Goal: Task Accomplishment & Management: Complete application form

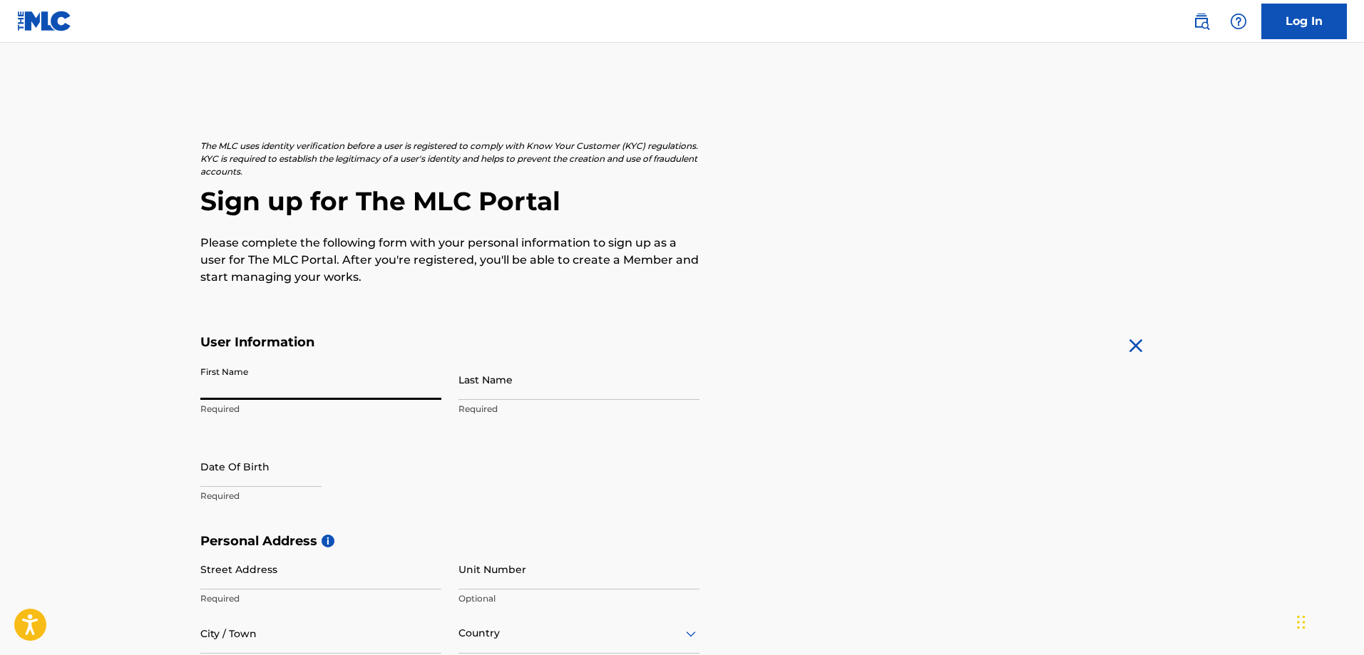
click at [270, 380] on input "First Name" at bounding box center [320, 379] width 241 height 41
type input "[PERSON_NAME]"
type input "Biss"
type input "[STREET_ADDRESS]"
type input "[GEOGRAPHIC_DATA]"
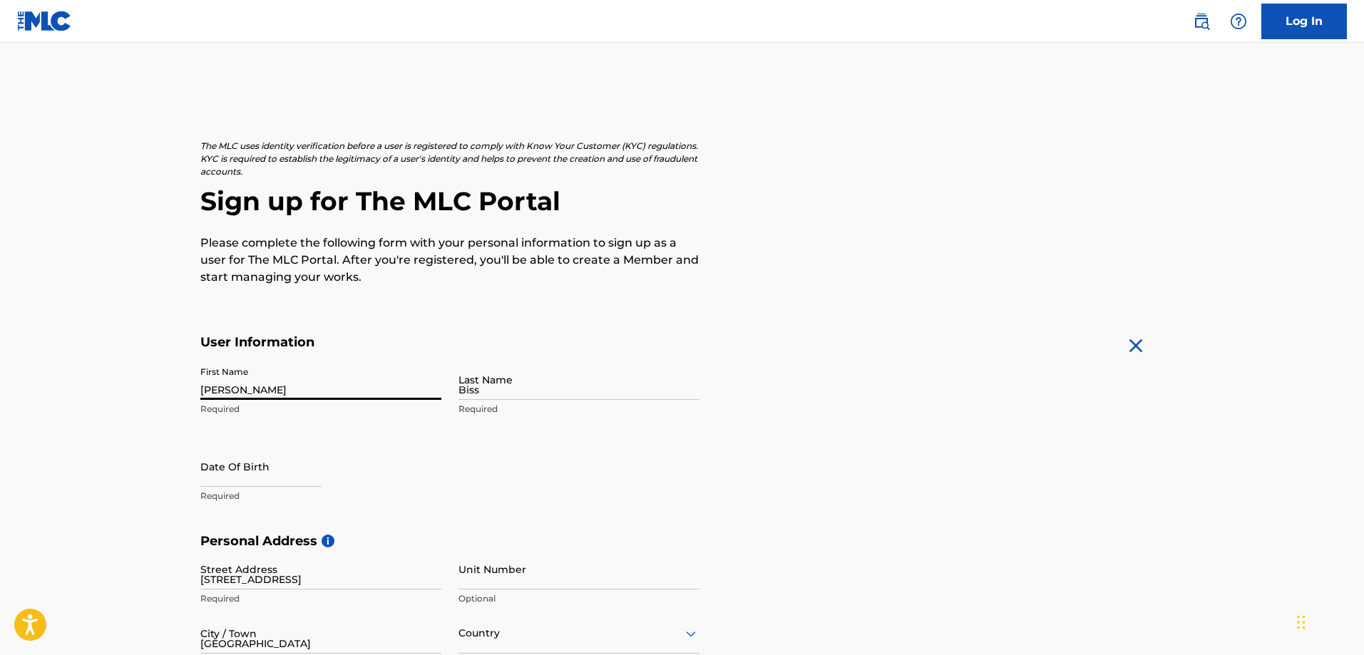
type input "[GEOGRAPHIC_DATA]"
type input "FL"
type input "33702"
type input "727"
type input "4103819"
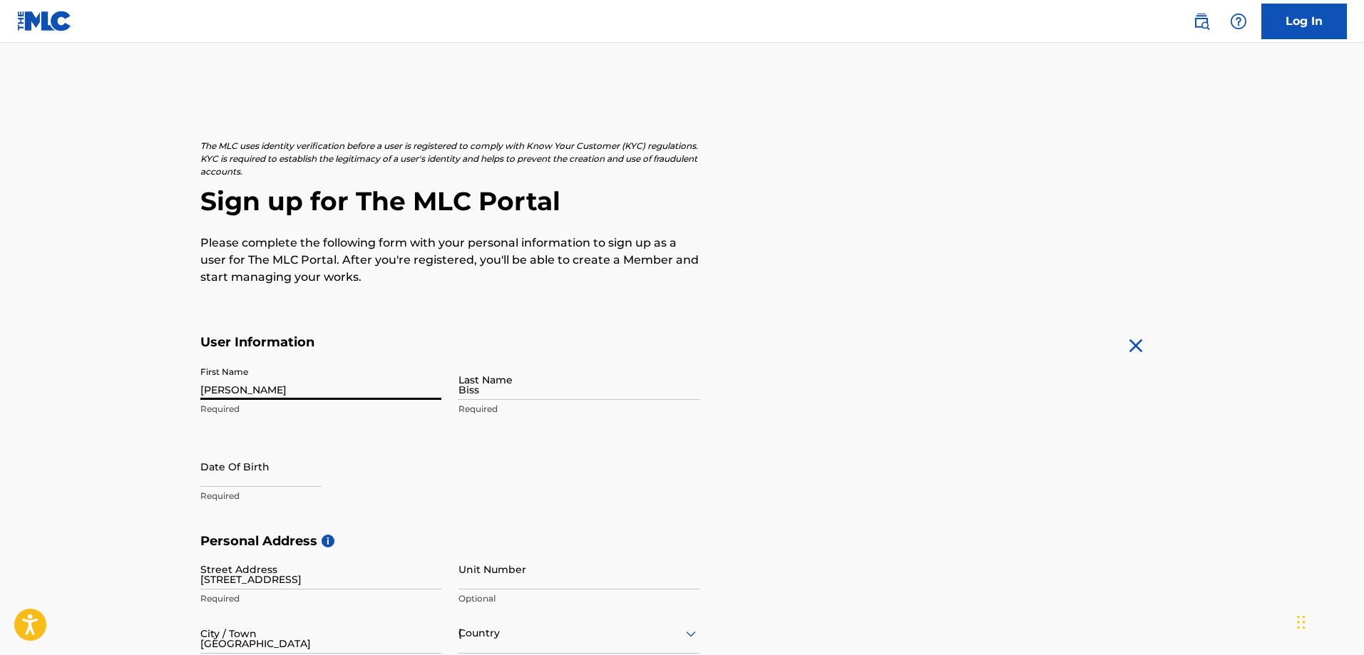
type input "[EMAIL_ADDRESS][DOMAIN_NAME]"
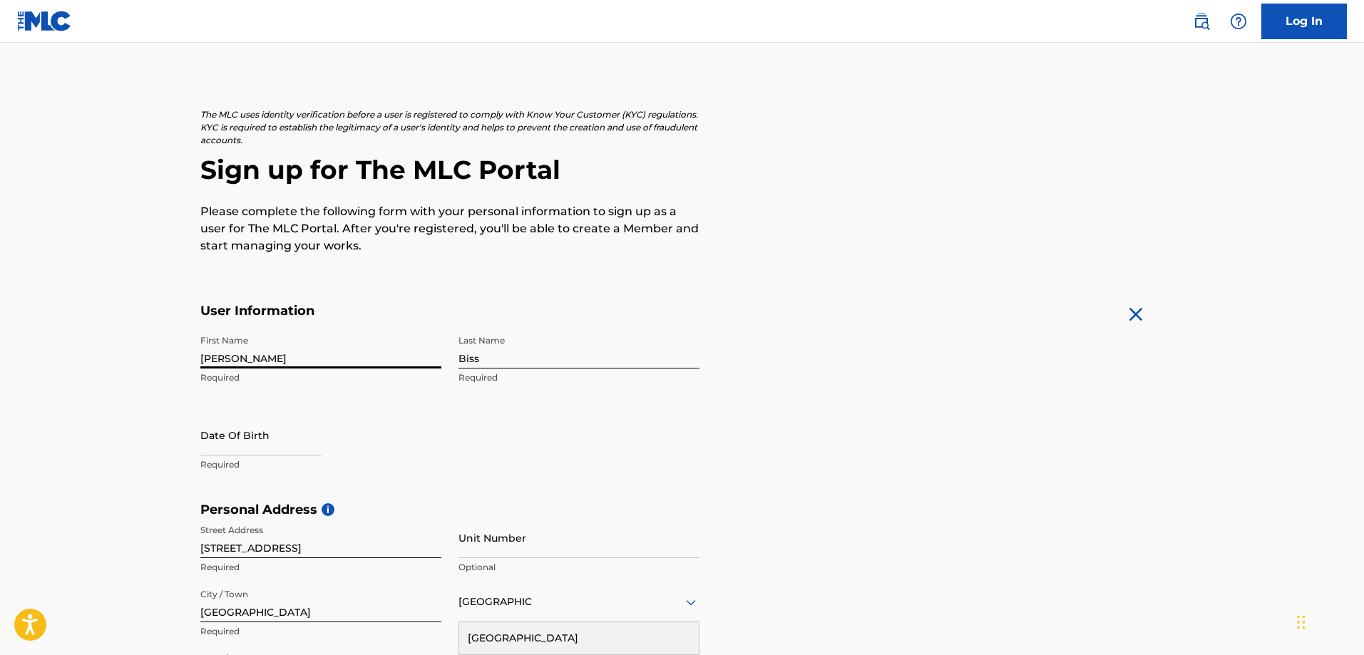
select select "8"
select select "2025"
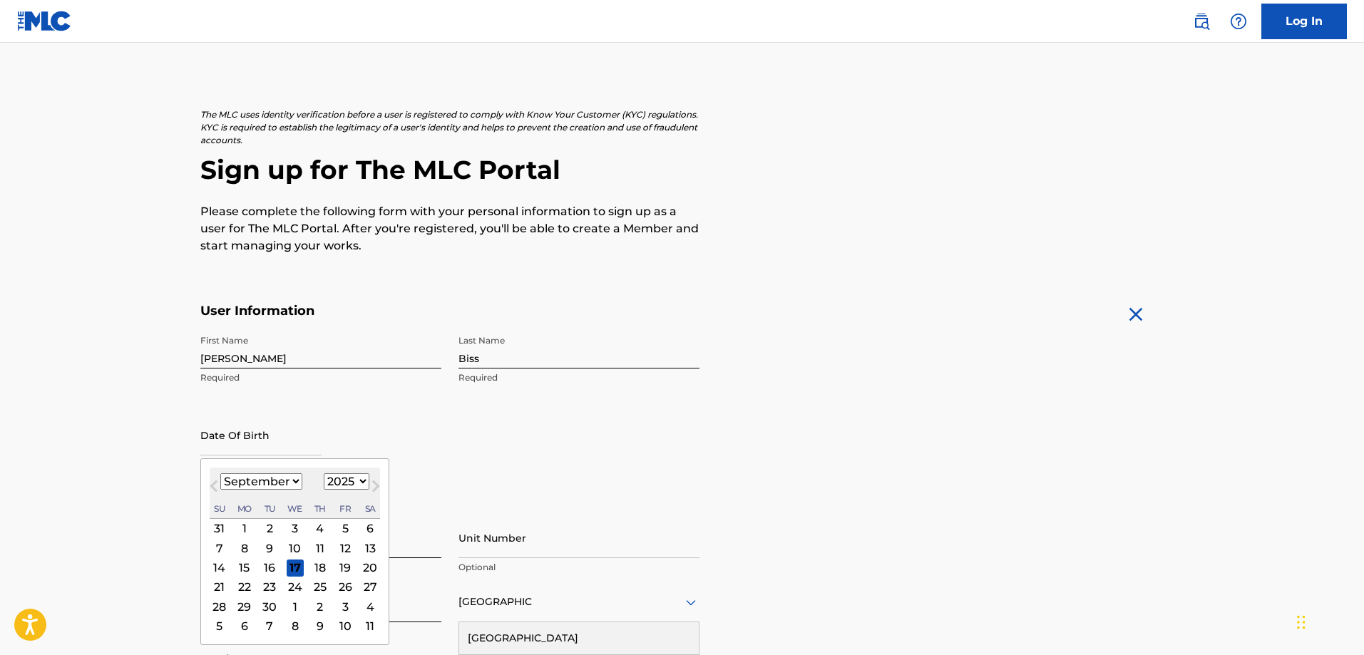
click at [260, 442] on input "text" at bounding box center [260, 435] width 121 height 41
click at [221, 441] on input "11/01/1996" at bounding box center [260, 435] width 121 height 41
type input "11/02/1996"
click at [110, 487] on main "The MLC uses identity verification before a user is registered to comply with K…" at bounding box center [682, 513] width 1364 height 1004
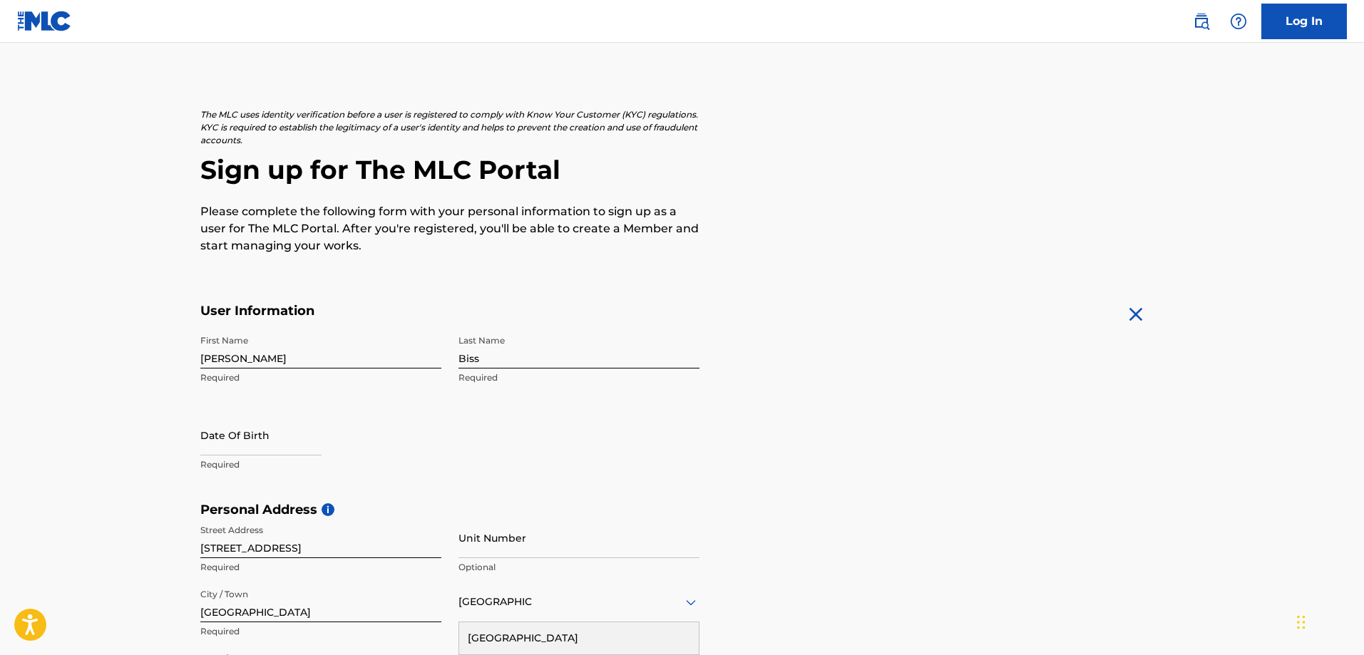
select select "8"
select select "2025"
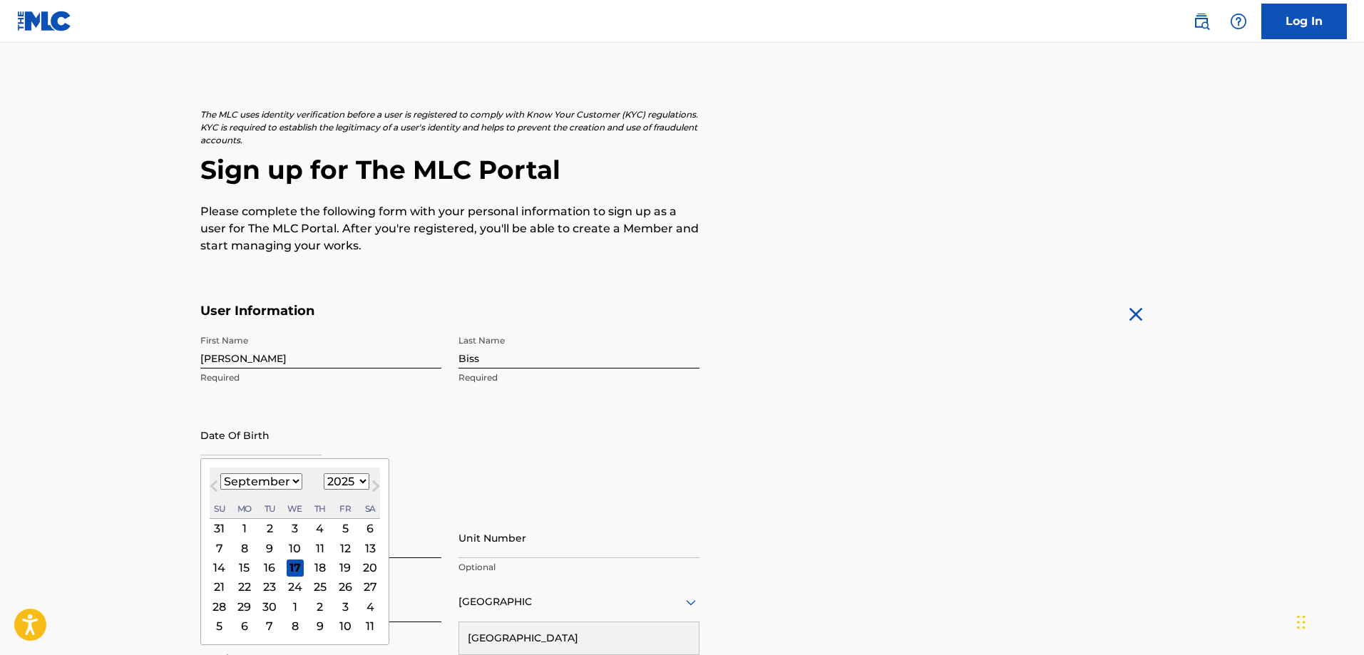
click at [269, 450] on input "text" at bounding box center [260, 435] width 121 height 41
click at [237, 481] on select "January February March April May June July August September October November De…" at bounding box center [261, 481] width 82 height 16
select select "10"
click at [220, 473] on select "January February March April May June July August September October November De…" at bounding box center [261, 481] width 82 height 16
click at [351, 483] on select "1899 1900 1901 1902 1903 1904 1905 1906 1907 1908 1909 1910 1911 1912 1913 1914…" at bounding box center [347, 481] width 46 height 16
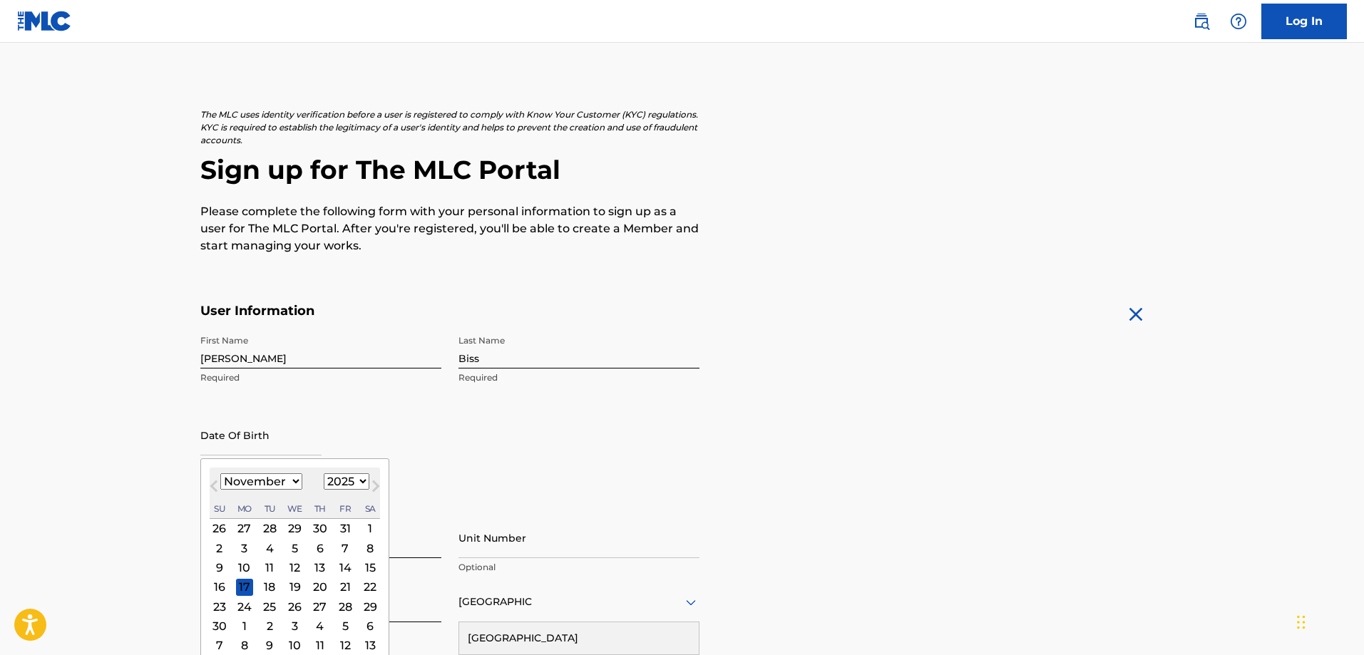
select select "1996"
click at [324, 473] on select "1899 1900 1901 1902 1903 1904 1905 1906 1907 1908 1909 1910 1911 1912 1913 1914…" at bounding box center [347, 481] width 46 height 16
click at [369, 528] on div "2" at bounding box center [369, 528] width 17 height 17
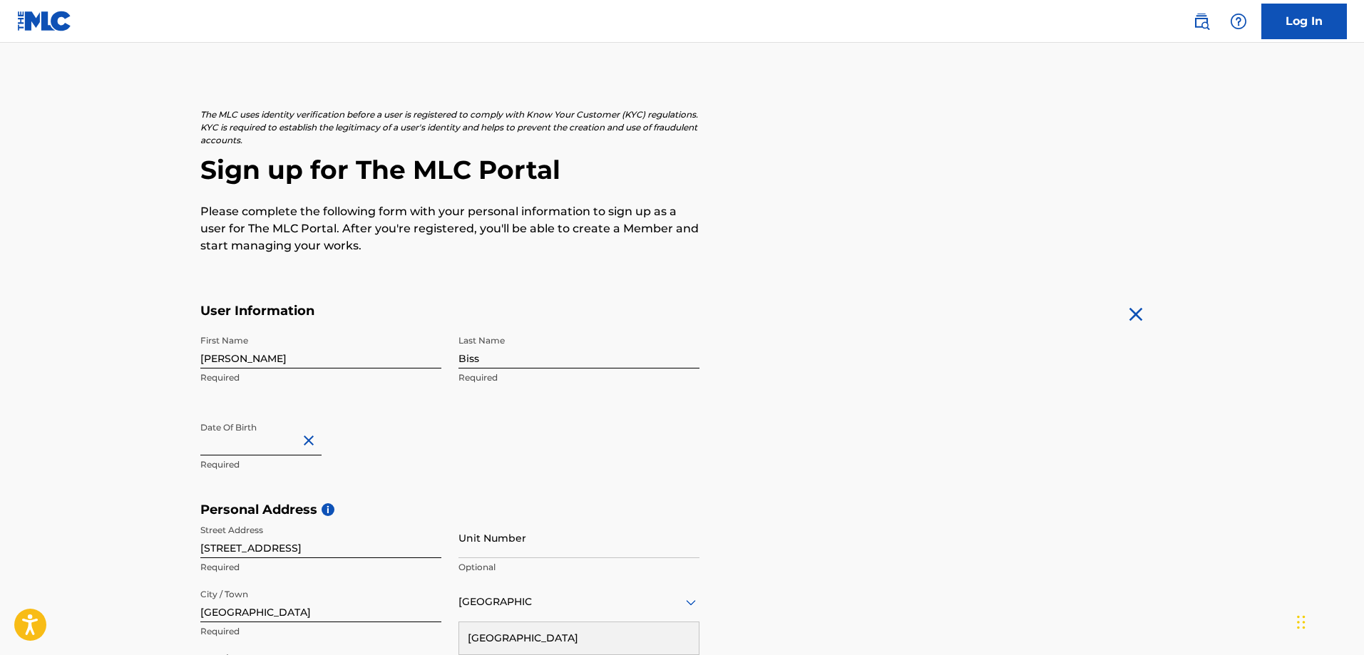
click at [940, 407] on form "User Information First Name Zachary Required Last Name Biss Required Date Of Bi…" at bounding box center [682, 619] width 964 height 632
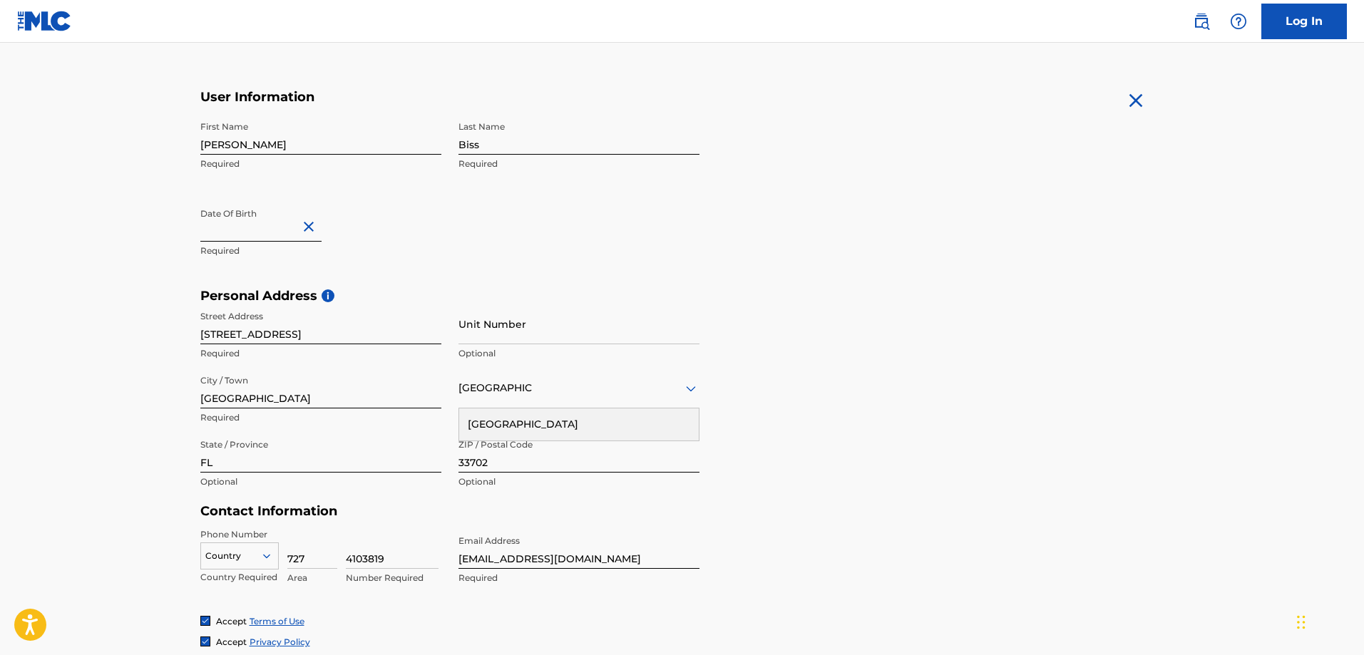
scroll to position [317, 0]
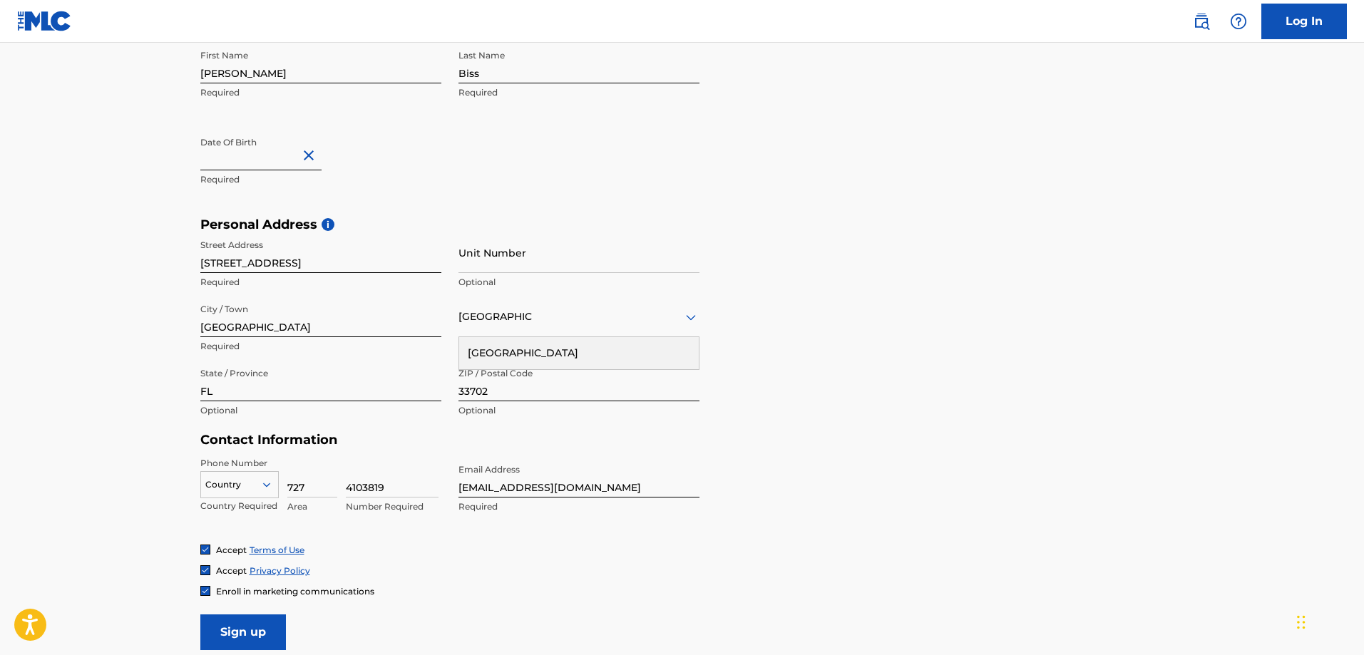
click at [513, 352] on div "[GEOGRAPHIC_DATA]" at bounding box center [579, 353] width 240 height 32
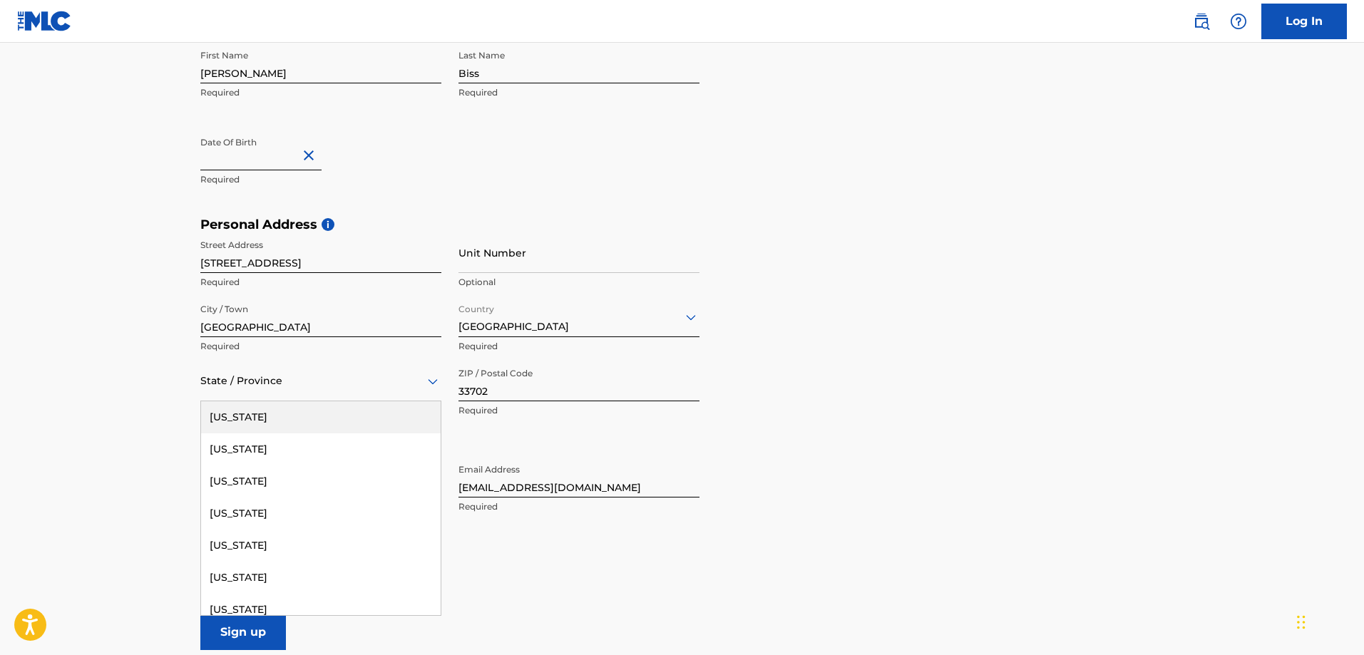
click at [342, 391] on div "State / Province" at bounding box center [320, 381] width 241 height 41
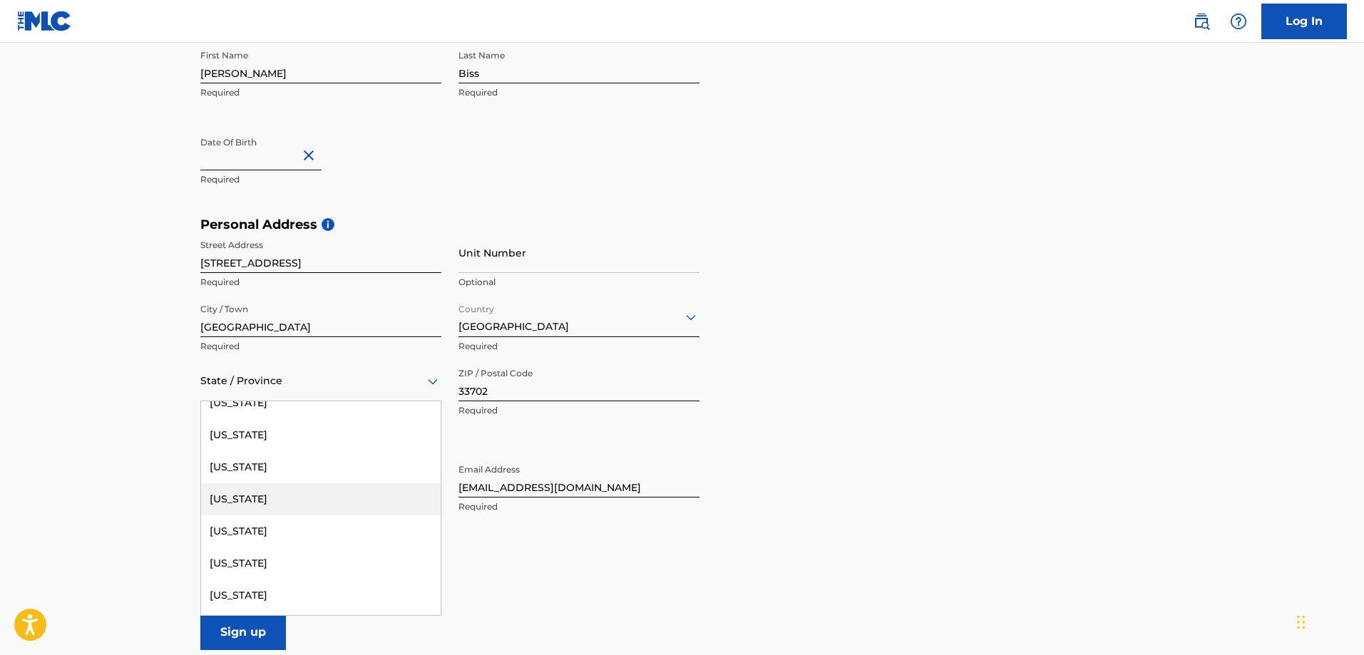
scroll to position [214, 0]
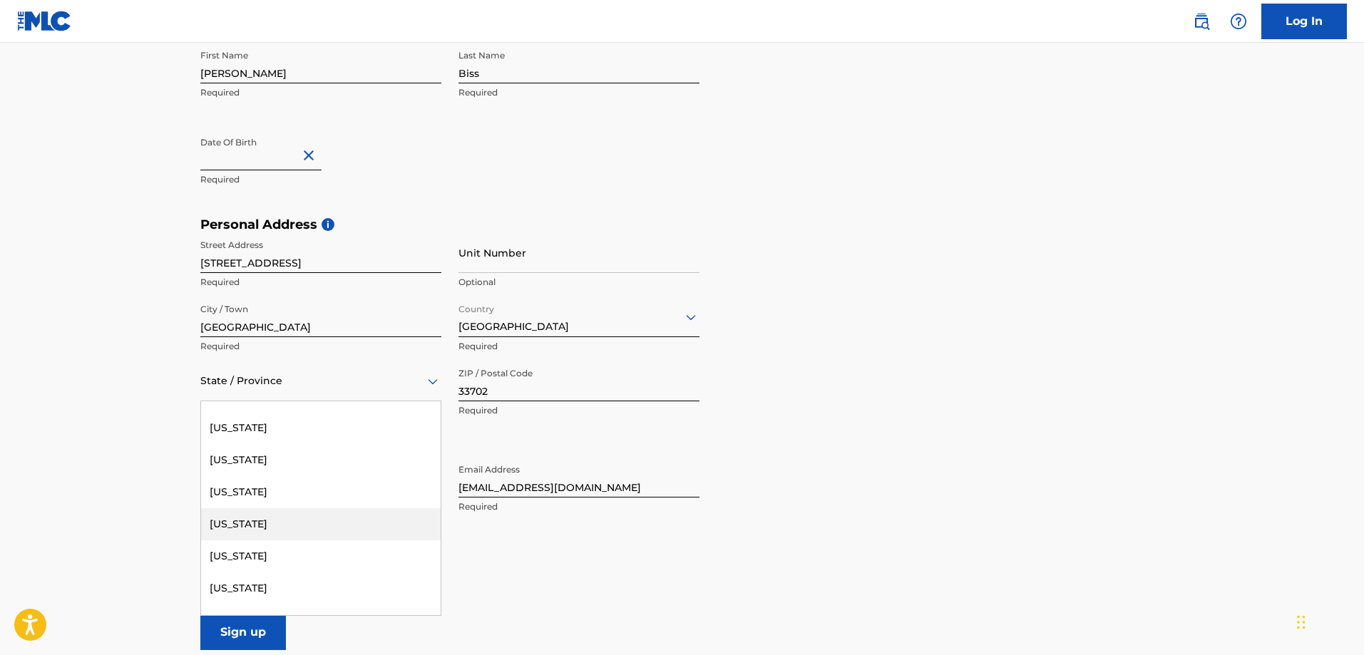
click at [277, 527] on div "[US_STATE]" at bounding box center [321, 524] width 240 height 32
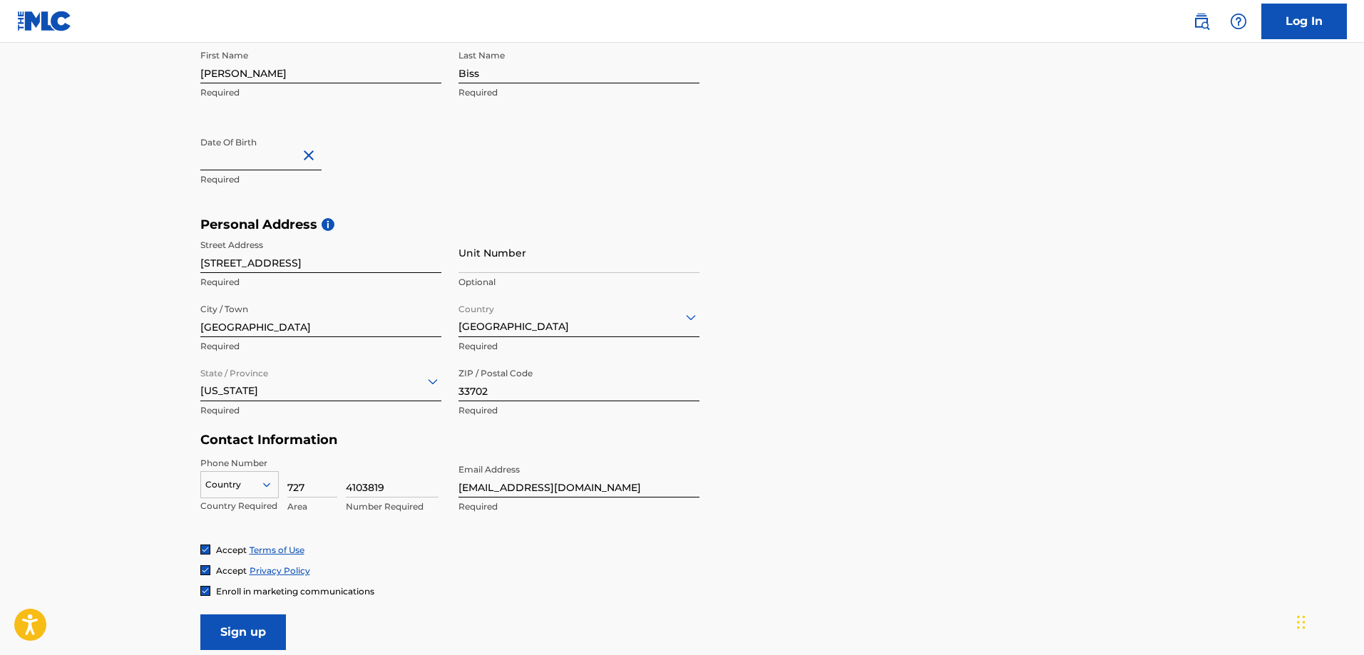
click at [869, 429] on div "Personal Address i Street Address 7891 1st Street Northeast Required Unit Numbe…" at bounding box center [682, 325] width 964 height 216
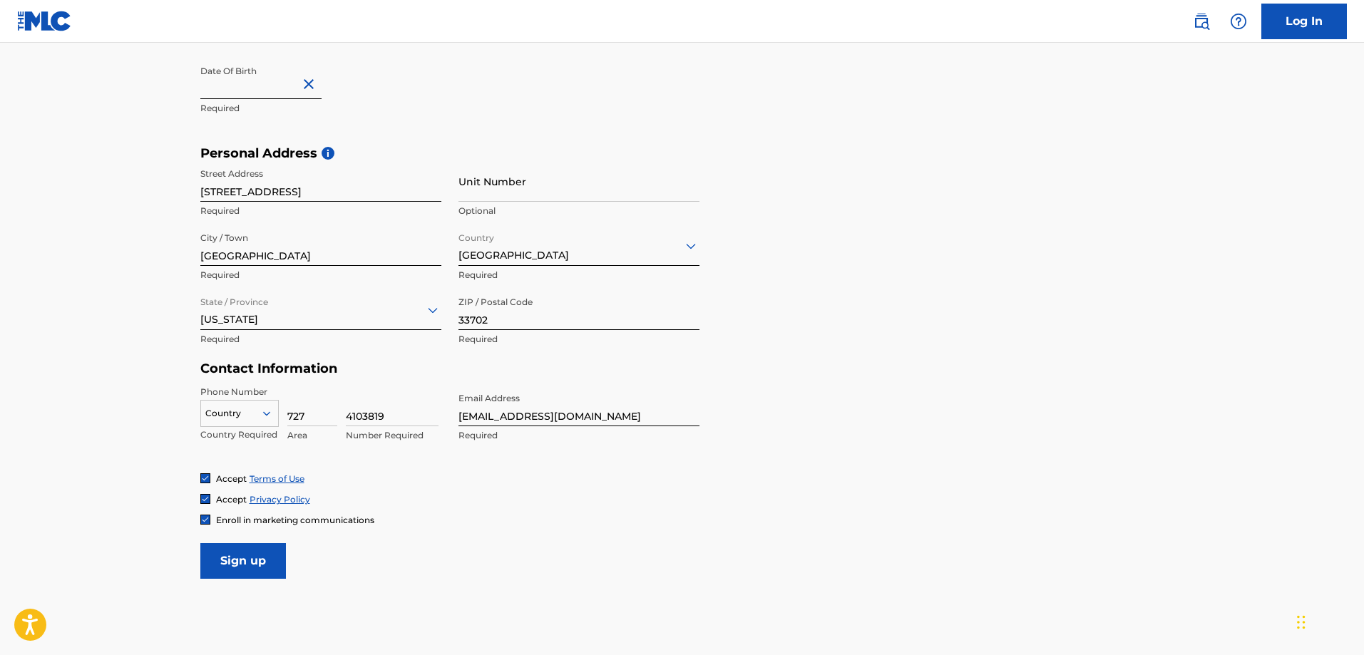
click at [246, 417] on div at bounding box center [239, 414] width 77 height 16
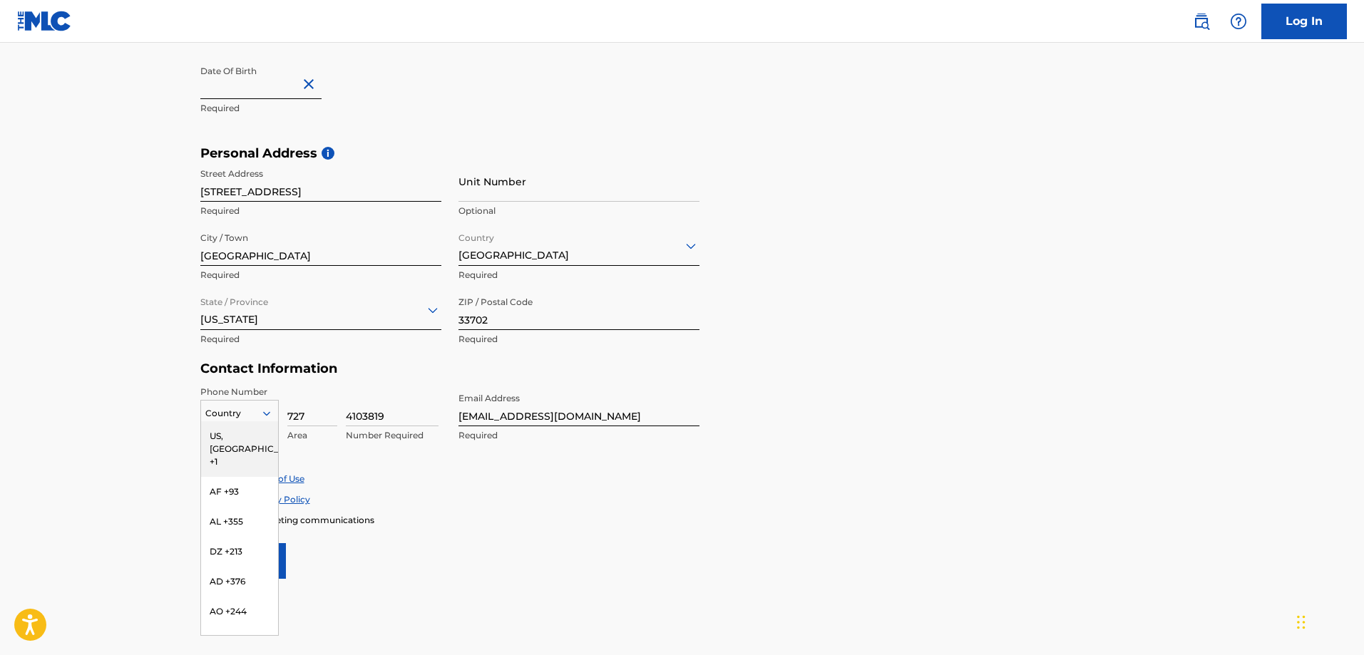
click at [240, 410] on div at bounding box center [239, 414] width 77 height 16
click at [235, 435] on div "US, [GEOGRAPHIC_DATA] +1" at bounding box center [239, 449] width 77 height 56
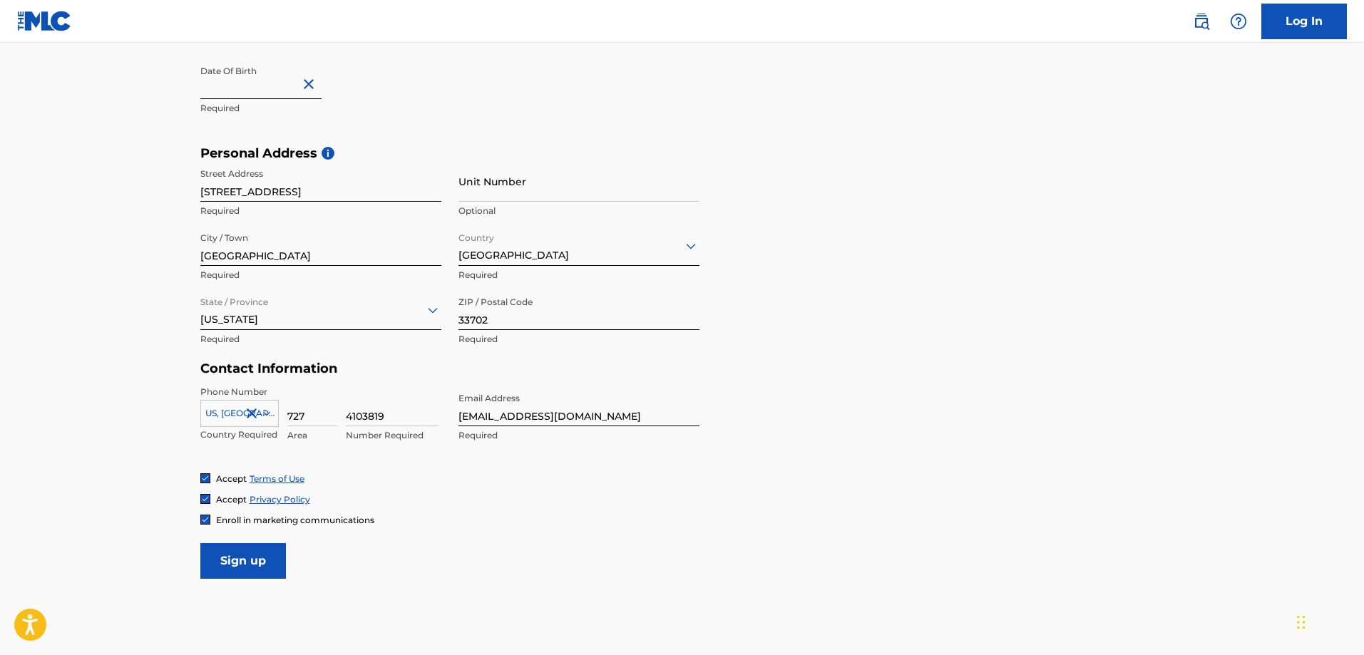
click at [143, 424] on main "The MLC uses identity verification before a user is registered to comply with K…" at bounding box center [682, 157] width 1364 height 1004
click at [204, 516] on img at bounding box center [205, 519] width 9 height 9
click at [262, 562] on input "Sign up" at bounding box center [243, 561] width 86 height 36
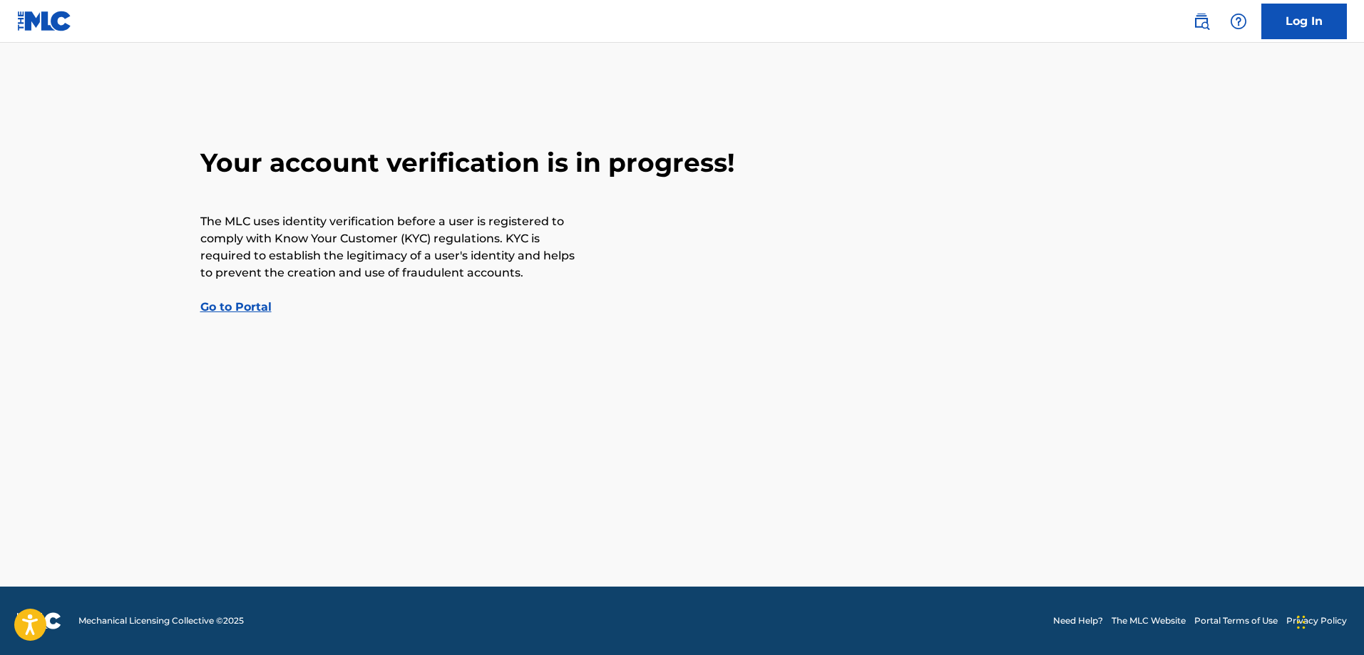
click at [232, 308] on link "Go to Portal" at bounding box center [235, 307] width 71 height 14
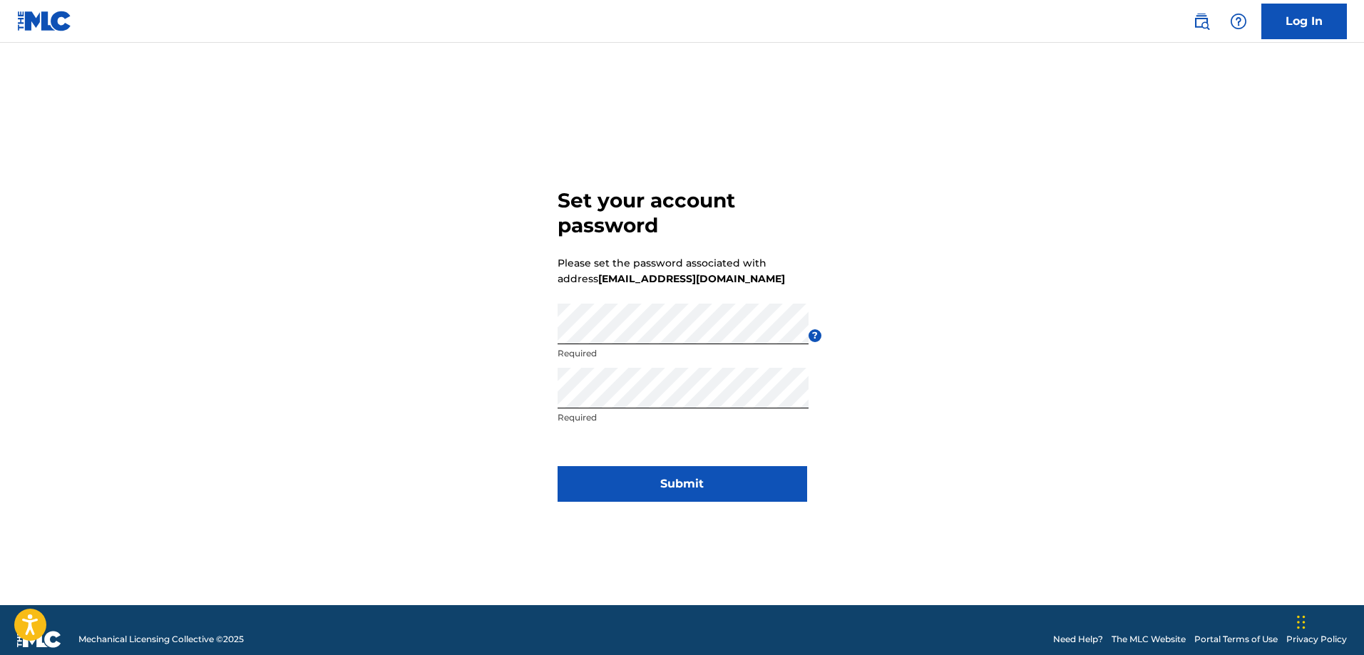
click at [699, 480] on button "Submit" at bounding box center [683, 484] width 250 height 36
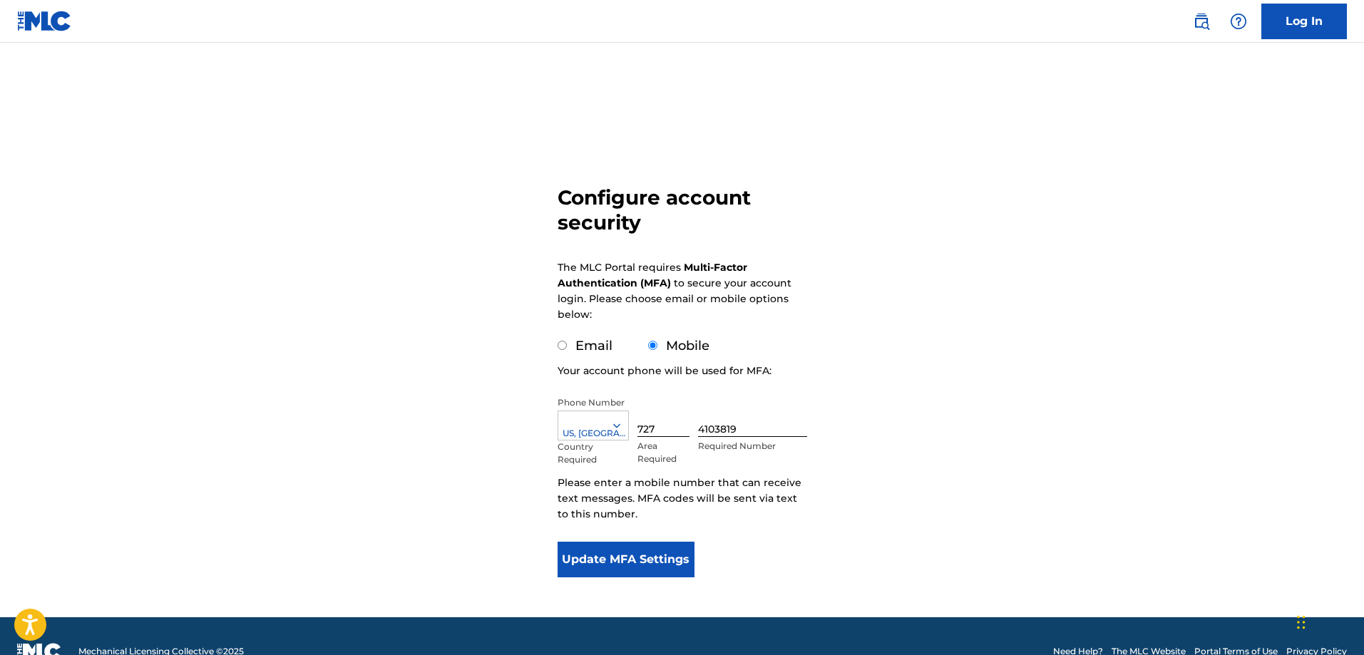
click at [381, 314] on div "Configure account security The MLC Portal requires Multi-Factor Authentication …" at bounding box center [682, 347] width 998 height 539
click at [565, 341] on input "Email" at bounding box center [562, 345] width 9 height 9
radio input "true"
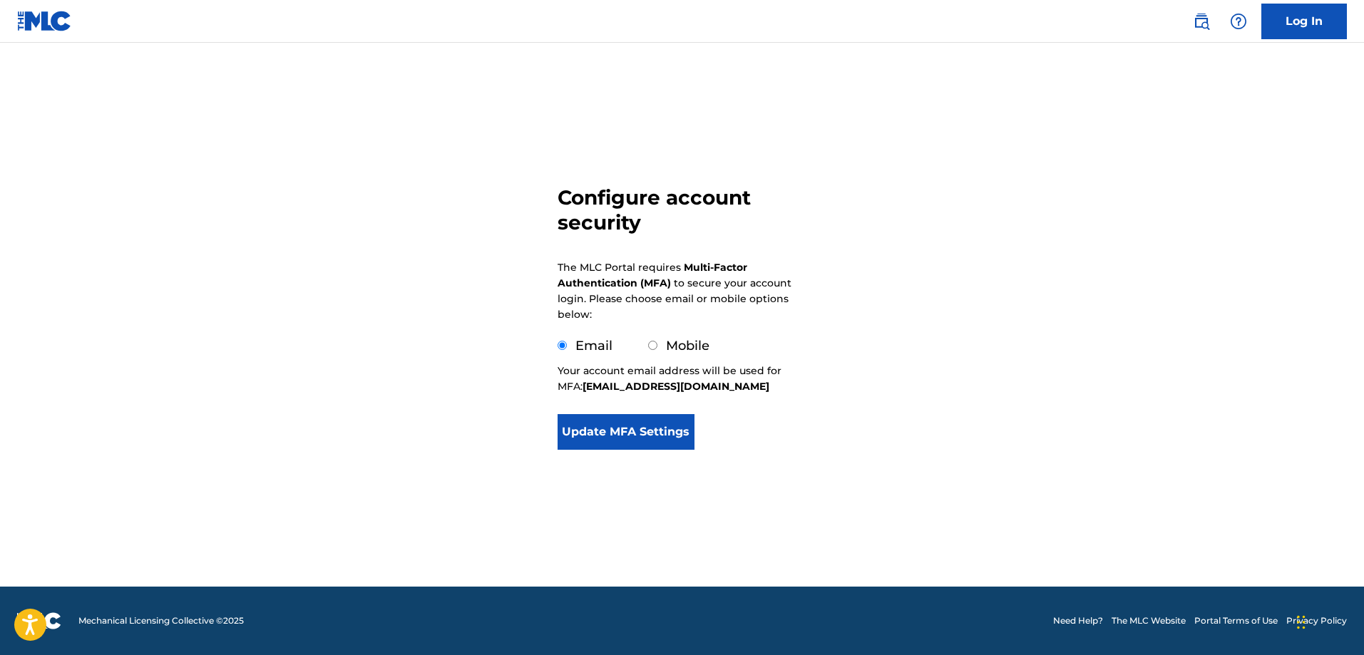
click at [647, 431] on button "Update MFA Settings" at bounding box center [627, 432] width 138 height 36
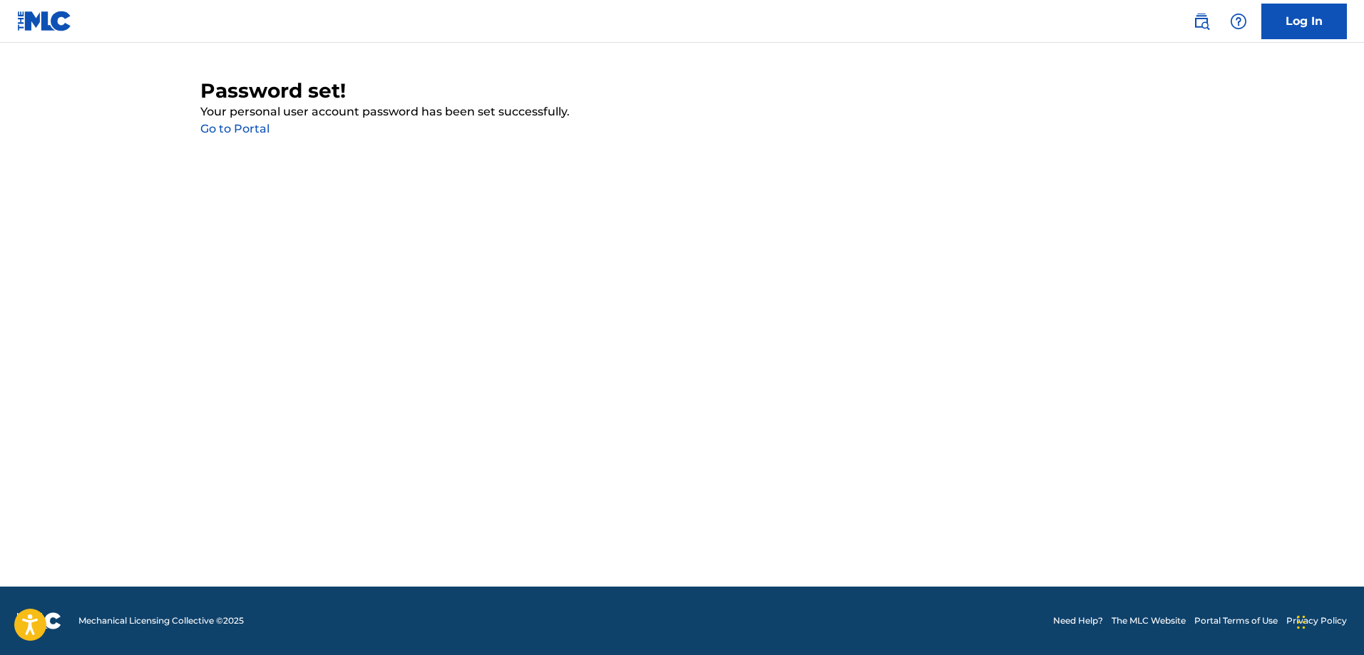
click at [227, 130] on link "Go to Portal" at bounding box center [234, 129] width 69 height 14
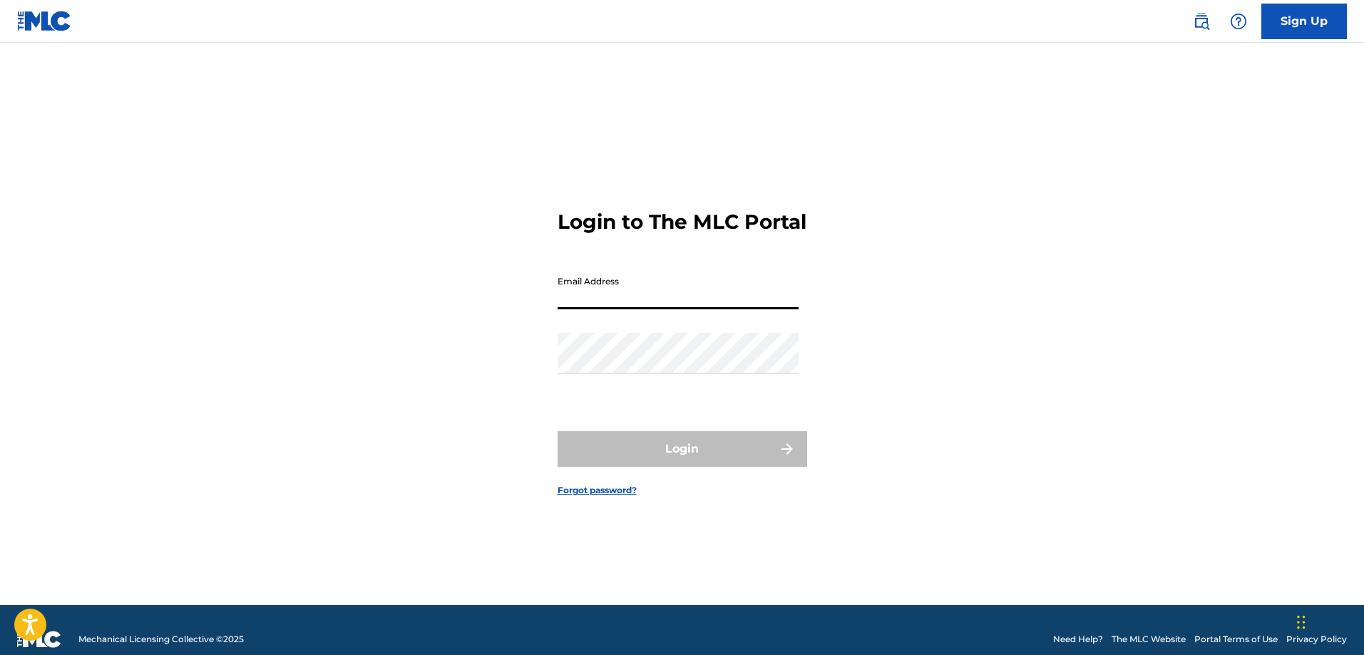
click at [664, 307] on input "Email Address" at bounding box center [678, 289] width 241 height 41
type input "[EMAIL_ADDRESS][DOMAIN_NAME]"
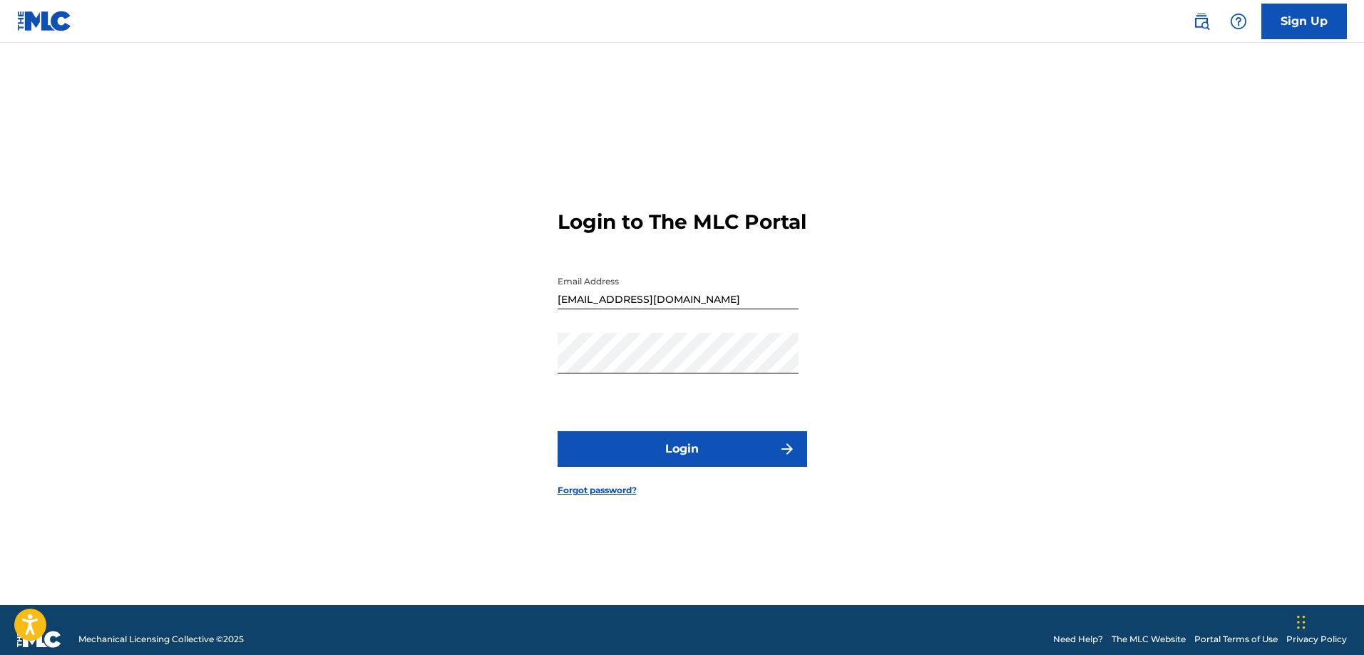
click at [668, 462] on button "Login" at bounding box center [683, 449] width 250 height 36
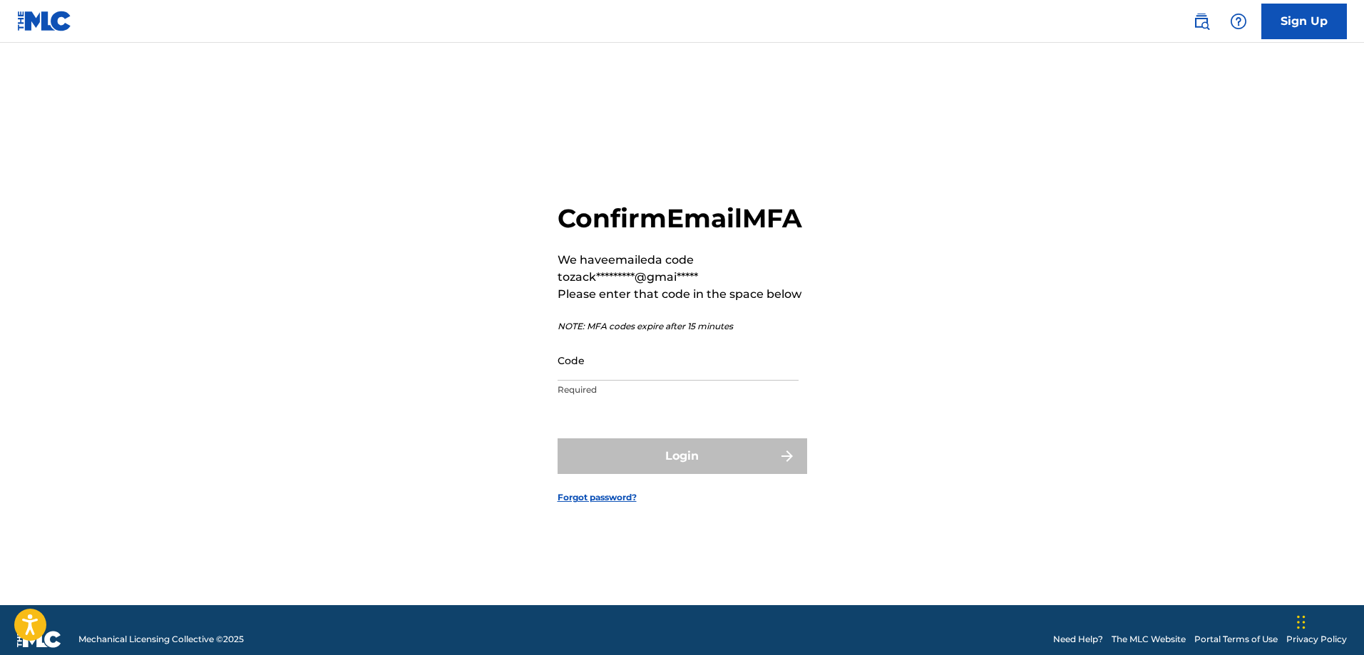
drag, startPoint x: 635, startPoint y: 384, endPoint x: 588, endPoint y: 343, distance: 62.1
click at [635, 381] on input "Code" at bounding box center [678, 360] width 241 height 41
click at [634, 381] on input "Code" at bounding box center [678, 360] width 241 height 41
paste input "187756"
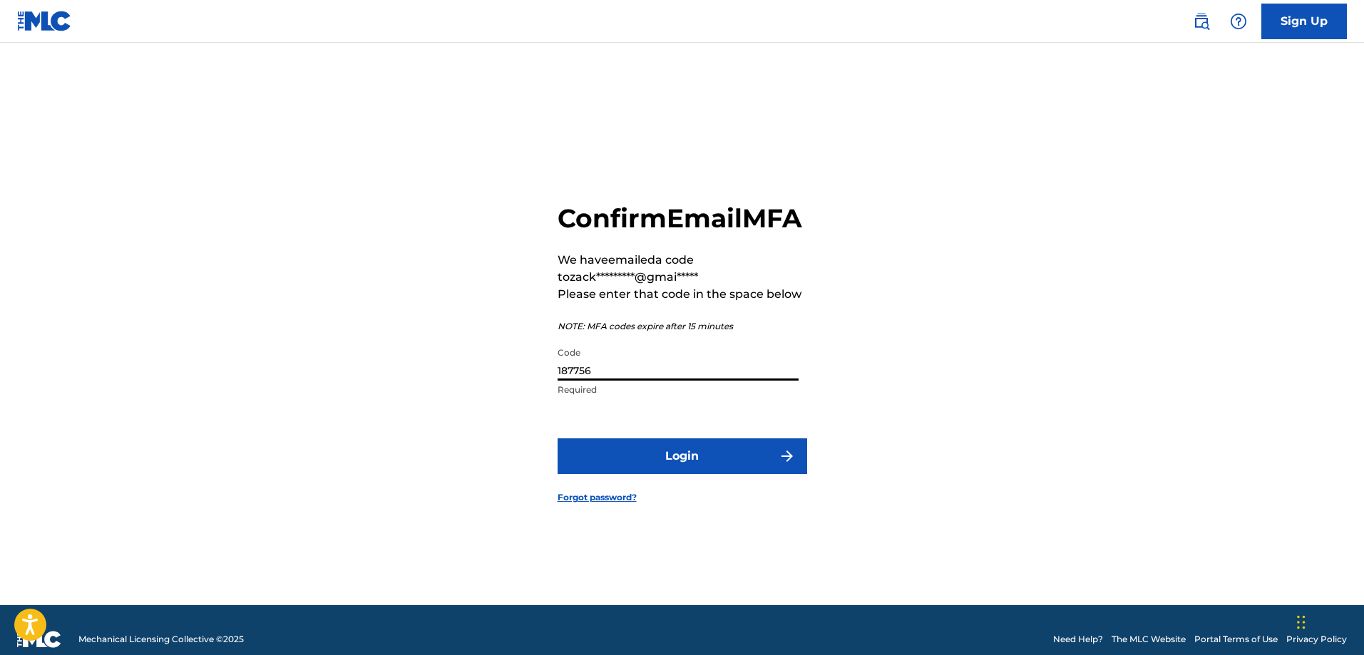
type input "187756"
click at [1027, 446] on div "Confirm Email MFA We have emailed a code to zack*********@gmai***** Please ente…" at bounding box center [682, 341] width 998 height 527
click at [726, 468] on button "Login" at bounding box center [683, 456] width 250 height 36
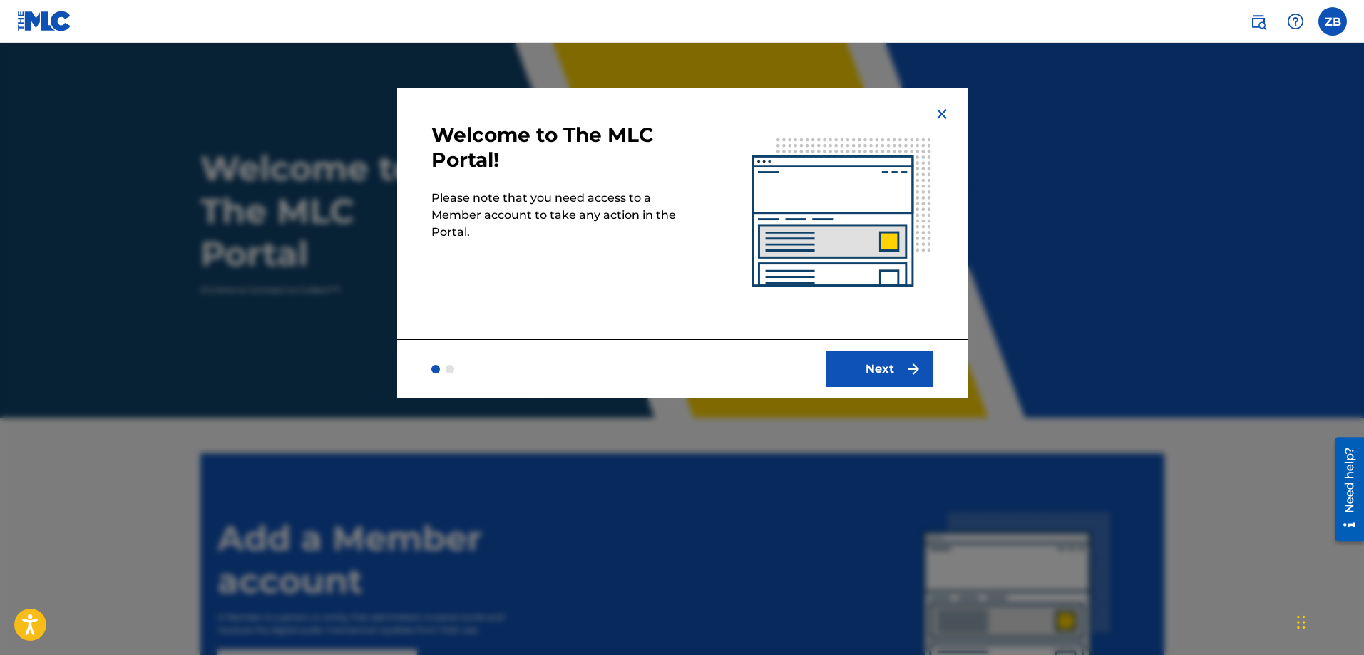
click at [893, 367] on button "Next" at bounding box center [879, 369] width 107 height 36
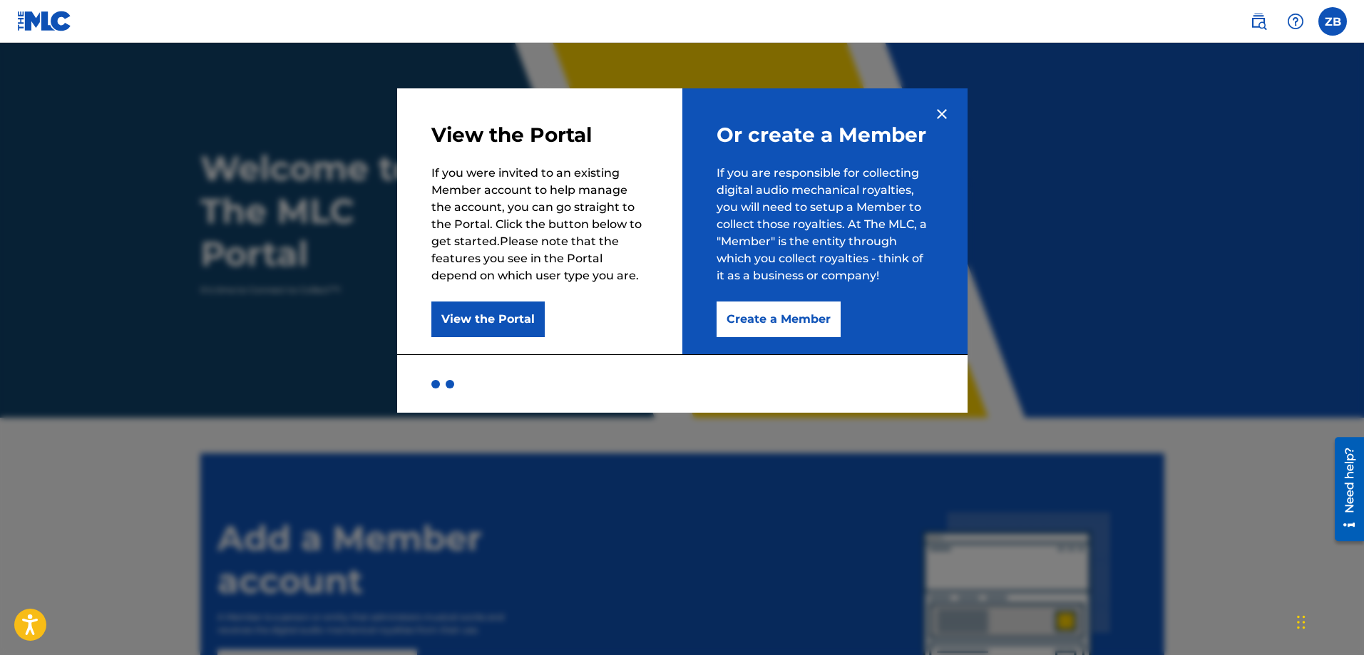
click at [807, 320] on button "Create a Member" at bounding box center [779, 320] width 124 height 36
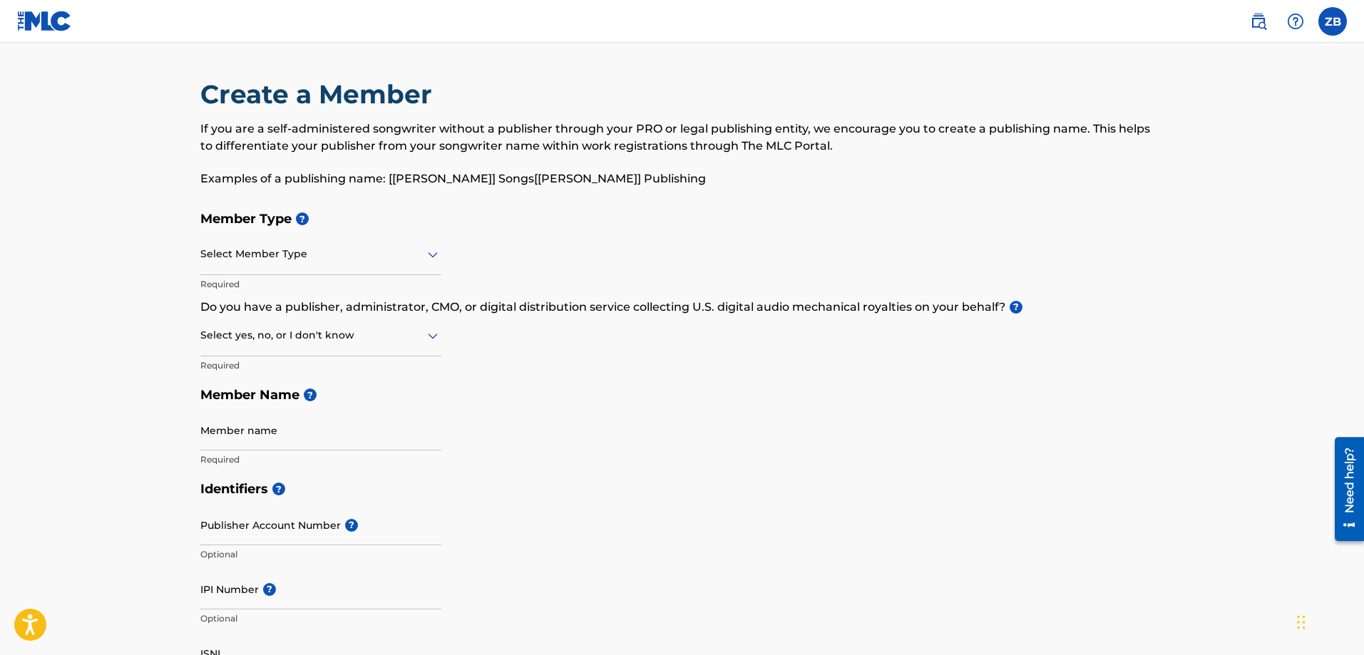
click at [386, 254] on div at bounding box center [320, 254] width 241 height 18
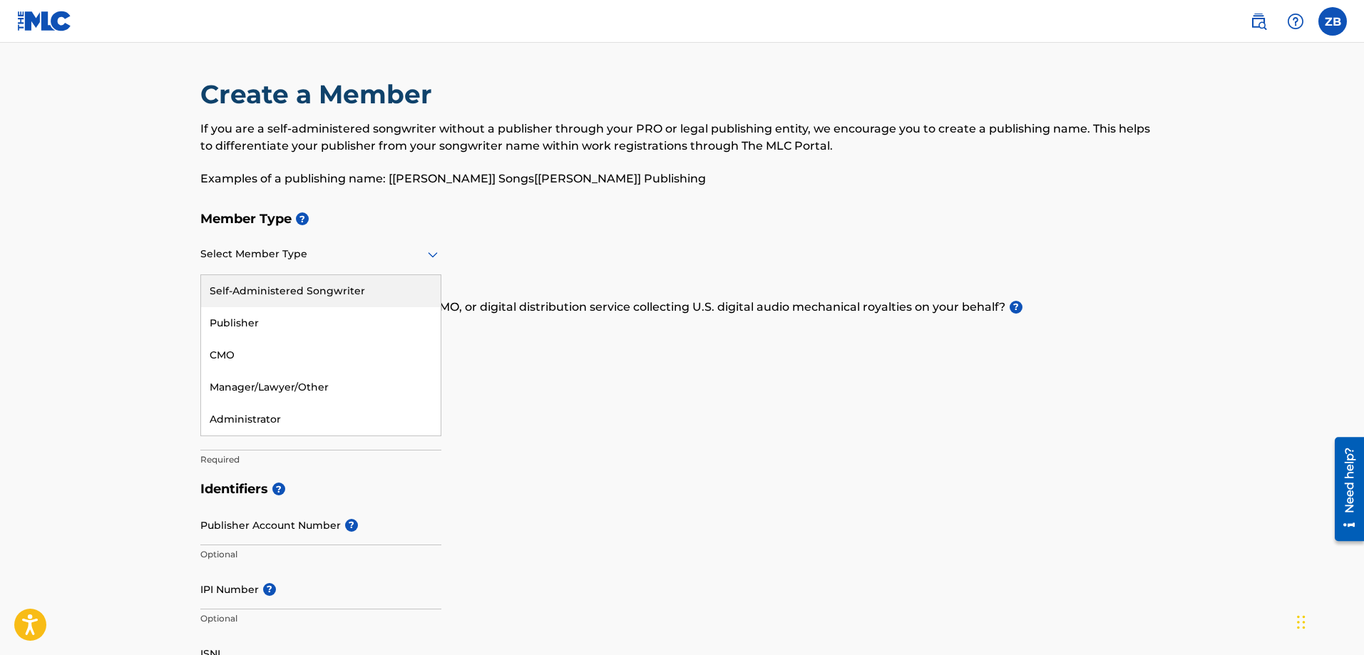
click at [338, 292] on div "Self-Administered Songwriter" at bounding box center [321, 291] width 240 height 32
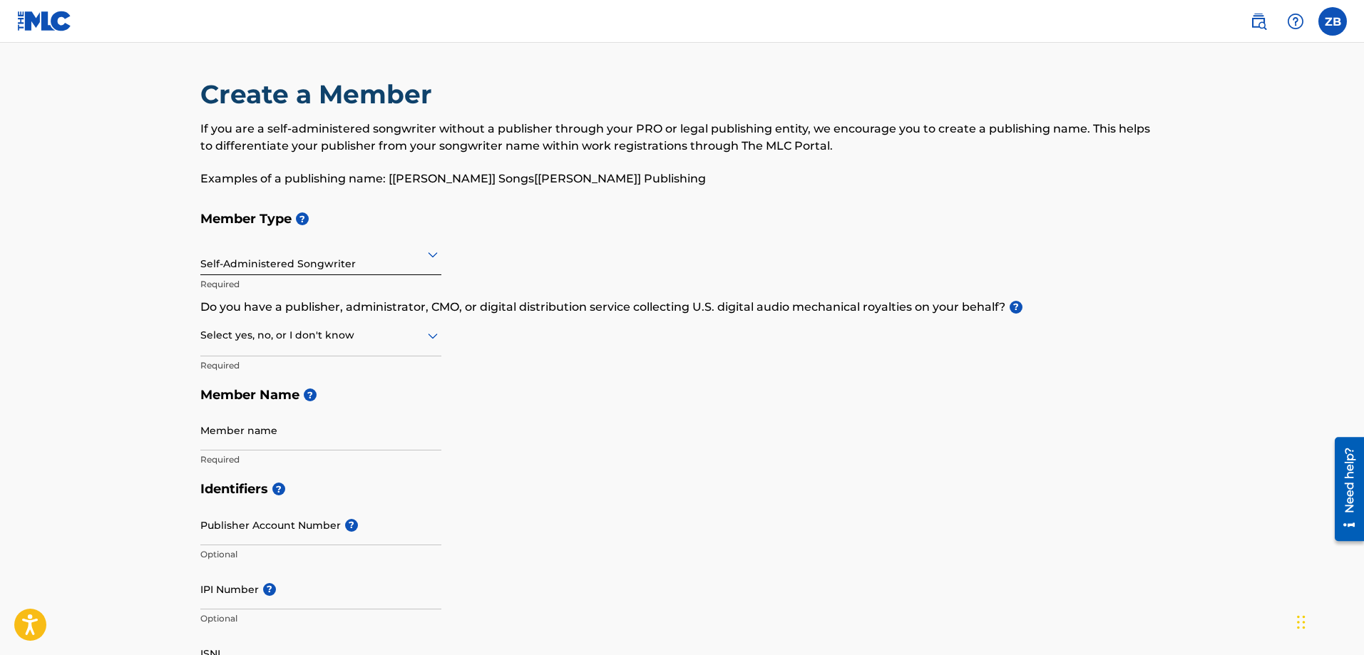
click at [268, 339] on div at bounding box center [320, 336] width 241 height 18
click at [282, 406] on div "No" at bounding box center [321, 405] width 240 height 32
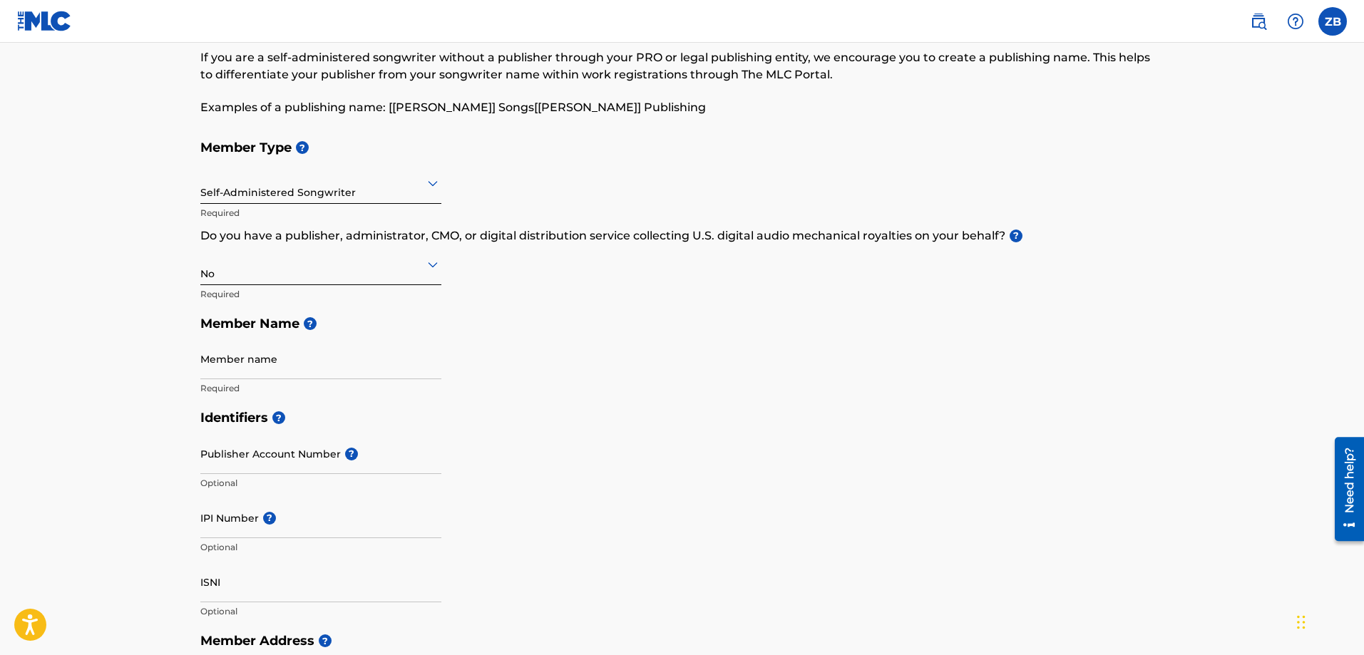
scroll to position [143, 0]
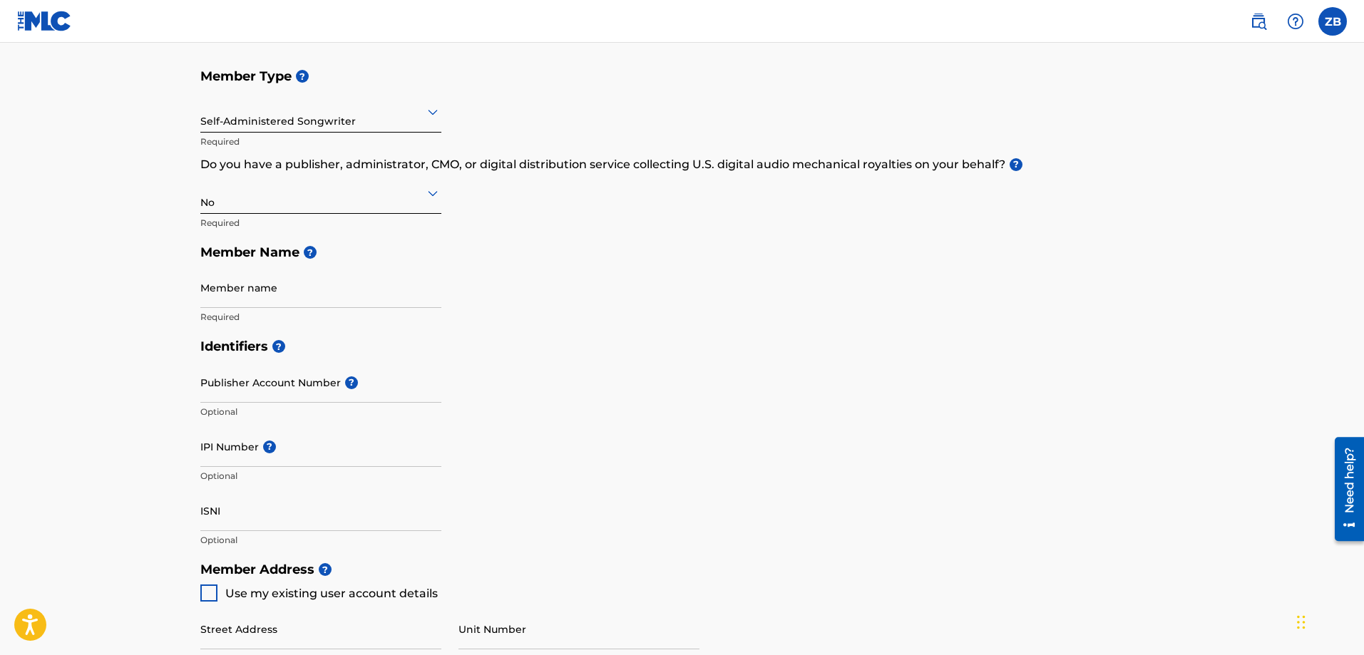
click at [315, 286] on input "Member name" at bounding box center [320, 287] width 241 height 41
drag, startPoint x: 572, startPoint y: 318, endPoint x: 558, endPoint y: 318, distance: 14.3
click at [572, 318] on div "Member Type ? Self-Administered Songwriter Required Do you have a publisher, ad…" at bounding box center [682, 196] width 964 height 270
click at [292, 301] on input "Member name" at bounding box center [320, 287] width 241 height 41
type input "[PERSON_NAME]"
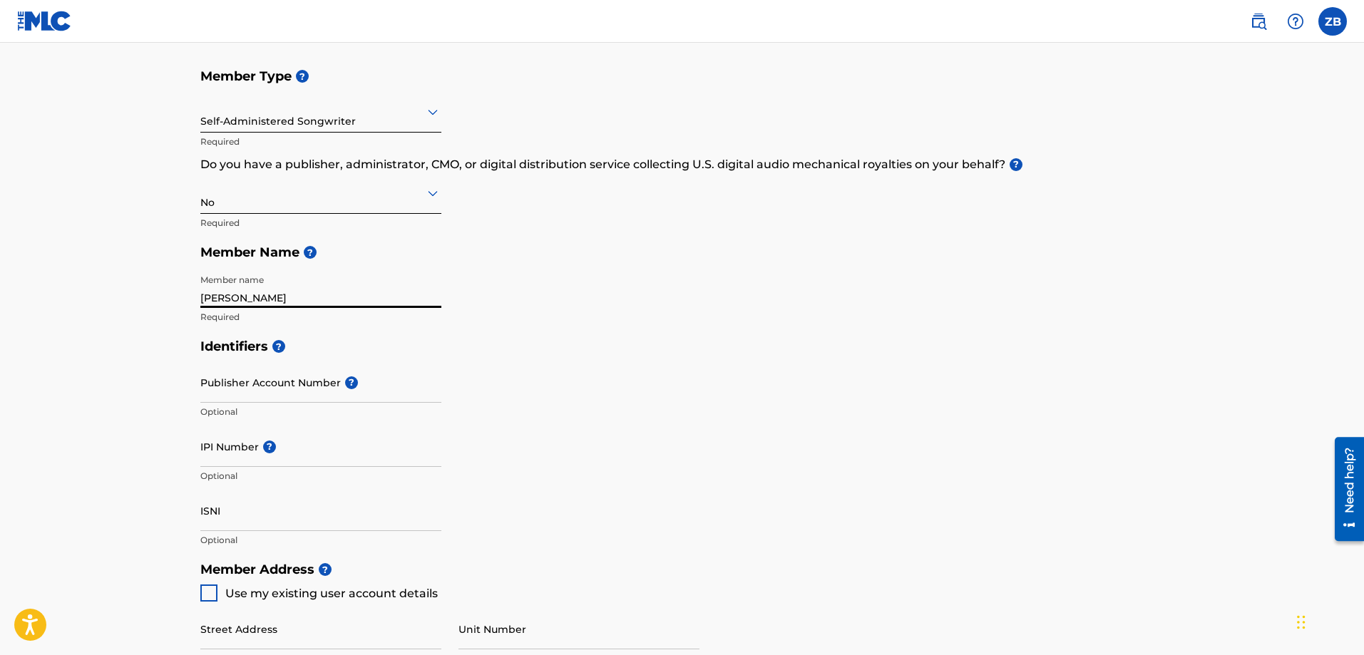
click at [133, 292] on main "Create a Member If you are a self-administered songwriter without a publisher t…" at bounding box center [682, 540] width 1364 height 1280
click at [299, 382] on input "Publisher Account Number ?" at bounding box center [320, 382] width 241 height 41
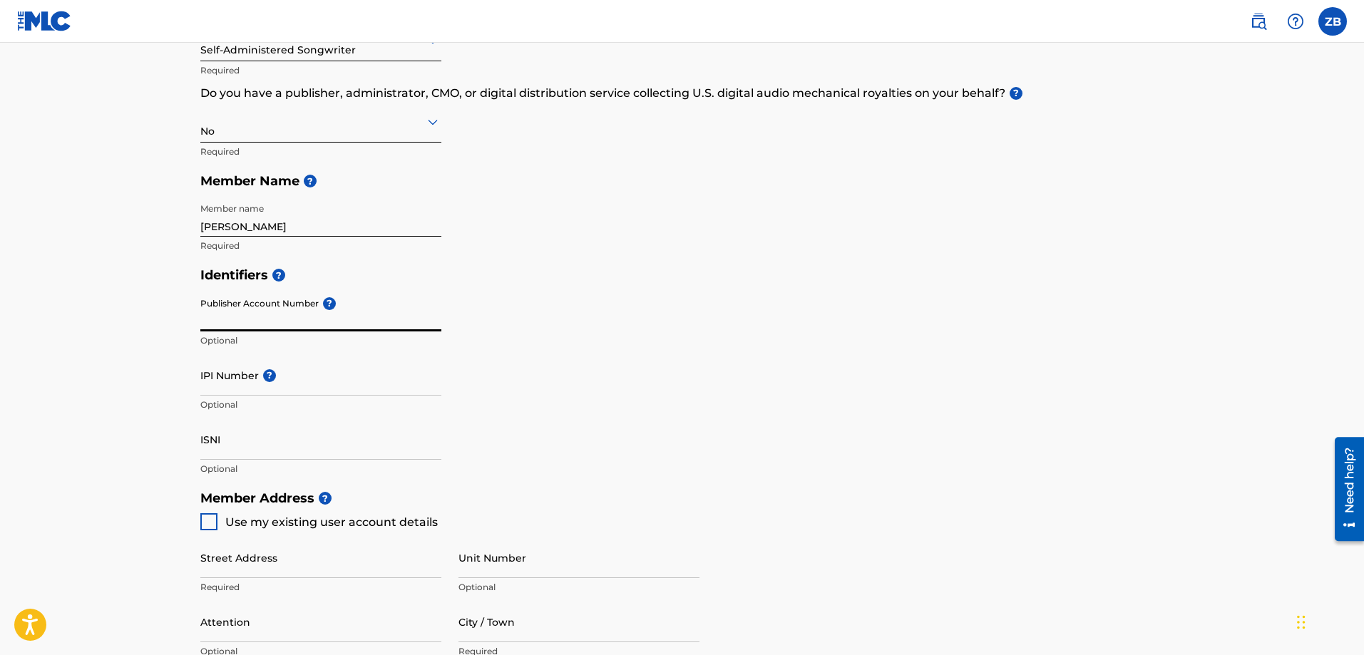
click at [531, 300] on div "Identifiers ? Publisher Account Number ? Optional IPI Number ? Optional ISNI Op…" at bounding box center [682, 371] width 964 height 223
click at [561, 318] on div "Identifiers ? Publisher Account Number ? Optional IPI Number ? Optional ISNI Op…" at bounding box center [682, 371] width 964 height 223
click at [538, 299] on div "Identifiers ? Publisher Account Number ? Optional IPI Number ? Optional ISNI Op…" at bounding box center [682, 371] width 964 height 223
click at [298, 381] on input "IPI Number ?" at bounding box center [320, 375] width 241 height 41
paste input "690899579"
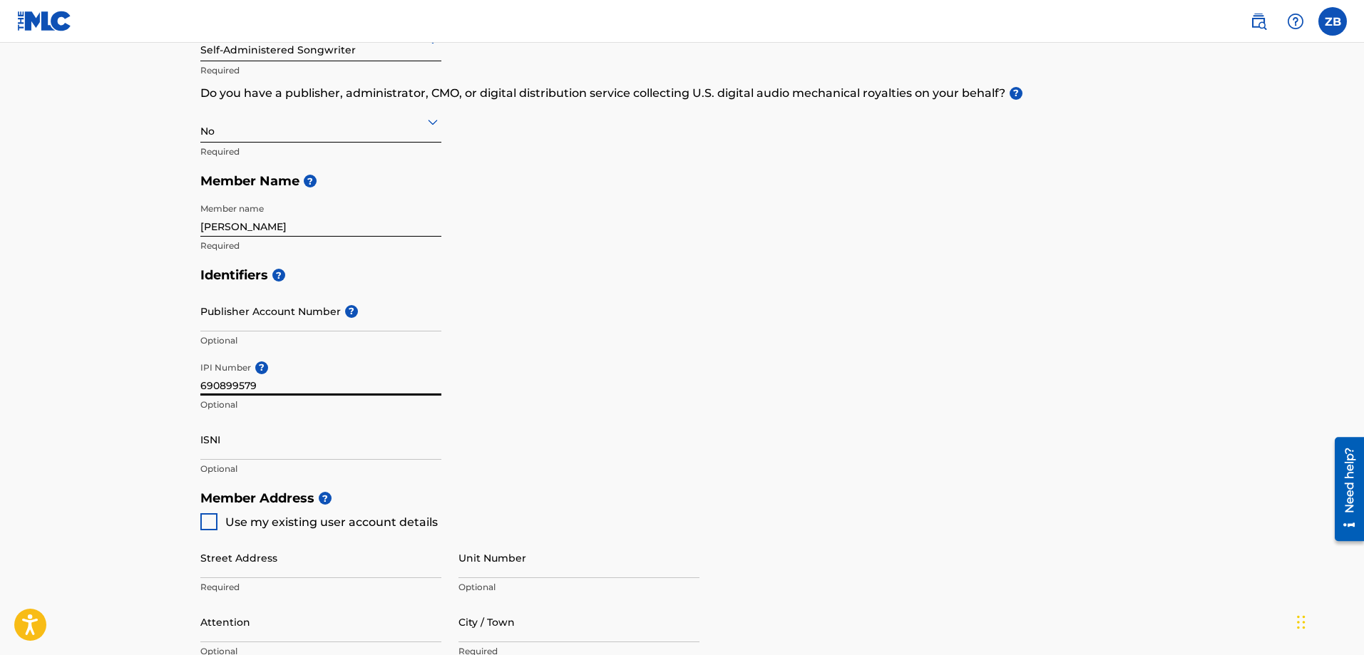
type input "690899579"
click at [135, 347] on main "Create a Member If you are a self-administered songwriter without a publisher t…" at bounding box center [682, 469] width 1364 height 1280
click at [300, 224] on input "[PERSON_NAME]" at bounding box center [320, 216] width 241 height 41
click at [163, 305] on main "Create a Member If you are a self-administered songwriter without a publisher t…" at bounding box center [682, 469] width 1364 height 1280
click at [109, 263] on main "Create a Member If you are a self-administered songwriter without a publisher t…" at bounding box center [682, 469] width 1364 height 1280
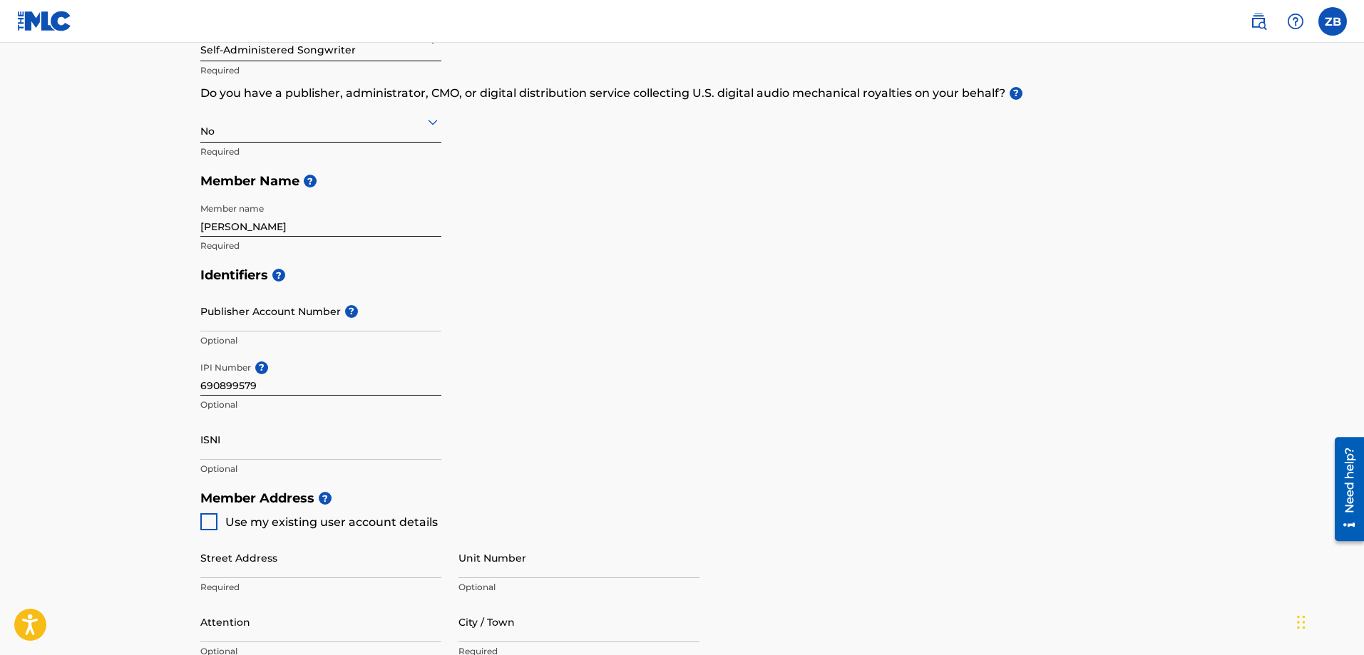
click at [51, 214] on main "Create a Member If you are a self-administered songwriter without a publisher t…" at bounding box center [682, 469] width 1364 height 1280
click at [303, 308] on input "Publisher Account Number ?" at bounding box center [320, 311] width 241 height 41
paste input "784209225"
click at [120, 295] on main "Create a Member If you are a self-administered songwriter without a publisher t…" at bounding box center [682, 469] width 1364 height 1280
click at [292, 326] on input "784209225" at bounding box center [320, 311] width 241 height 41
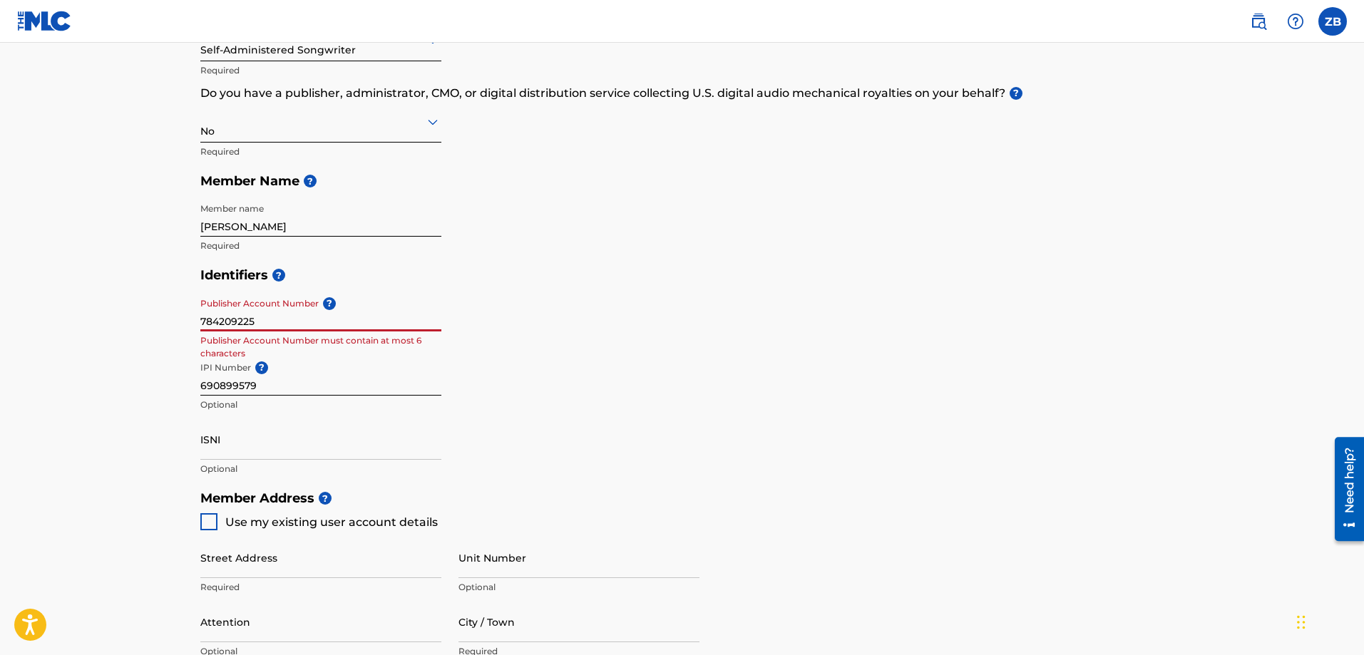
drag, startPoint x: 306, startPoint y: 324, endPoint x: 112, endPoint y: 322, distance: 193.9
click at [113, 322] on main "Create a Member If you are a self-administered songwriter without a publisher t…" at bounding box center [682, 469] width 1364 height 1280
paste input "448868"
type input "4488685"
click at [125, 306] on main "Create a Member If you are a self-administered songwriter without a publisher t…" at bounding box center [682, 469] width 1364 height 1280
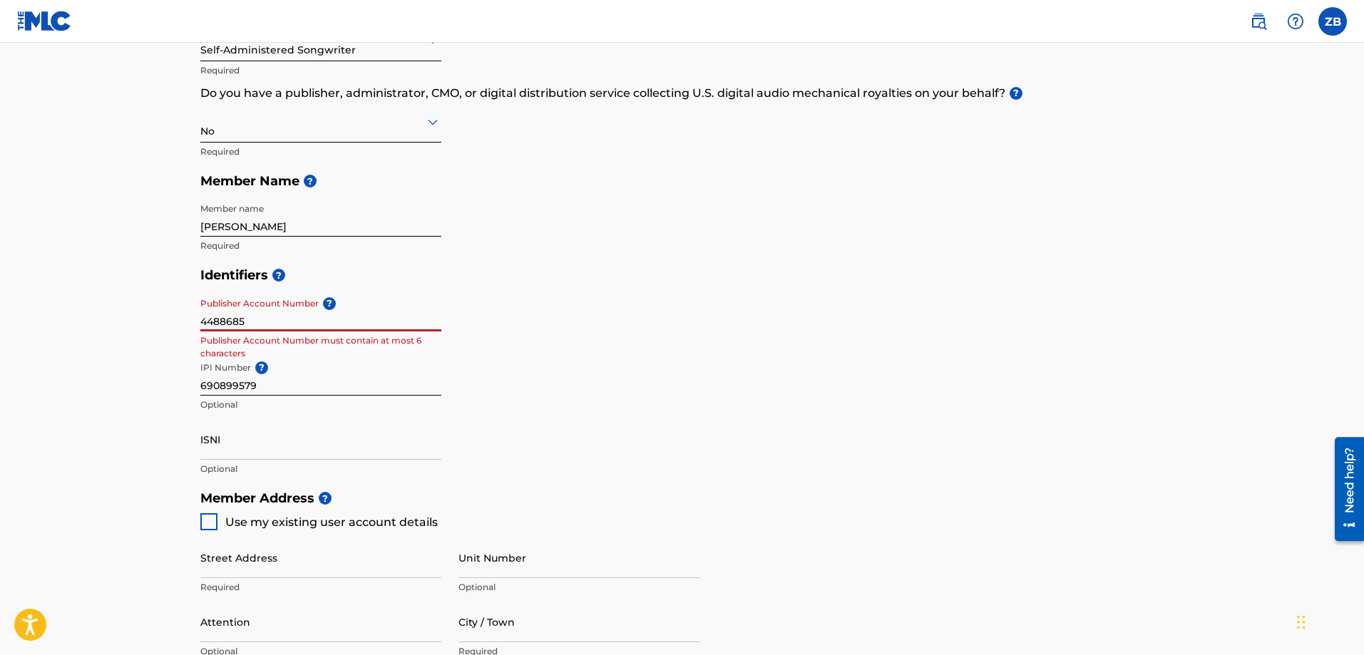
drag, startPoint x: 284, startPoint y: 317, endPoint x: 138, endPoint y: 314, distance: 146.2
click at [140, 314] on main "Create a Member If you are a self-administered songwriter without a publisher t…" at bounding box center [682, 469] width 1364 height 1280
click at [130, 301] on main "Create a Member If you are a self-administered songwriter without a publisher t…" at bounding box center [682, 469] width 1364 height 1280
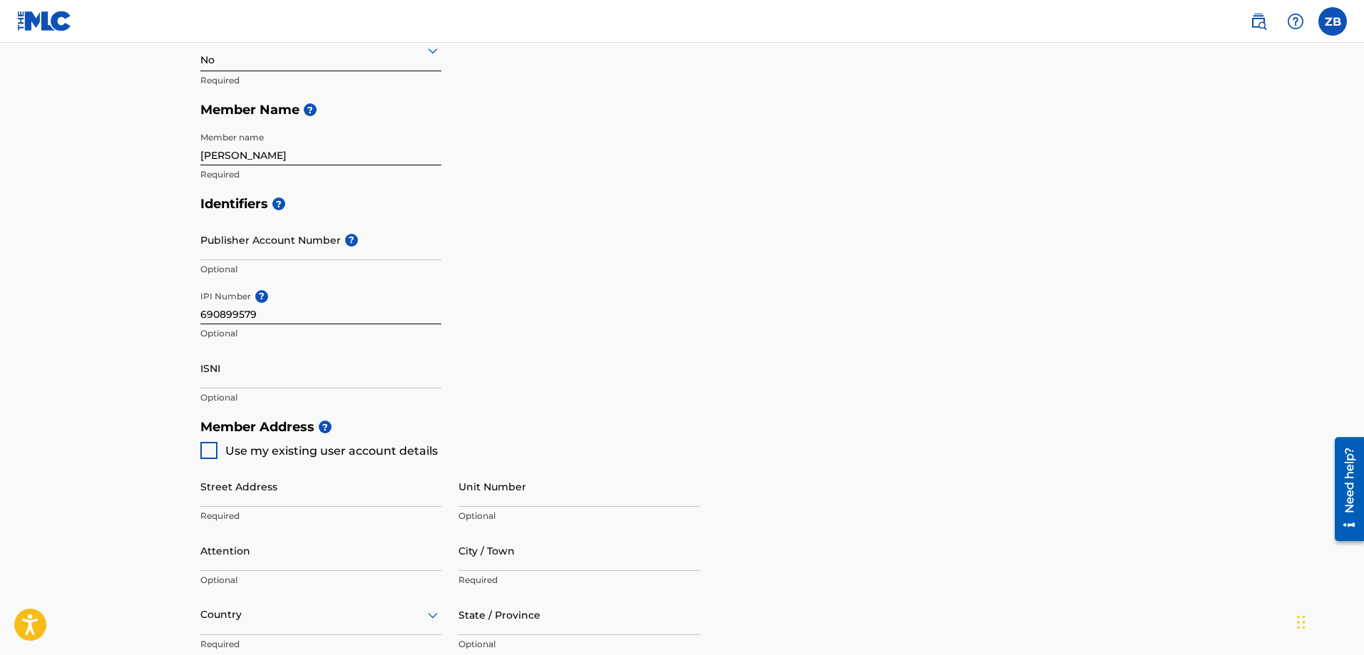
click at [646, 314] on div "Identifiers ? Publisher Account Number ? Optional IPI Number ? 690899579 Option…" at bounding box center [682, 300] width 964 height 223
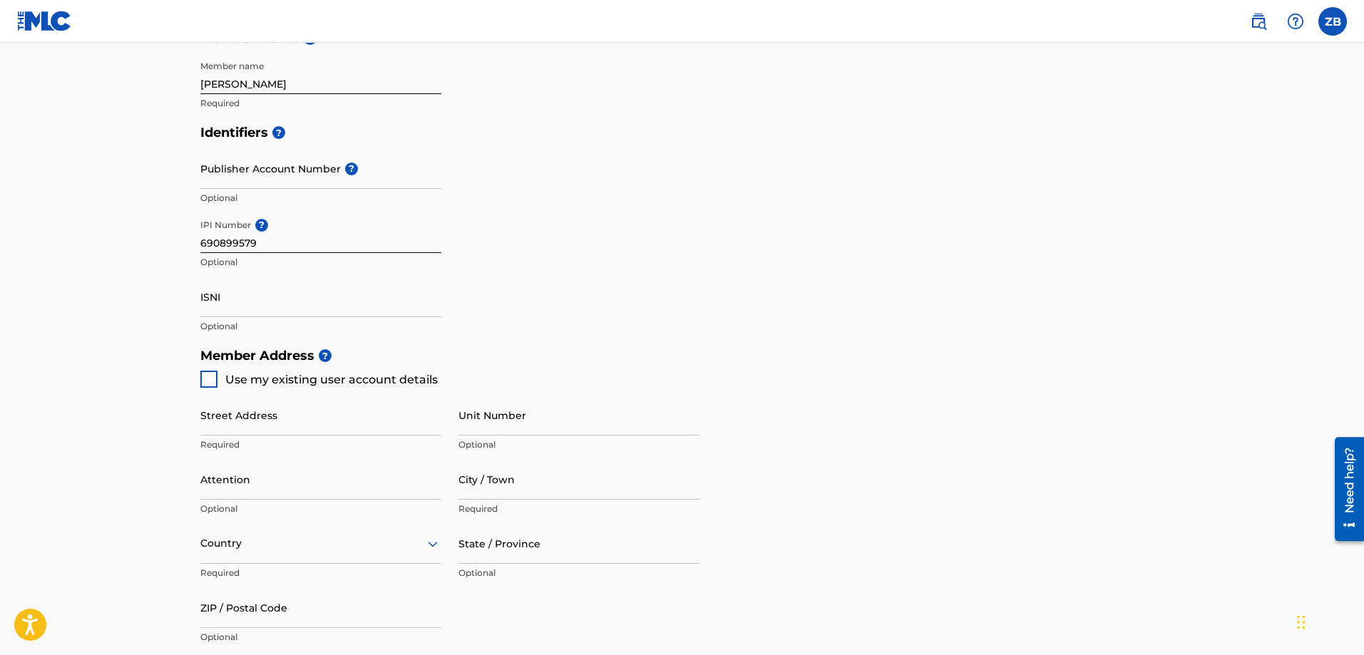
scroll to position [428, 0]
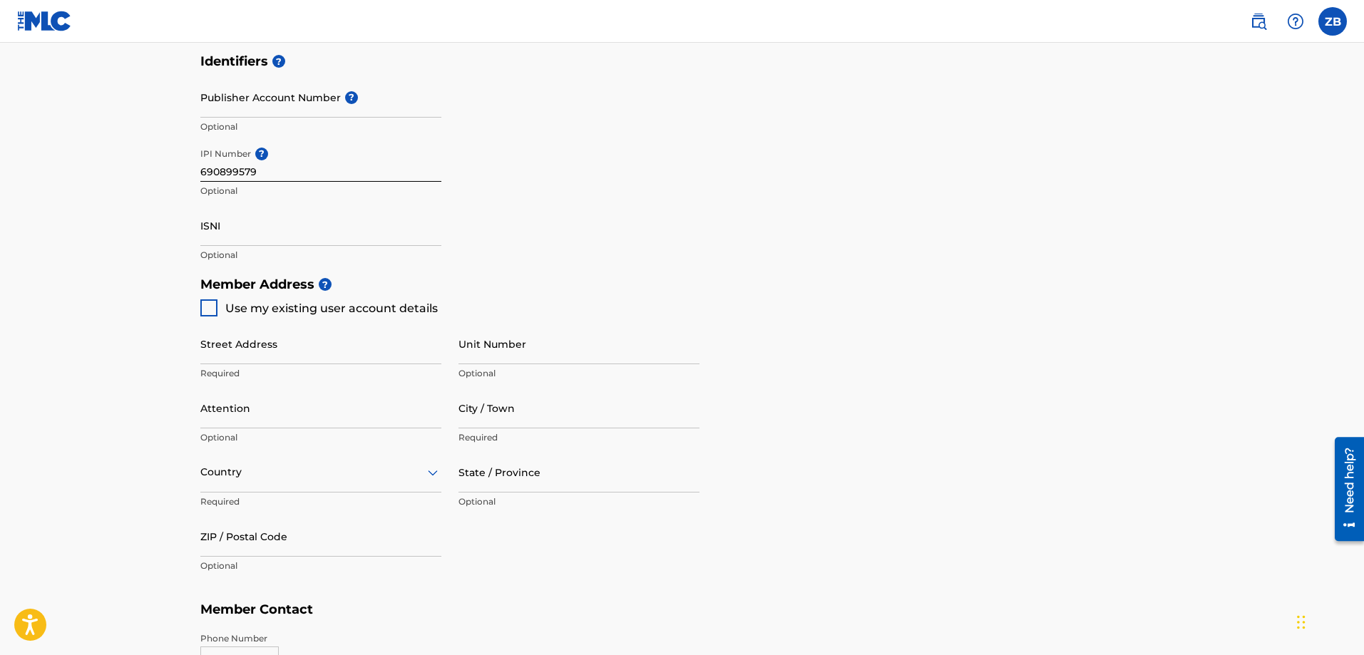
click at [205, 305] on div at bounding box center [208, 307] width 17 height 17
type input "[STREET_ADDRESS]"
type input "[GEOGRAPHIC_DATA]"
type input "33702"
type input "727"
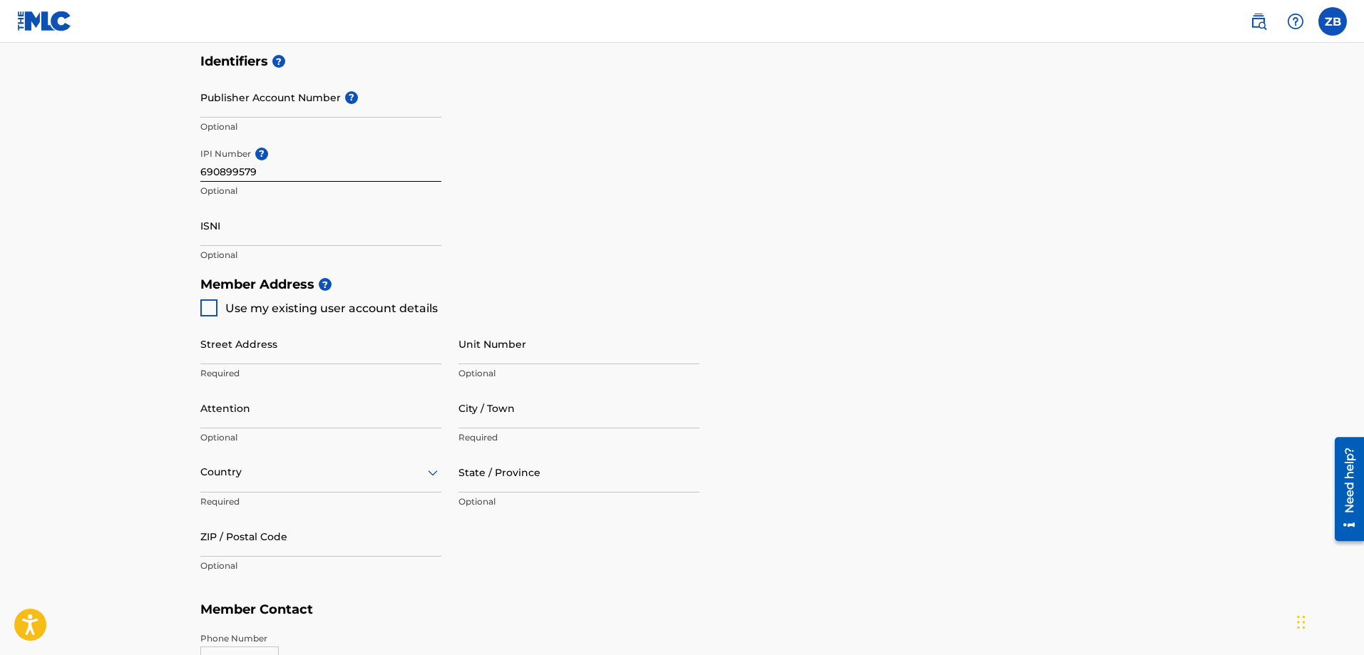
type input "4103819"
type input "[EMAIL_ADDRESS][DOMAIN_NAME]"
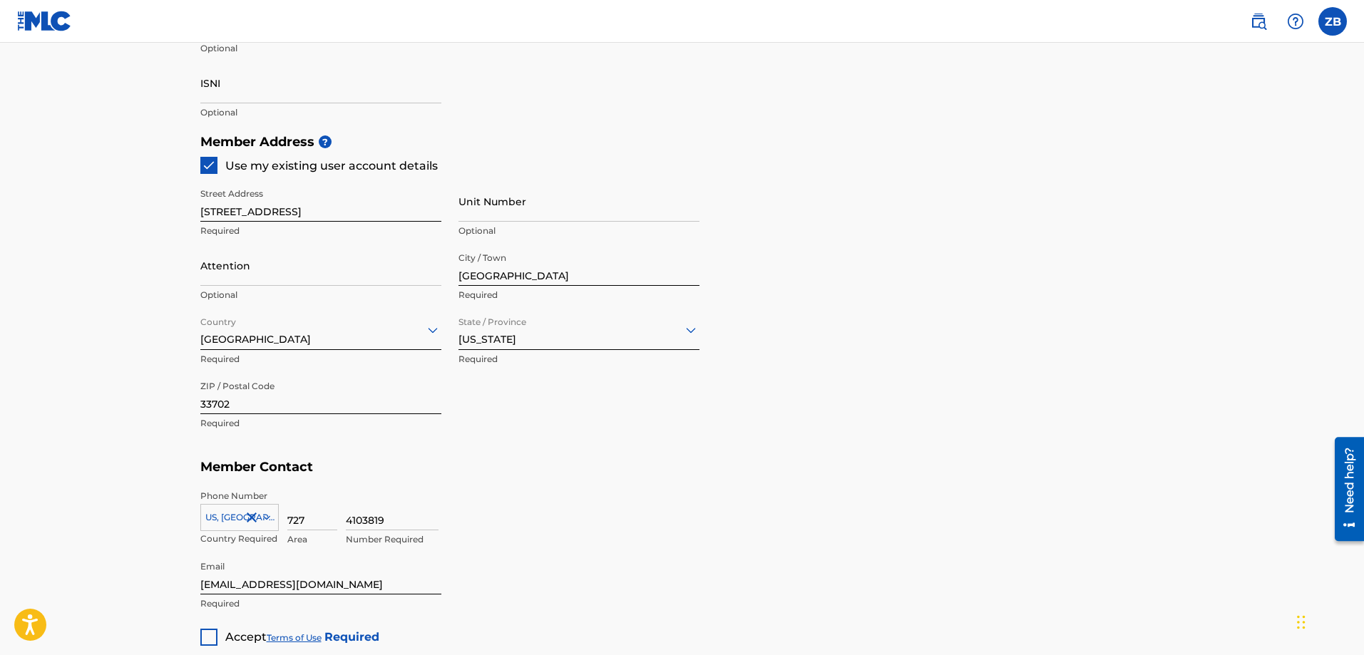
scroll to position [713, 0]
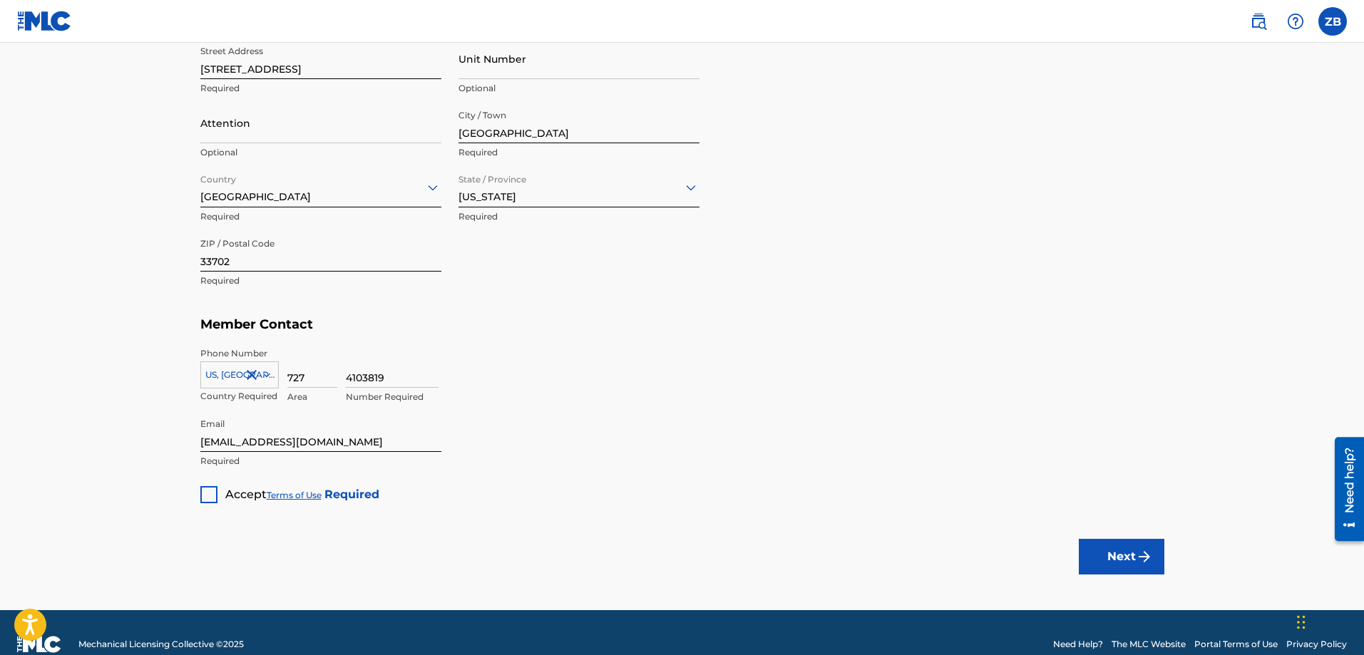
click at [209, 489] on div at bounding box center [208, 494] width 17 height 17
click at [1129, 556] on button "Next" at bounding box center [1122, 557] width 86 height 36
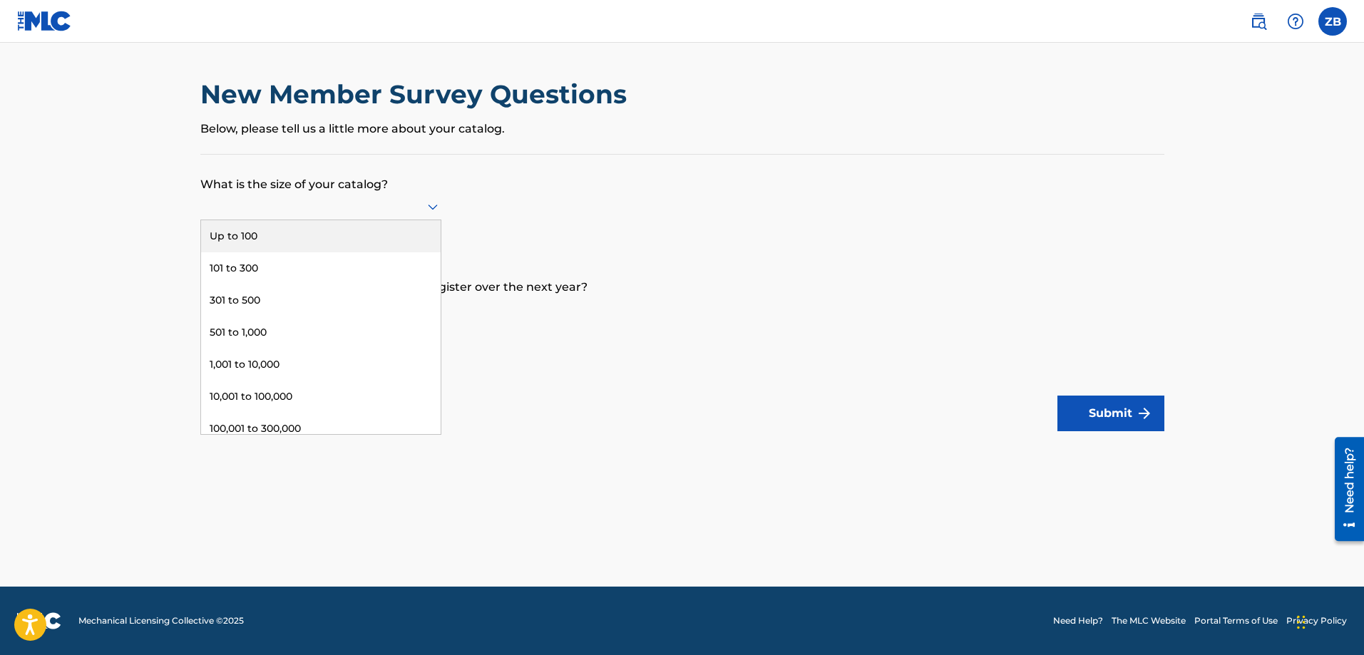
click at [416, 212] on div at bounding box center [320, 206] width 241 height 18
click at [523, 192] on p "What is the size of your catalog?" at bounding box center [682, 174] width 964 height 38
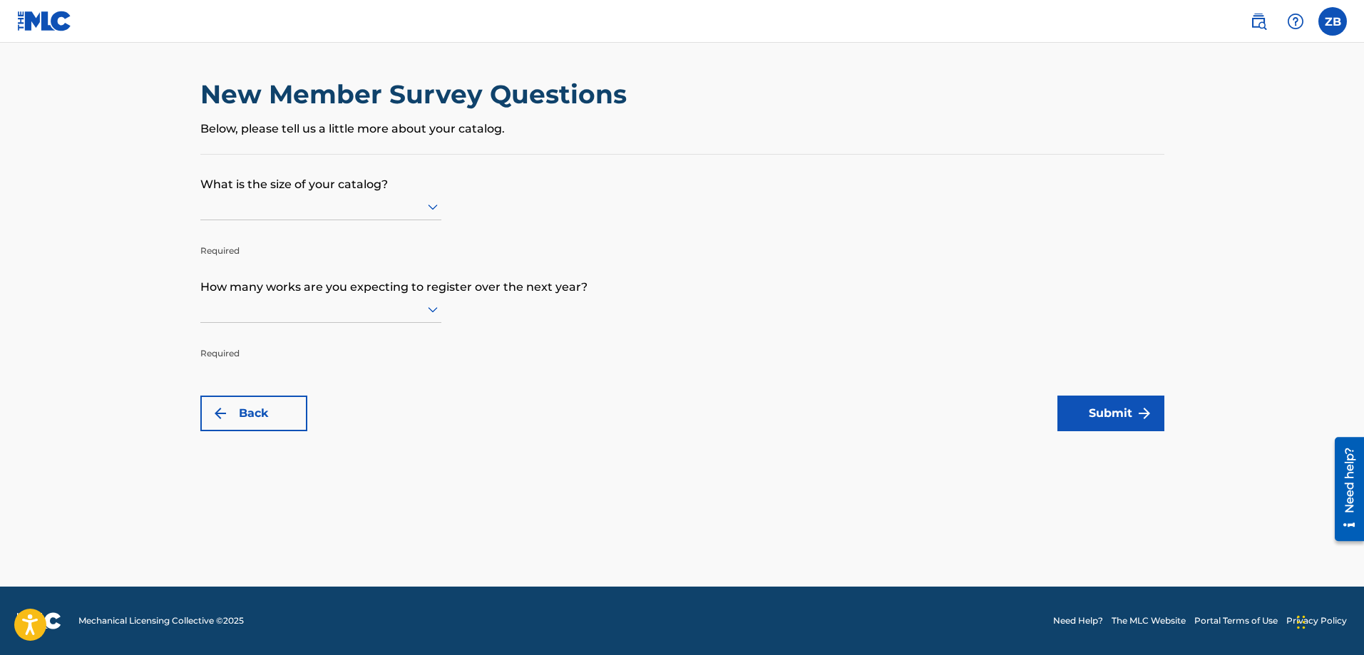
click at [387, 198] on div at bounding box center [320, 206] width 241 height 18
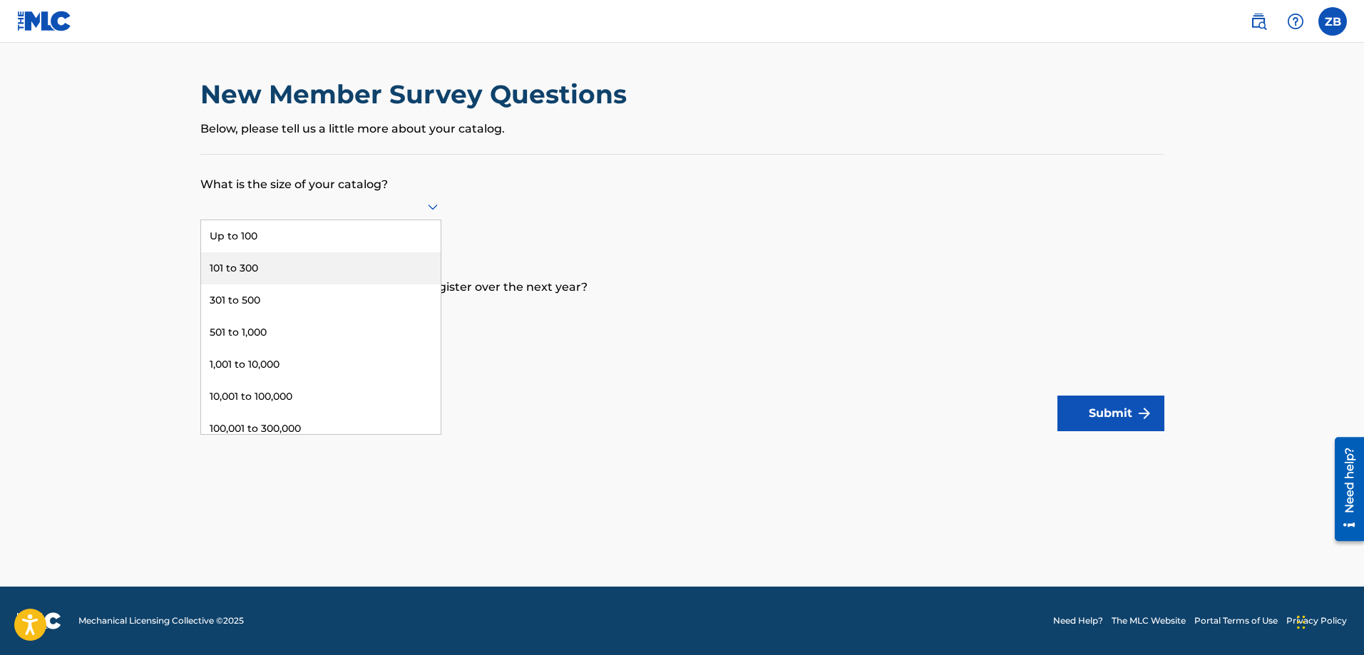
click at [351, 263] on div "101 to 300" at bounding box center [321, 268] width 240 height 32
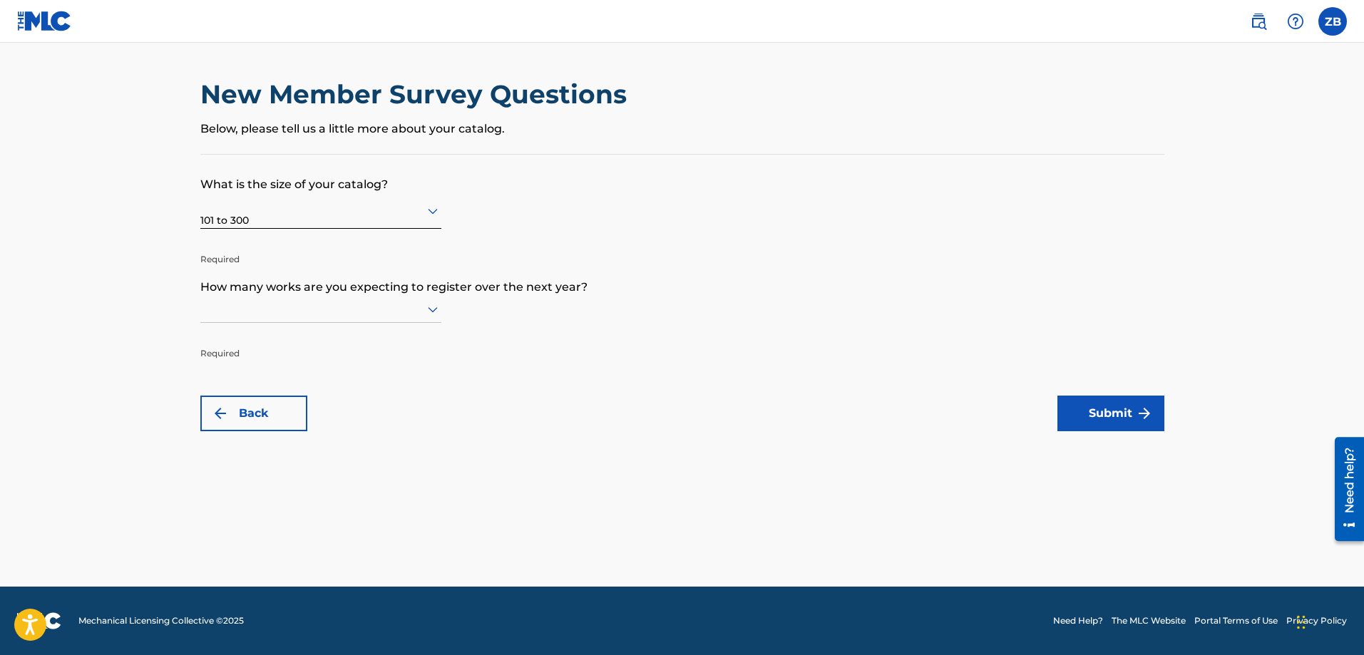
click at [419, 314] on div at bounding box center [320, 309] width 241 height 18
click at [347, 365] on div "101 to 300" at bounding box center [321, 371] width 240 height 32
click at [577, 380] on form "What is the size of your catalog? 101 to 300 Required How many works are you ex…" at bounding box center [682, 293] width 964 height 277
click at [1133, 409] on button "Submit" at bounding box center [1110, 414] width 107 height 36
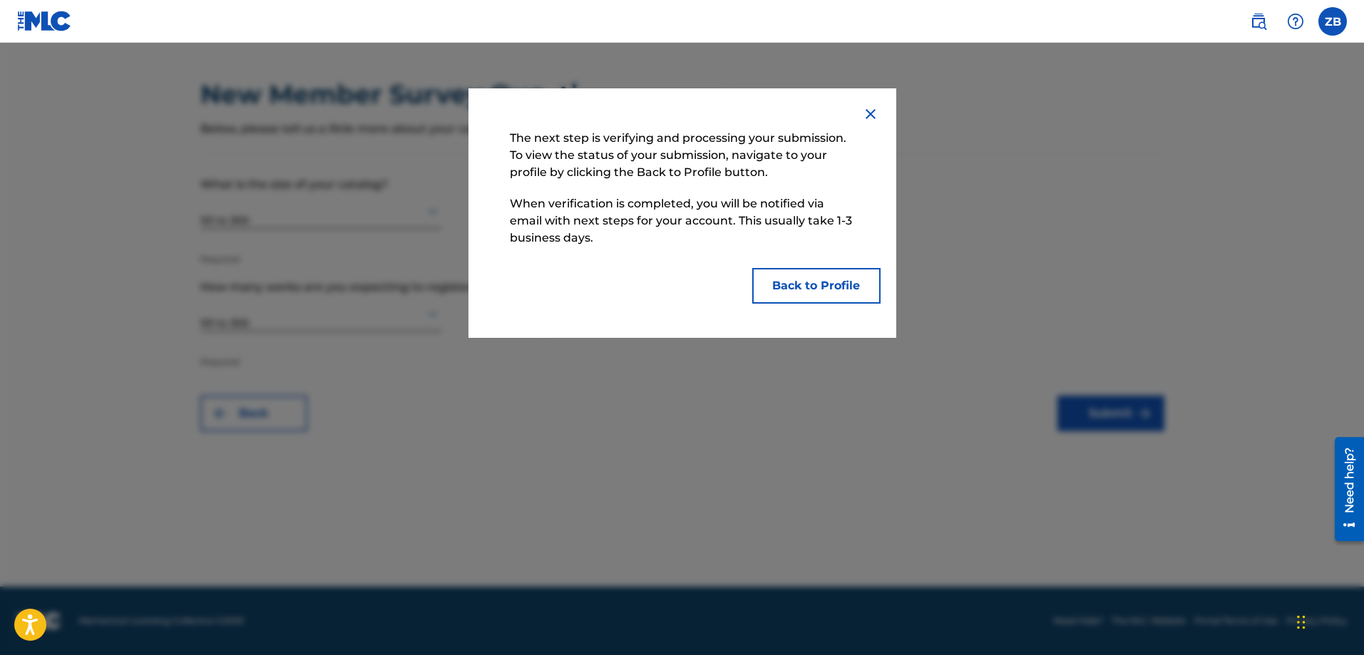
click at [813, 283] on button "Back to Profile" at bounding box center [816, 286] width 128 height 36
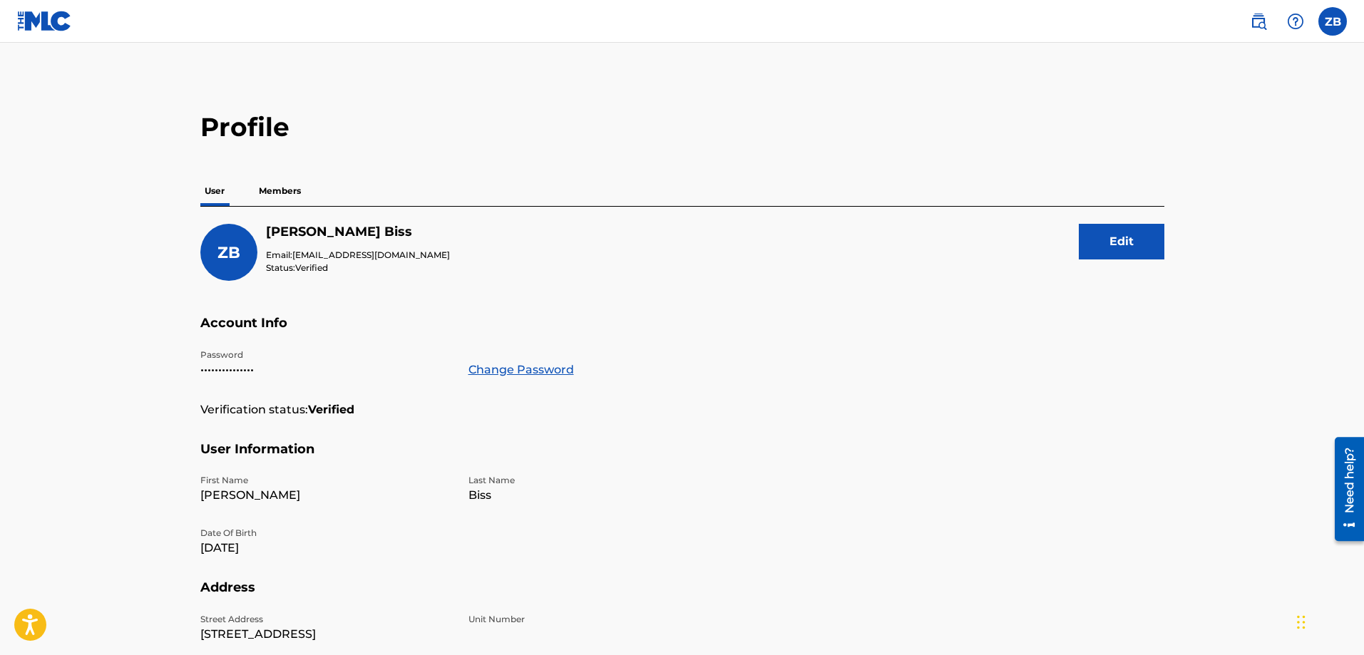
click at [280, 184] on p "Members" at bounding box center [280, 191] width 51 height 30
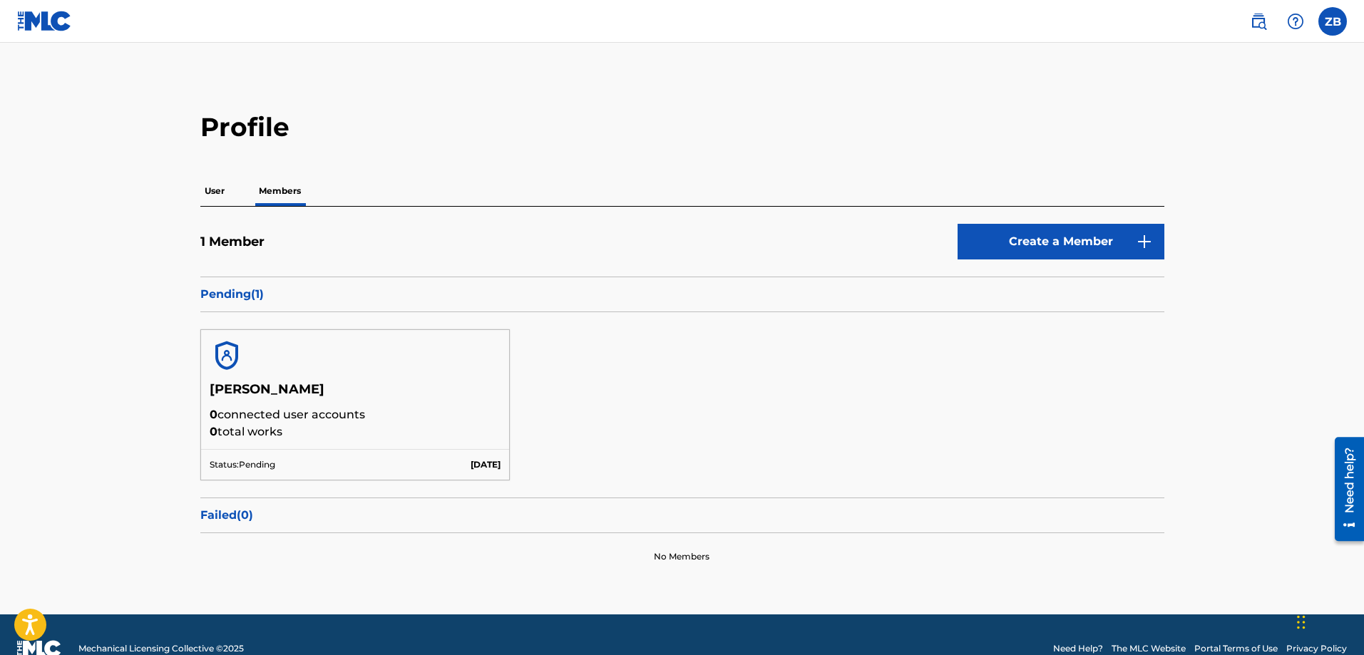
click at [225, 191] on p "User" at bounding box center [214, 191] width 29 height 30
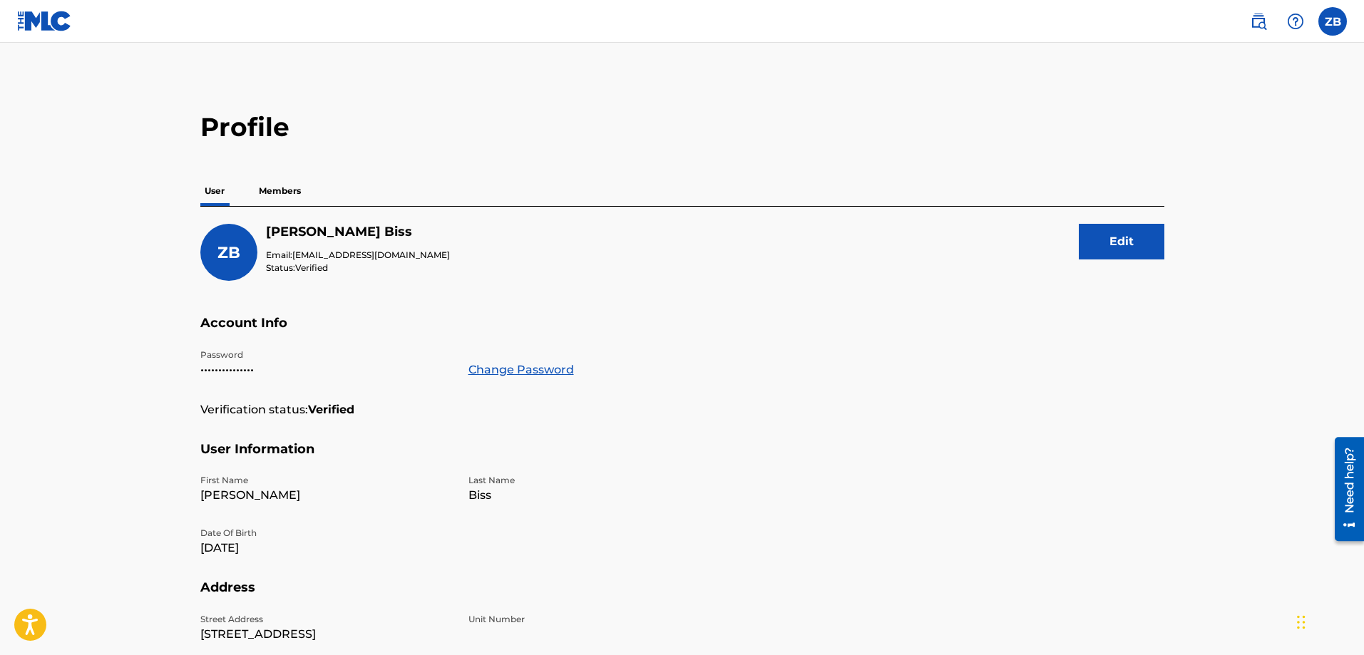
click at [1261, 17] on img at bounding box center [1258, 21] width 17 height 17
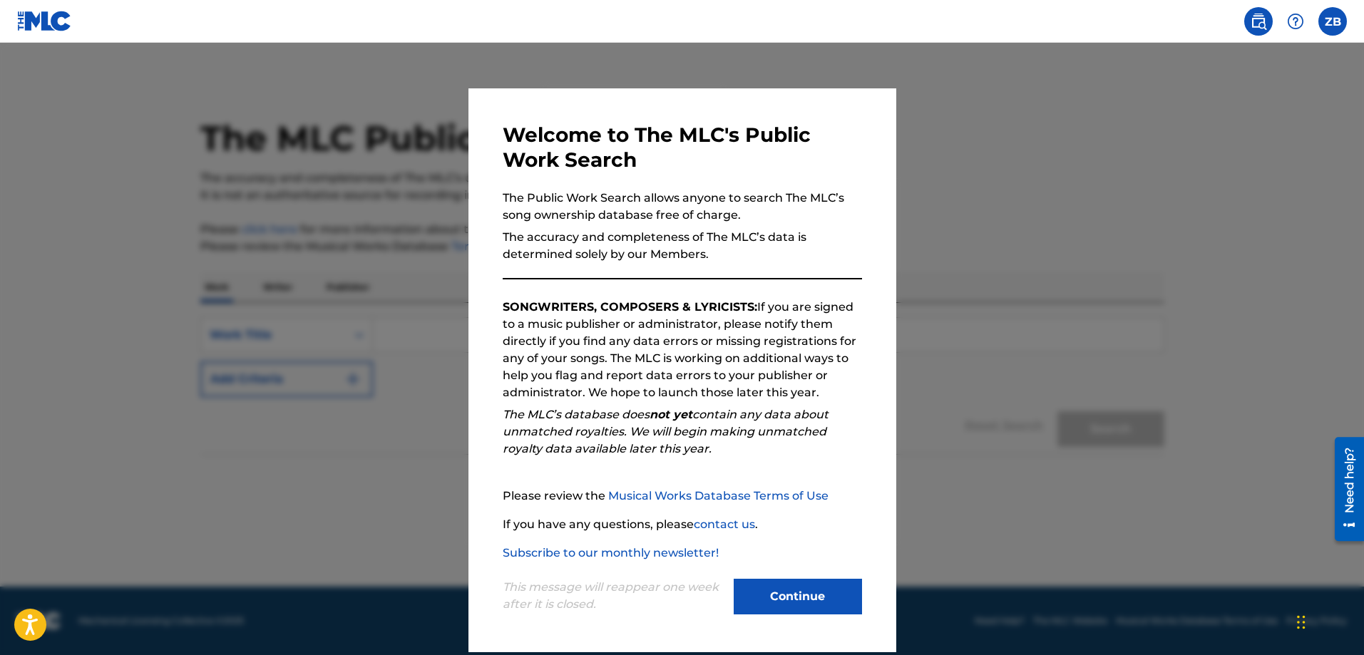
click at [807, 594] on button "Continue" at bounding box center [798, 597] width 128 height 36
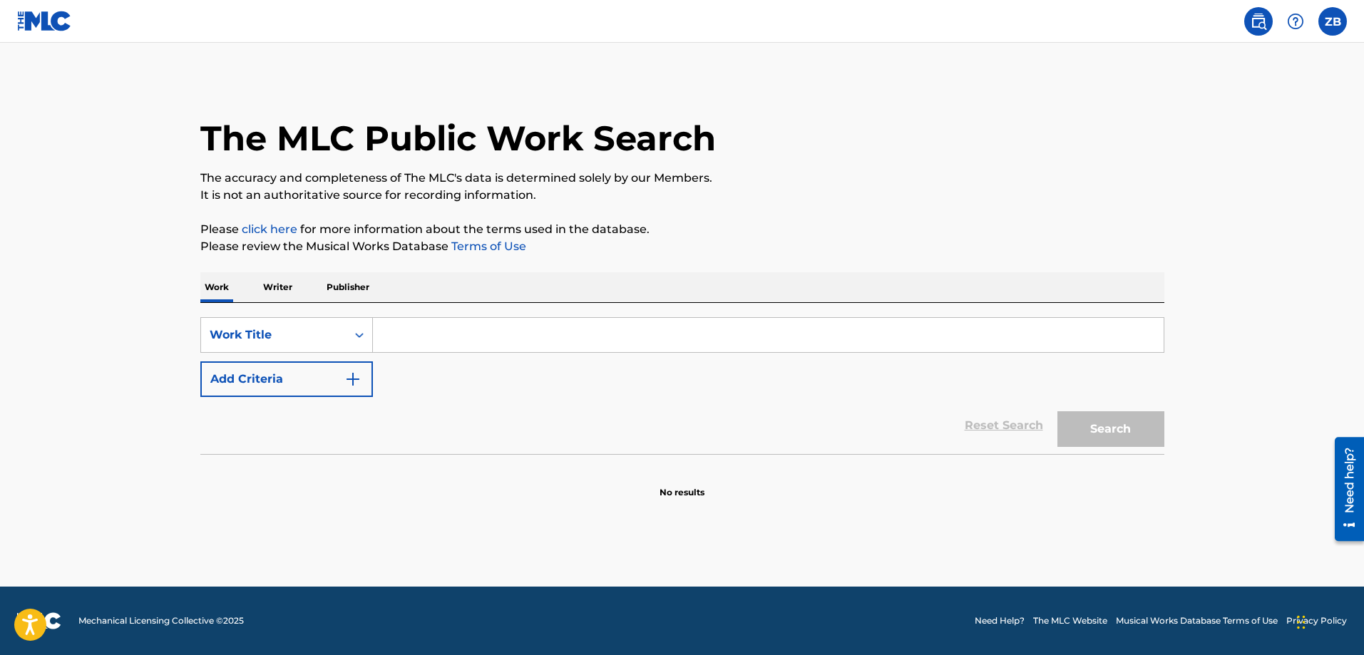
click at [268, 285] on p "Writer" at bounding box center [278, 287] width 38 height 30
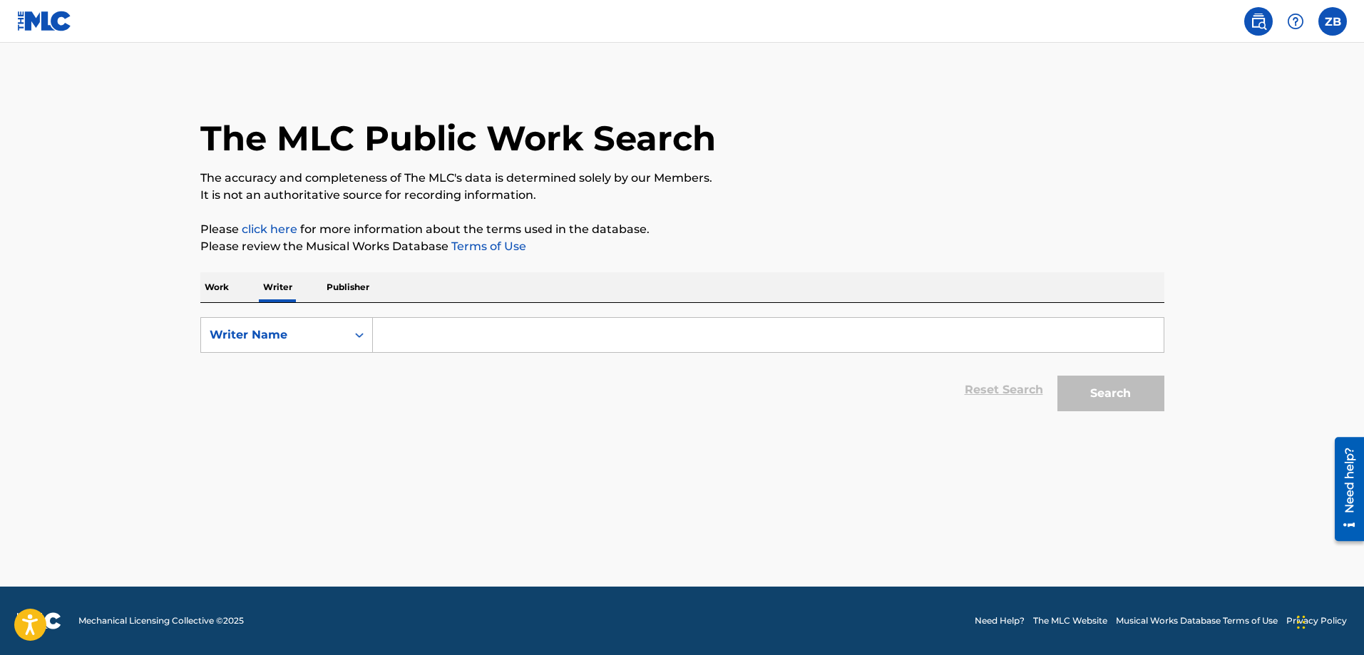
click at [354, 287] on p "Publisher" at bounding box center [347, 287] width 51 height 30
click at [275, 294] on p "Writer" at bounding box center [278, 287] width 38 height 30
click at [289, 332] on div "Writer Name" at bounding box center [274, 335] width 128 height 17
click at [285, 334] on div "Writer Name" at bounding box center [274, 335] width 128 height 17
click at [216, 289] on p "Work" at bounding box center [216, 287] width 33 height 30
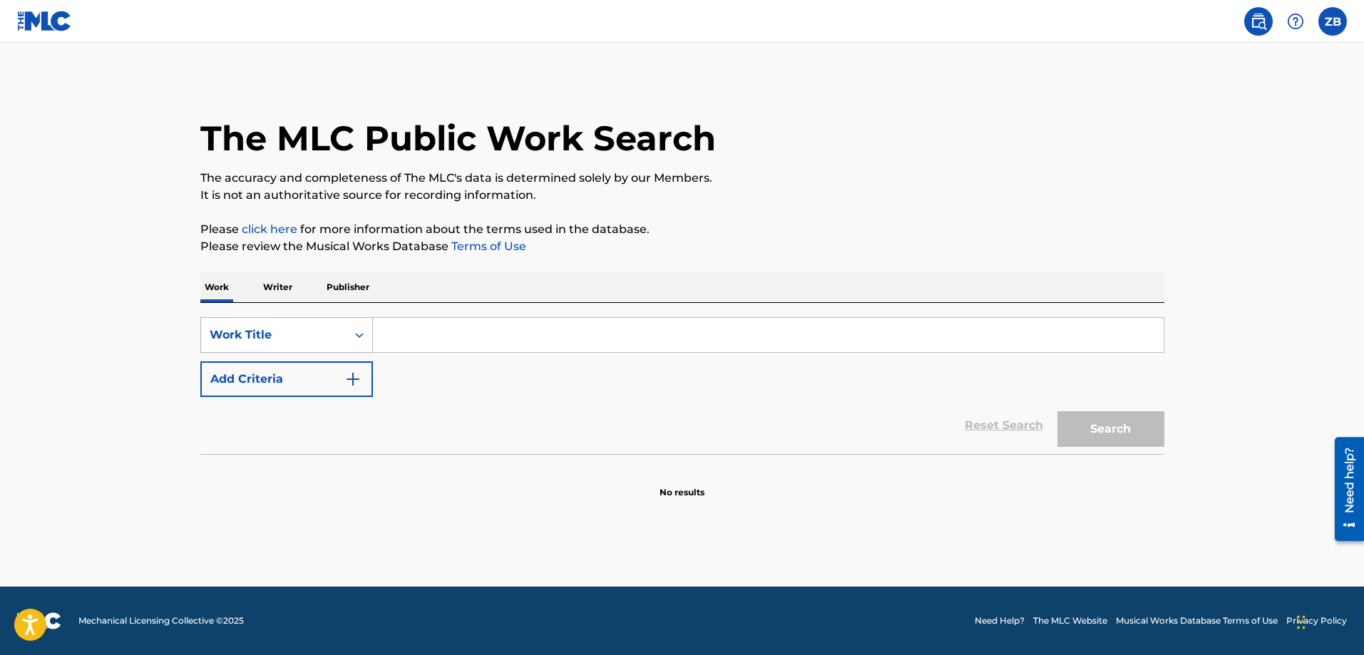
click at [267, 336] on div "Work Title" at bounding box center [274, 335] width 128 height 17
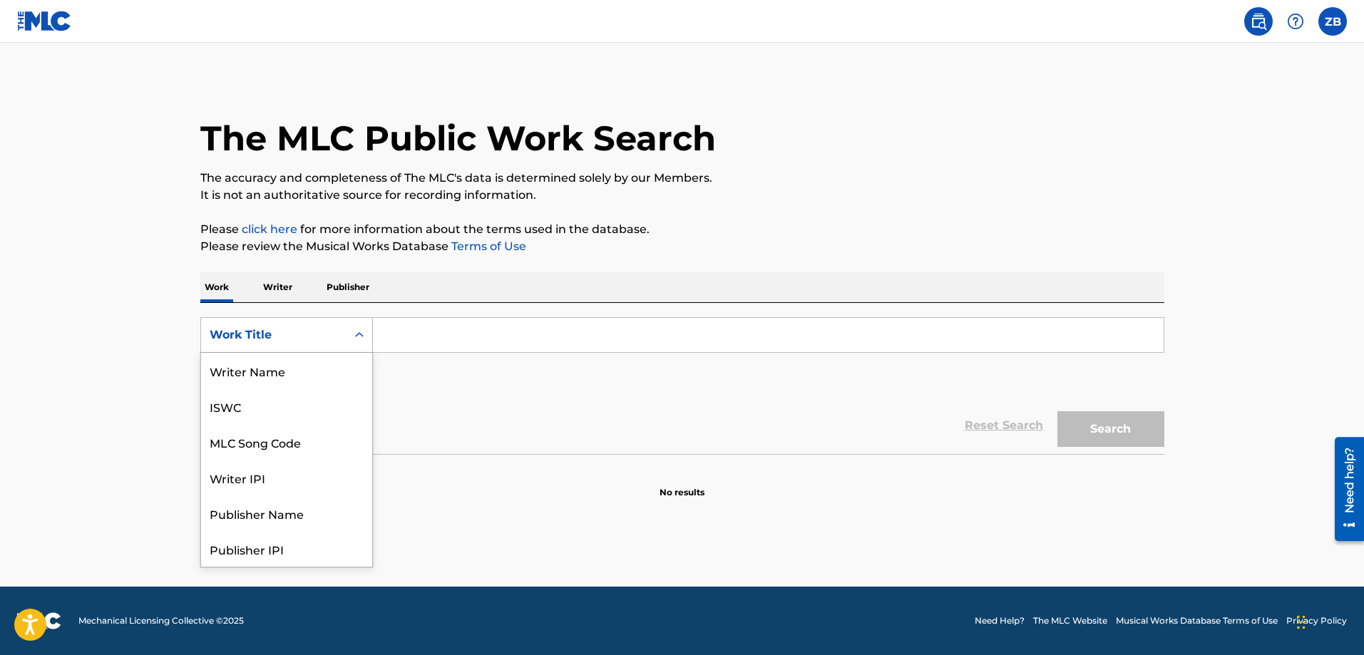
scroll to position [71, 0]
click at [277, 334] on div "Work Title" at bounding box center [274, 335] width 128 height 17
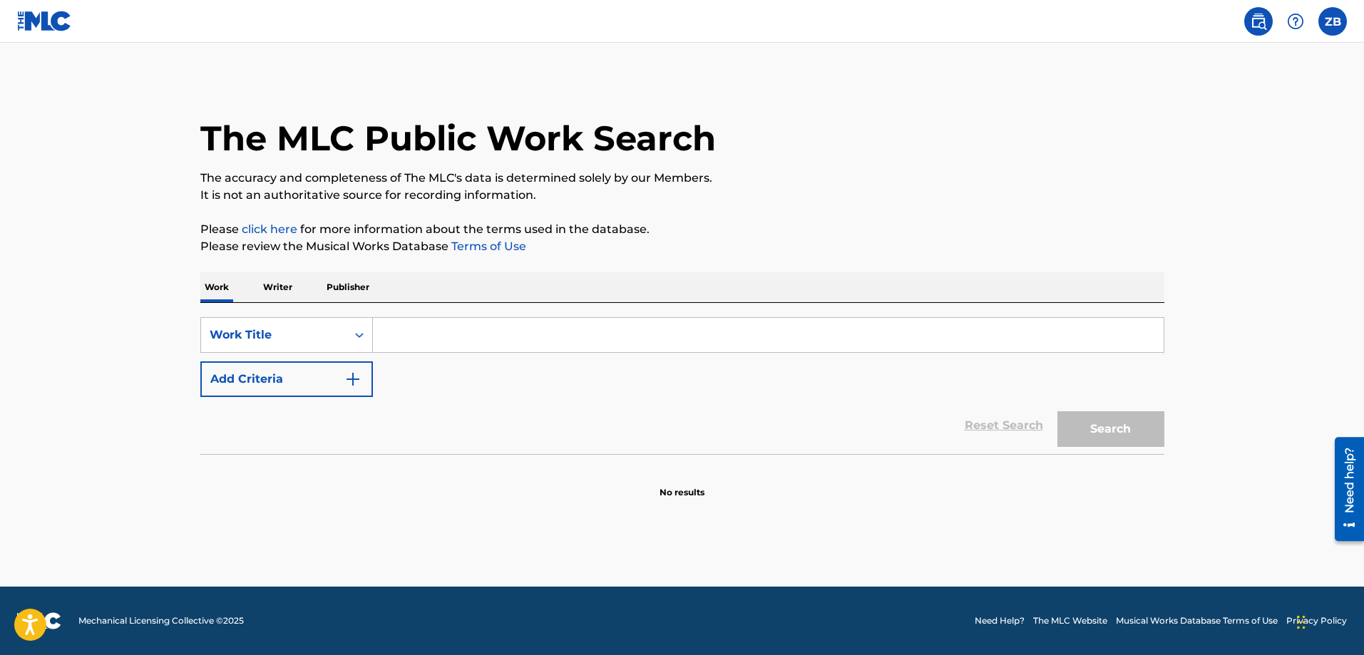
click at [317, 377] on button "Add Criteria" at bounding box center [286, 379] width 173 height 36
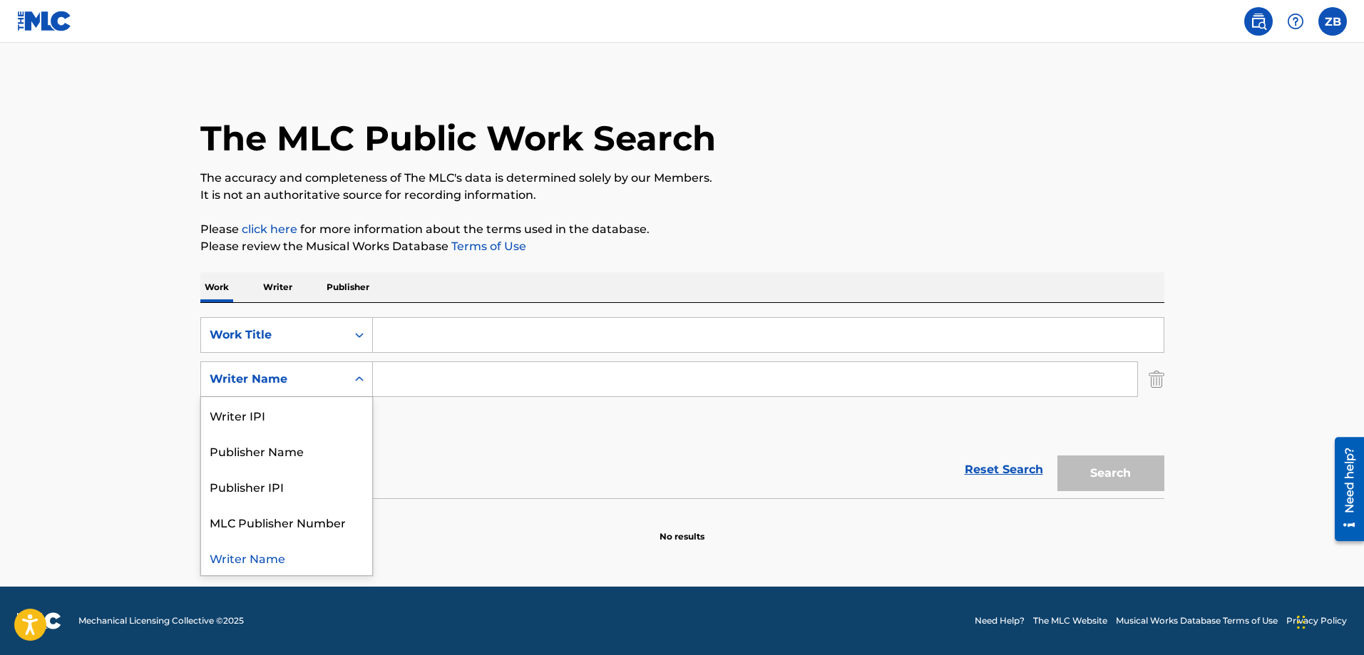
drag, startPoint x: 317, startPoint y: 377, endPoint x: 149, endPoint y: 371, distance: 167.6
click at [145, 371] on main "The MLC Public Work Search The accuracy and completeness of The MLC's data is d…" at bounding box center [682, 315] width 1364 height 544
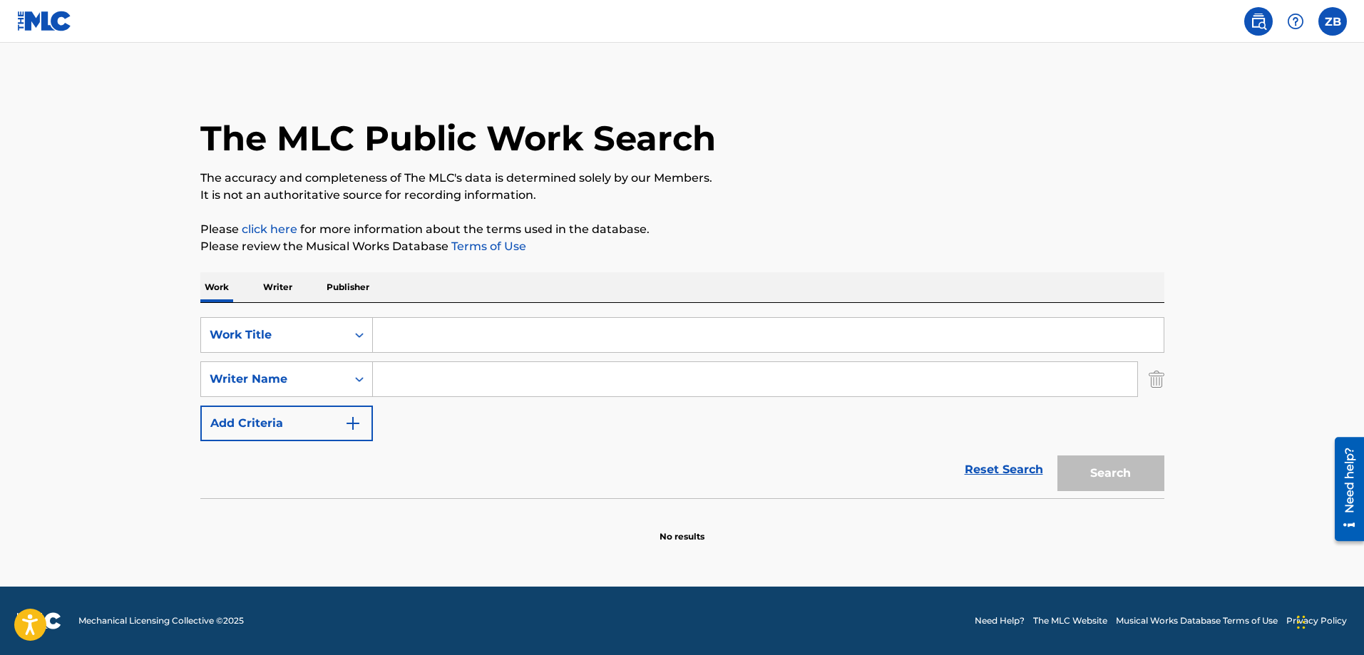
click at [1166, 370] on div "The MLC Public Work Search The accuracy and completeness of The MLC's data is d…" at bounding box center [682, 310] width 998 height 465
click at [1157, 376] on img "Search Form" at bounding box center [1157, 379] width 16 height 36
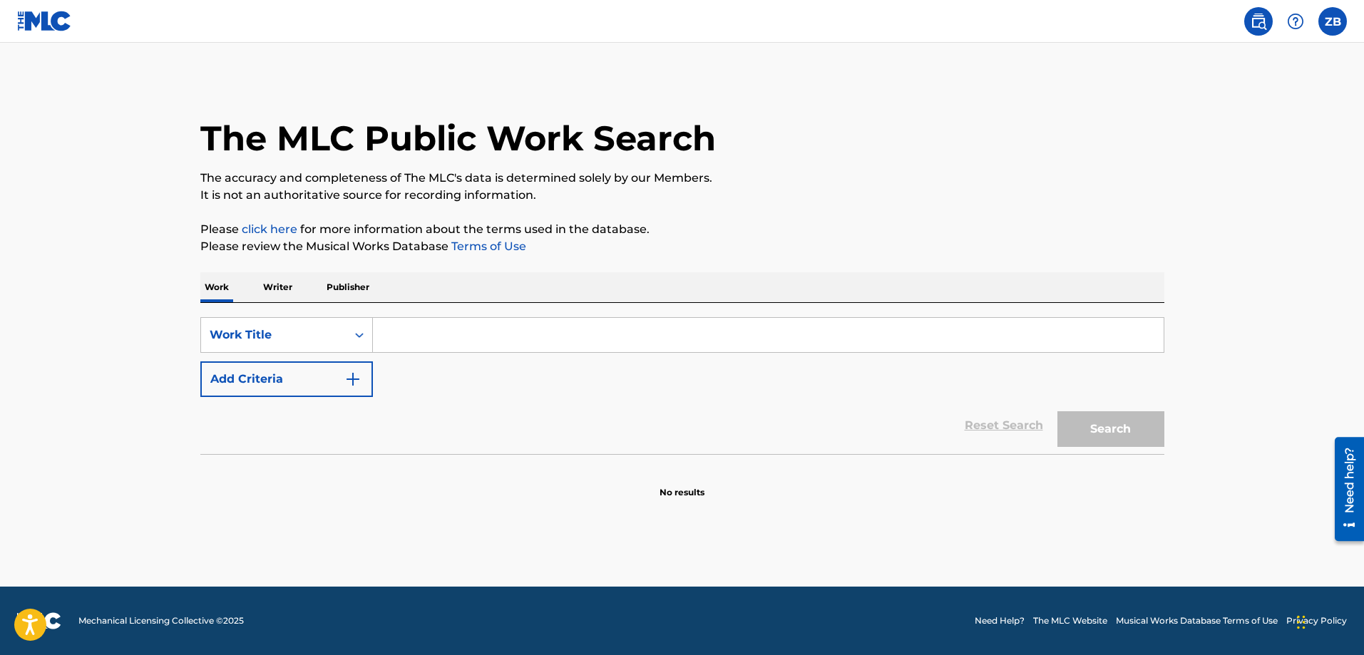
click at [267, 292] on p "Writer" at bounding box center [278, 287] width 38 height 30
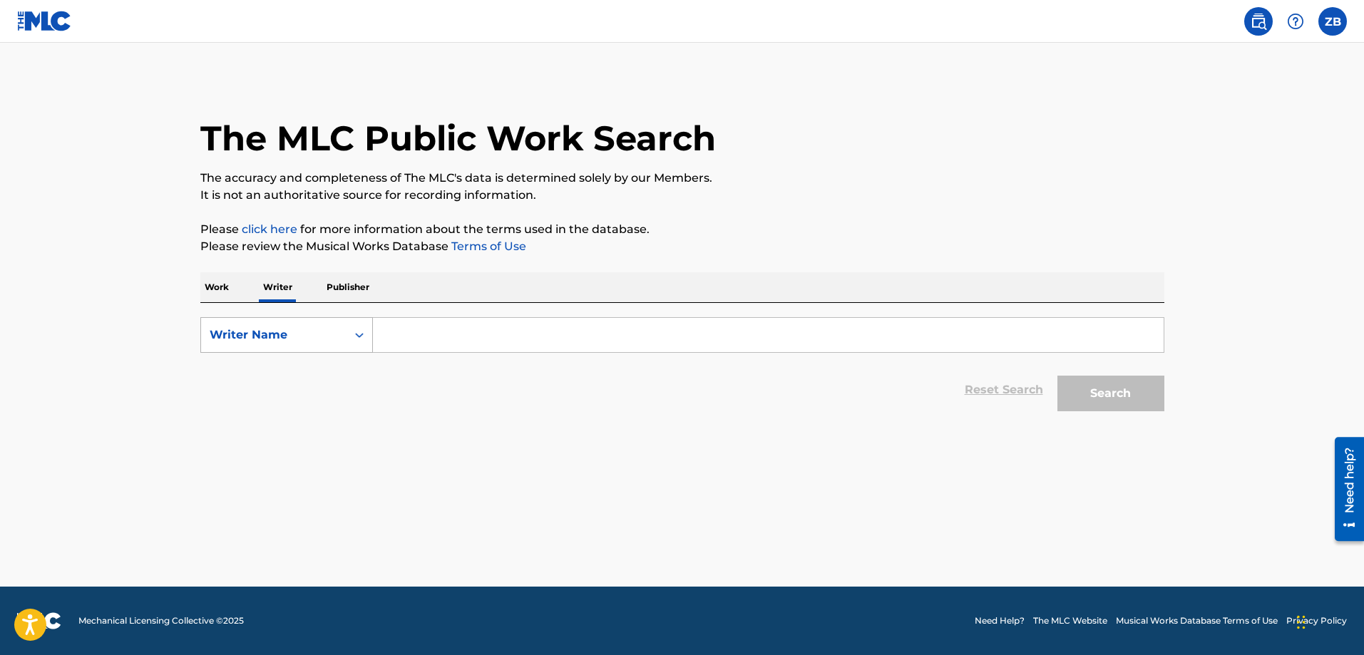
click at [302, 327] on div "Writer Name" at bounding box center [274, 335] width 128 height 17
click at [300, 329] on div "Writer Name" at bounding box center [274, 335] width 128 height 17
click at [432, 339] on input "Search Form" at bounding box center [768, 335] width 791 height 34
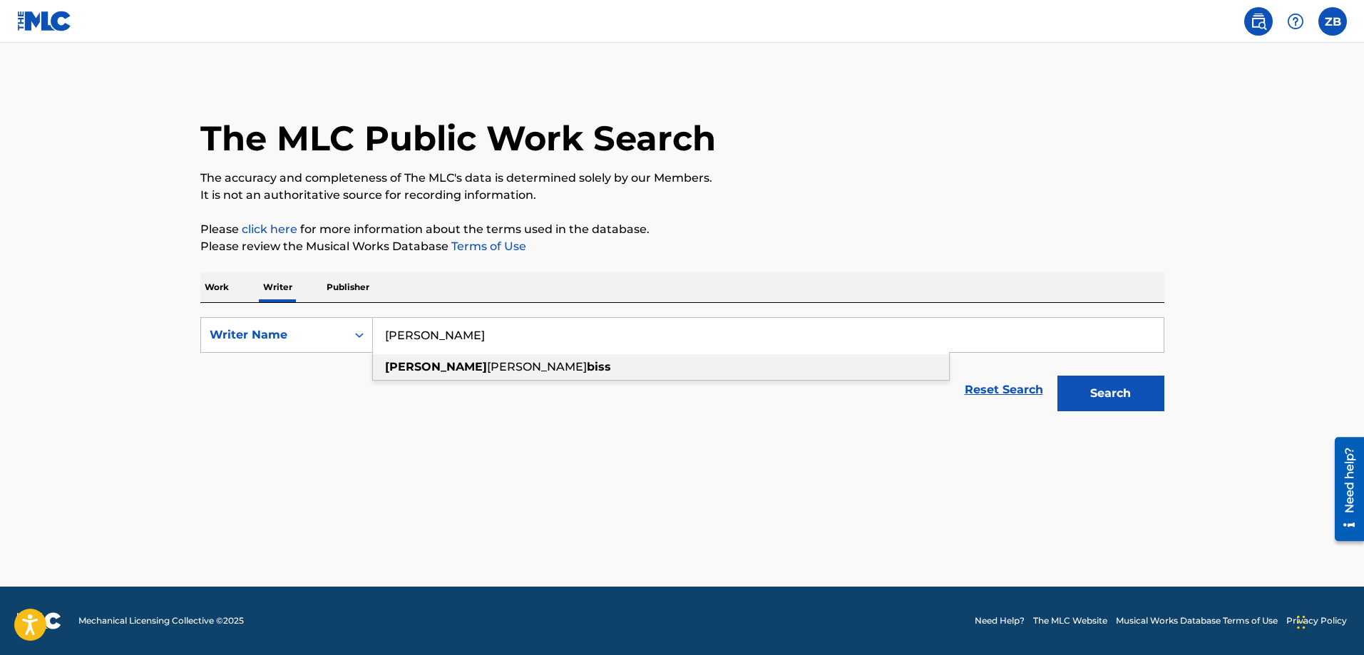
click at [476, 374] on div "[PERSON_NAME] biss" at bounding box center [661, 367] width 576 height 26
type input "[PERSON_NAME] biss"
click at [1126, 398] on button "Search" at bounding box center [1110, 394] width 107 height 36
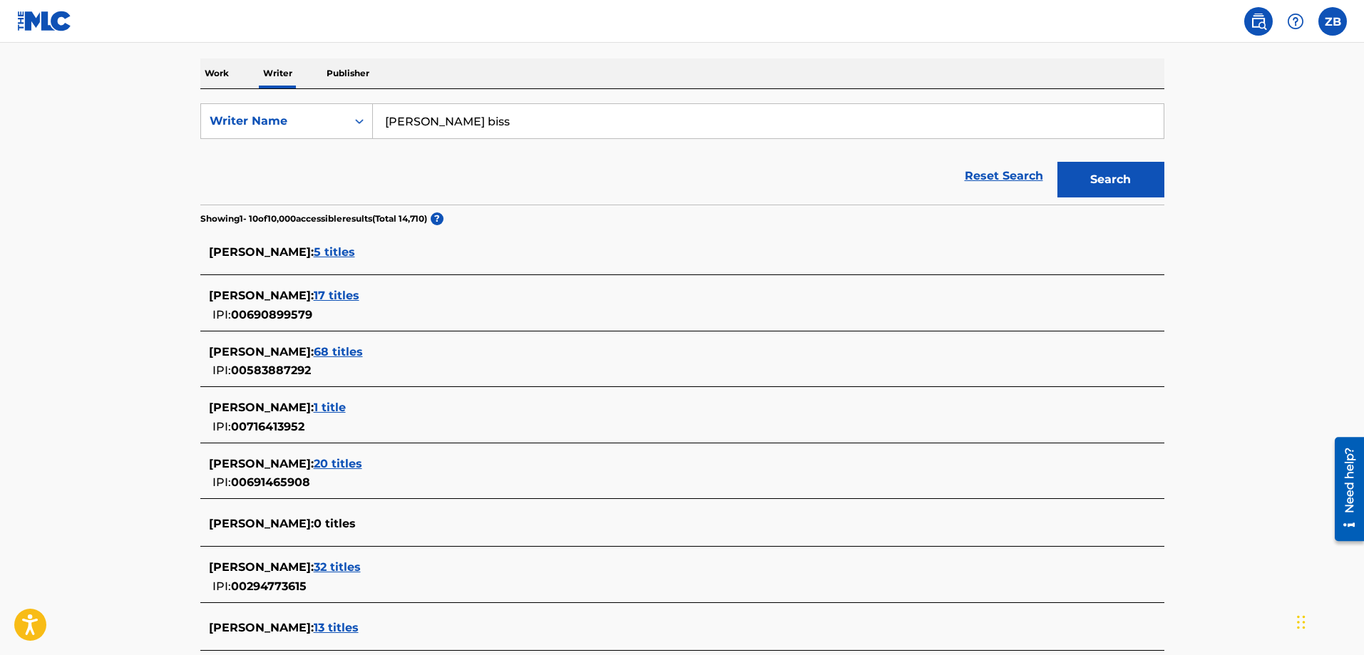
scroll to position [143, 0]
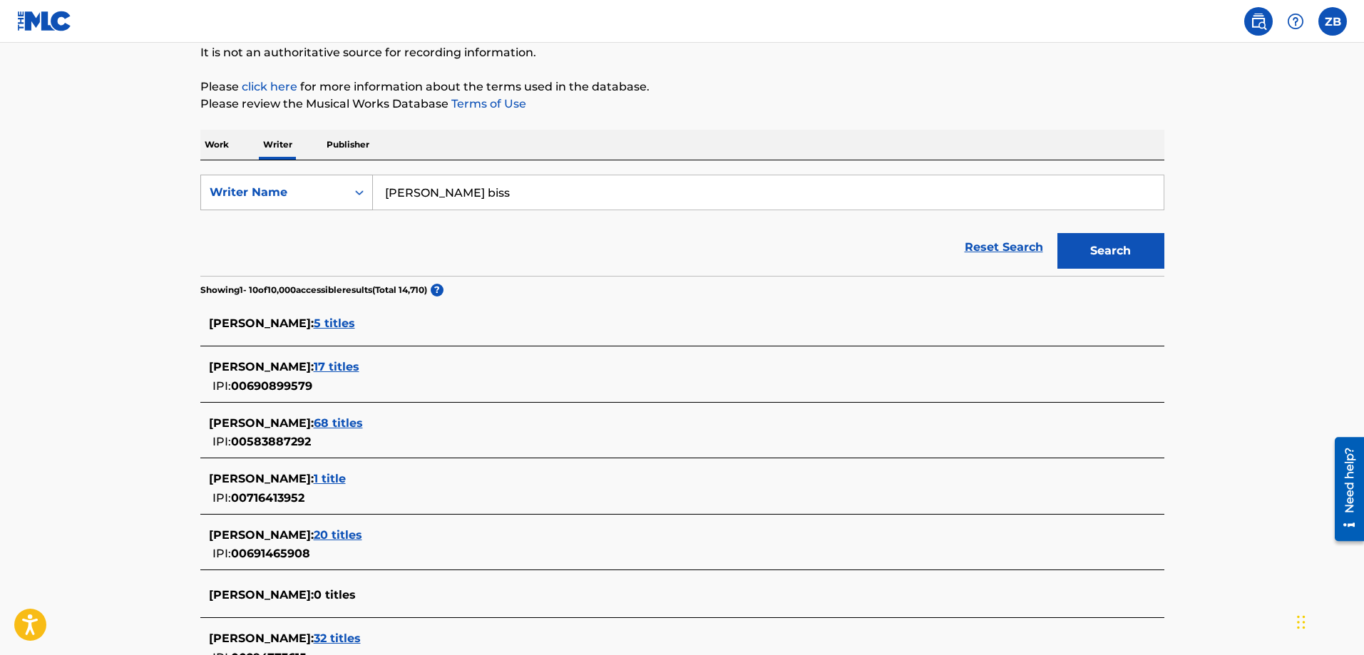
click at [316, 190] on div "Writer Name" at bounding box center [274, 192] width 128 height 17
click at [307, 225] on div "Writer IPI" at bounding box center [286, 228] width 171 height 36
drag, startPoint x: 544, startPoint y: 192, endPoint x: 471, endPoint y: 197, distance: 73.6
click at [494, 195] on input "Search Form" at bounding box center [768, 192] width 791 height 34
paste input "(International Standard Name Identifier)."
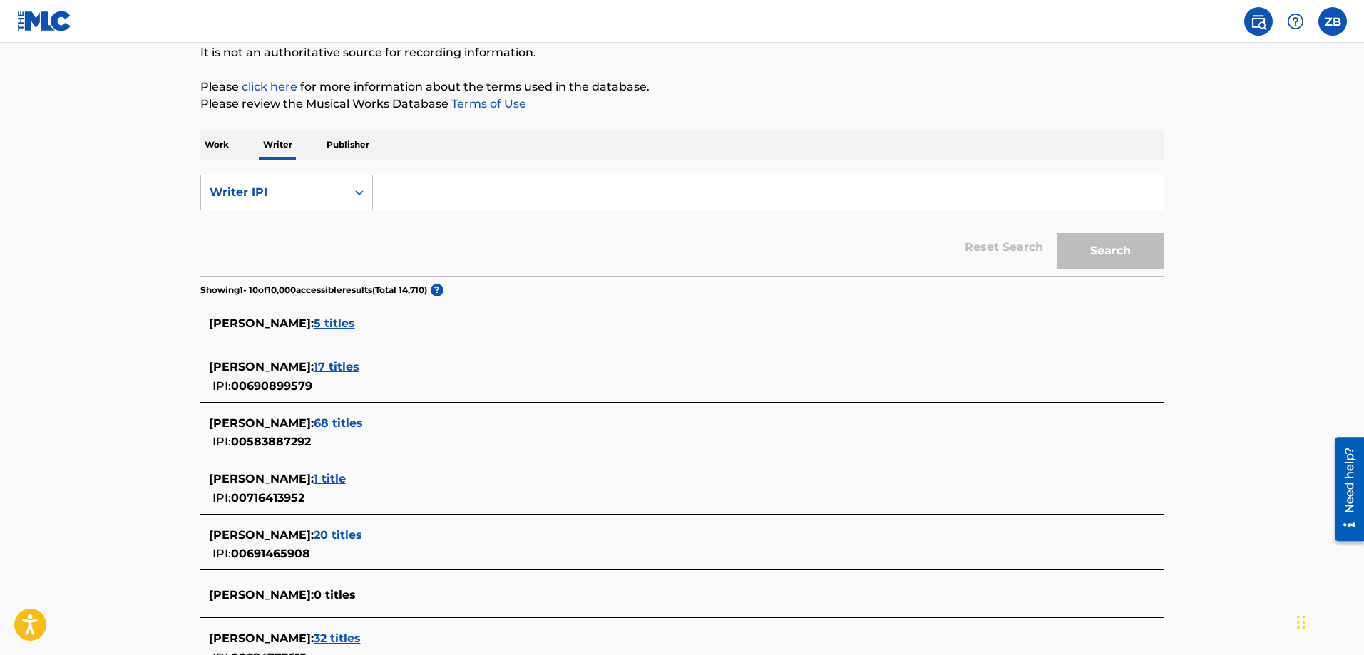
type input "(International Standard Name Identifier)."
click at [622, 193] on input "Search Form" at bounding box center [768, 192] width 791 height 34
click at [307, 194] on div "Writer IPI" at bounding box center [274, 192] width 128 height 17
click at [87, 292] on main "The MLC Public Work Search The accuracy and completeness of The MLC's data is d…" at bounding box center [682, 403] width 1364 height 1006
click at [359, 368] on span "17 titles" at bounding box center [337, 367] width 46 height 14
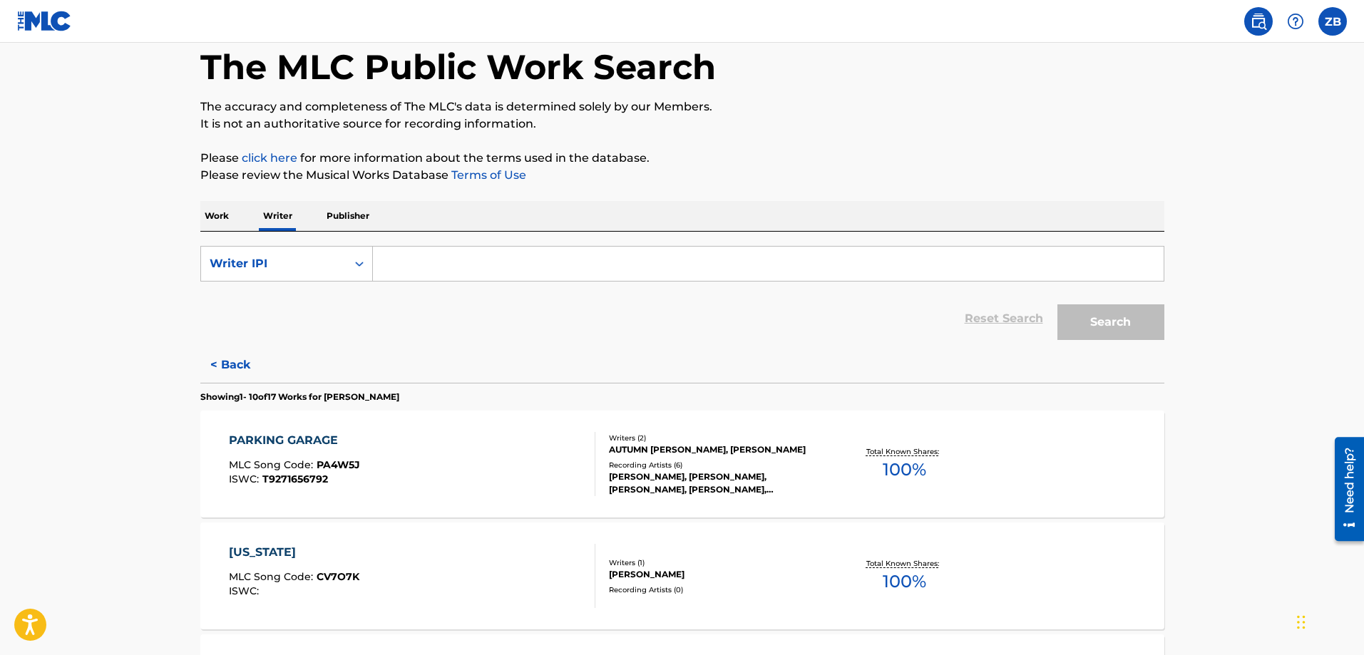
scroll to position [0, 0]
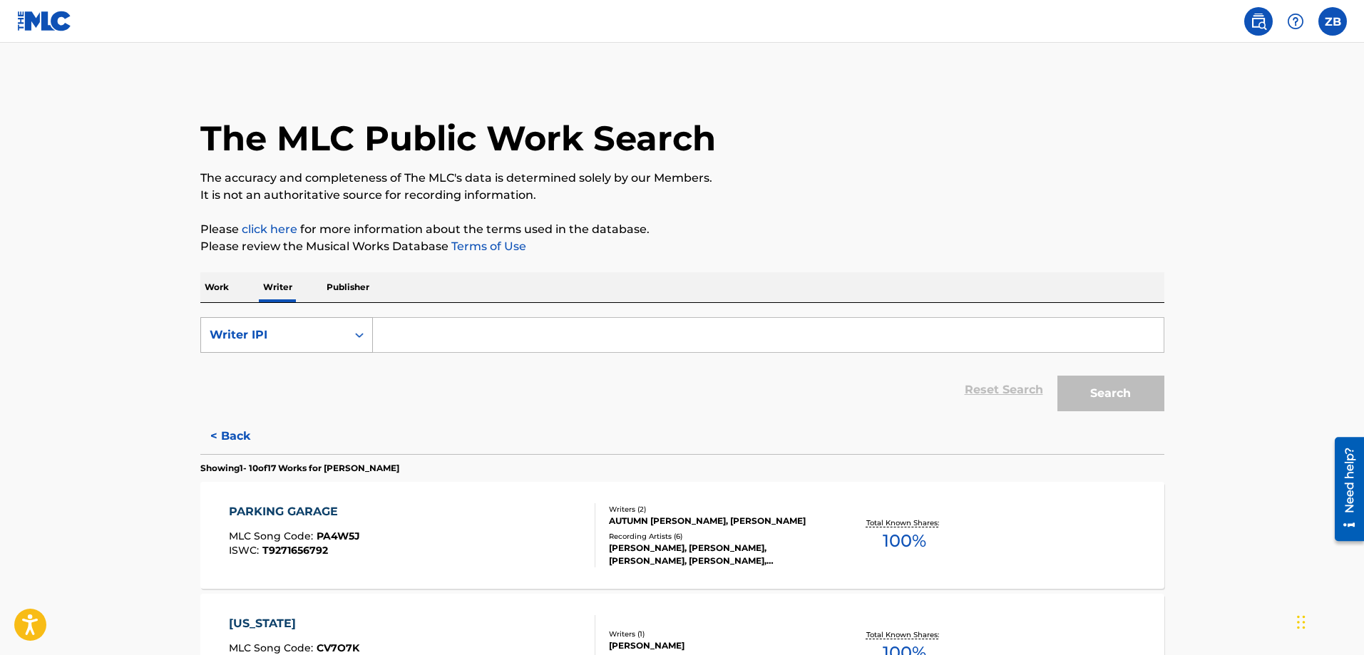
click at [301, 334] on div "Writer IPI" at bounding box center [274, 335] width 128 height 17
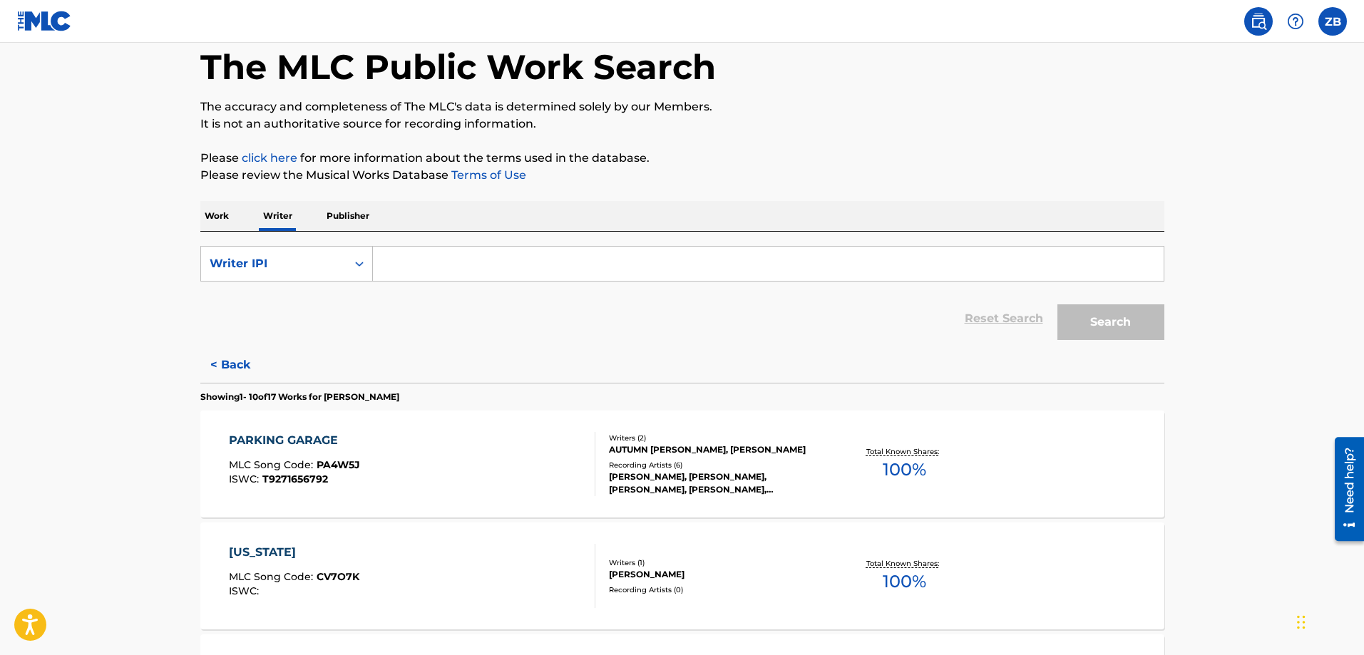
scroll to position [143, 0]
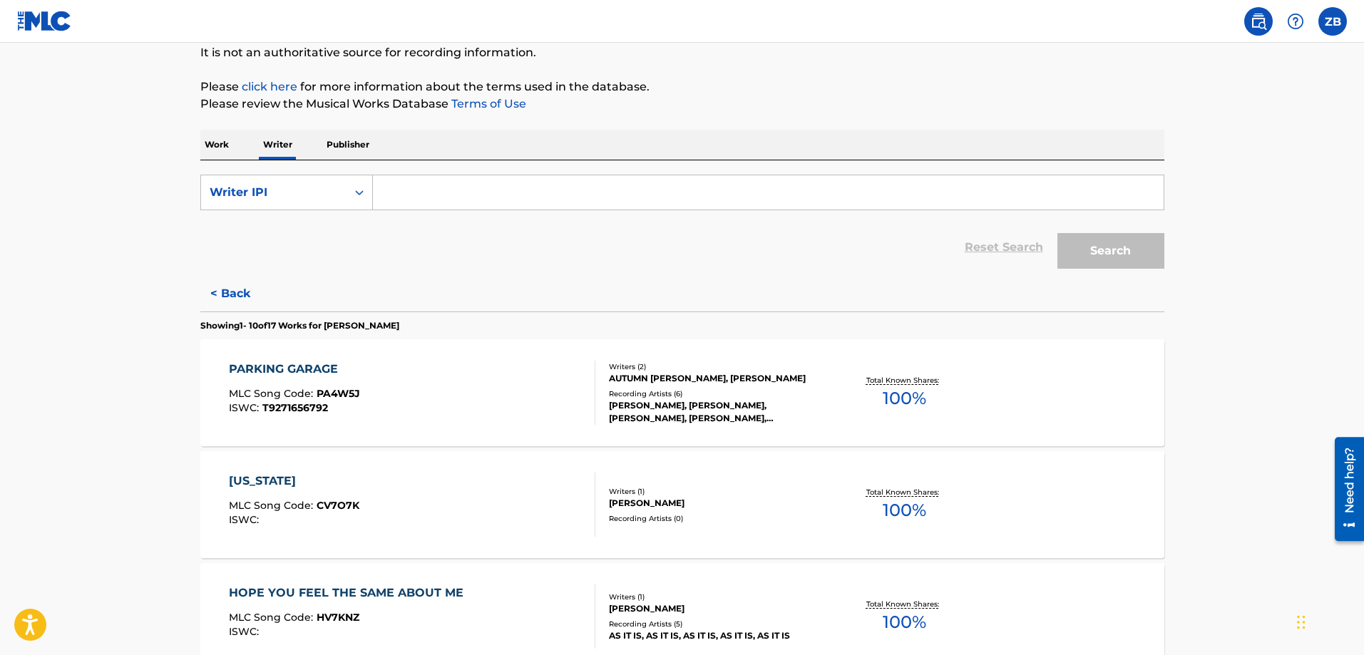
click at [735, 377] on div "AUTUMN [PERSON_NAME], [PERSON_NAME]" at bounding box center [716, 378] width 215 height 13
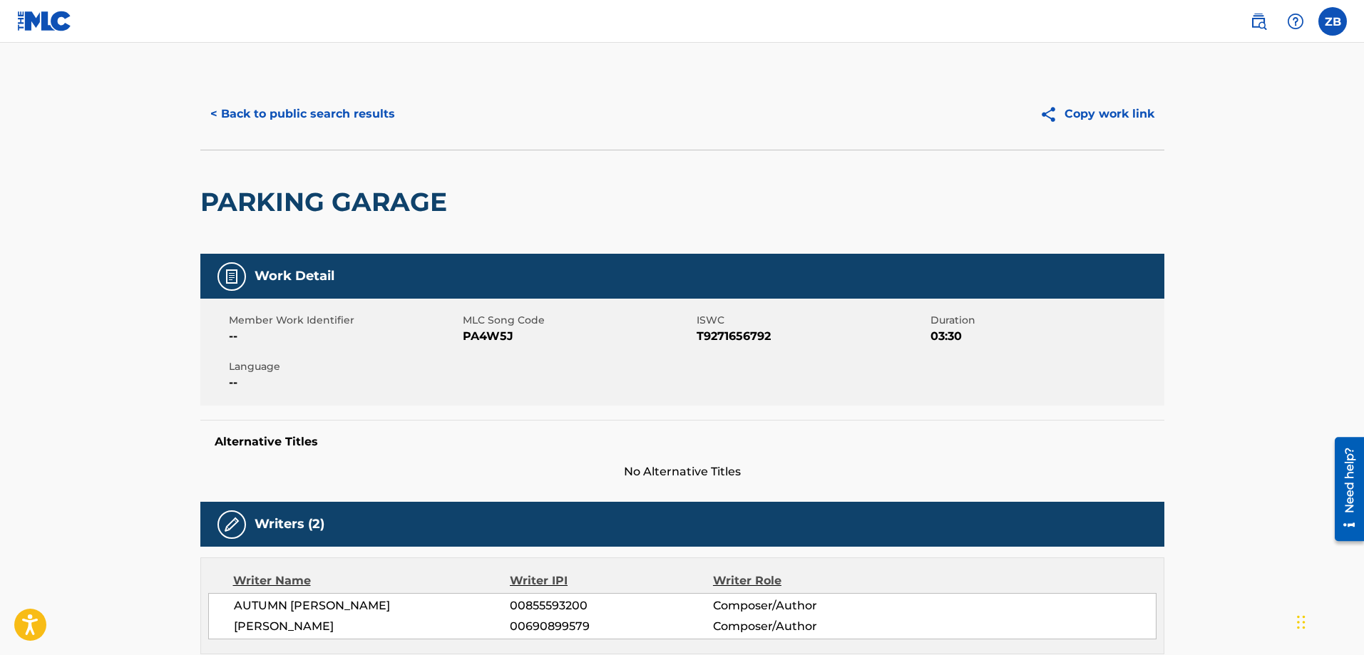
scroll to position [143, 0]
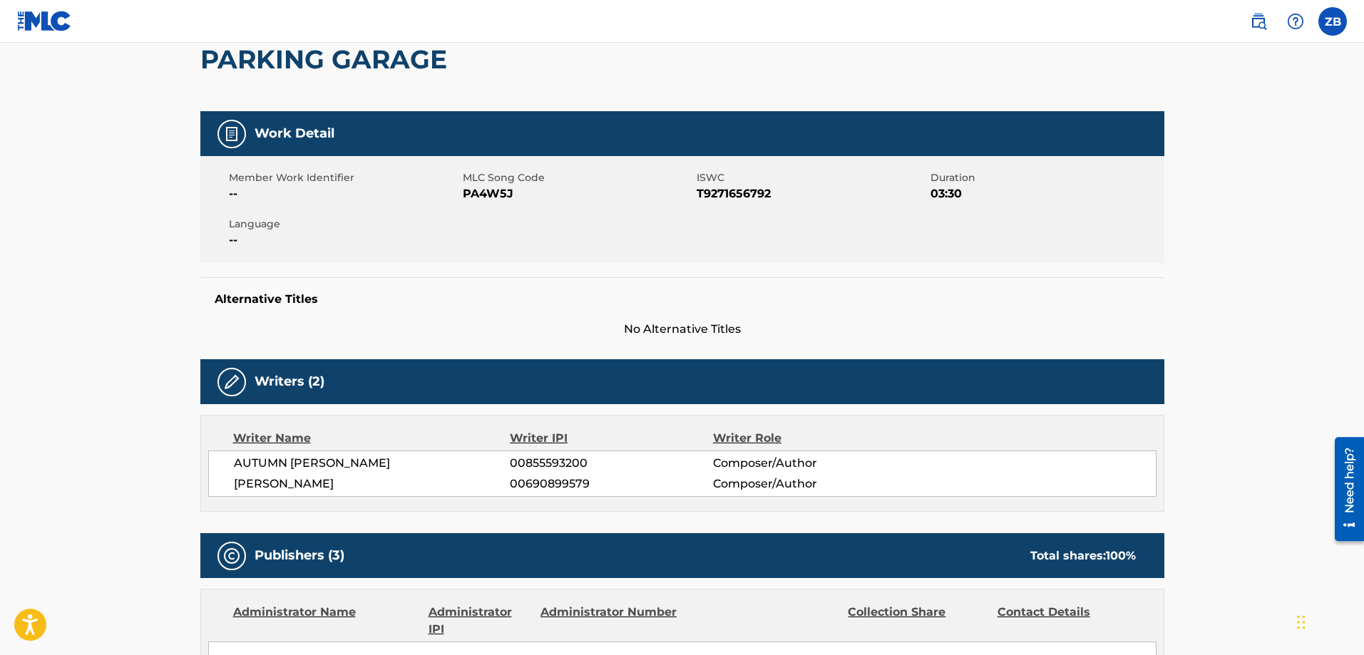
drag, startPoint x: 592, startPoint y: 481, endPoint x: 493, endPoint y: 478, distance: 99.9
click at [493, 478] on div "[PERSON_NAME] BISS 00690899579 Composer/Author" at bounding box center [695, 484] width 922 height 17
copy div "00690899579"
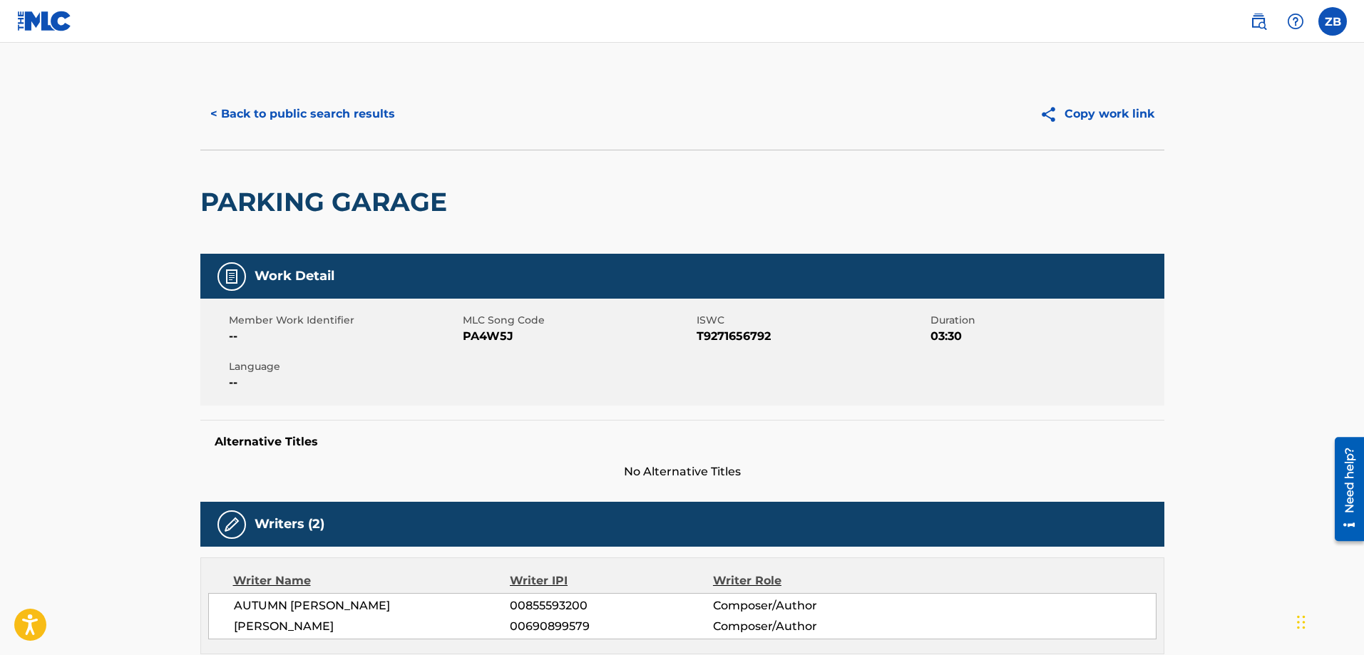
click at [314, 113] on button "< Back to public search results" at bounding box center [302, 114] width 205 height 36
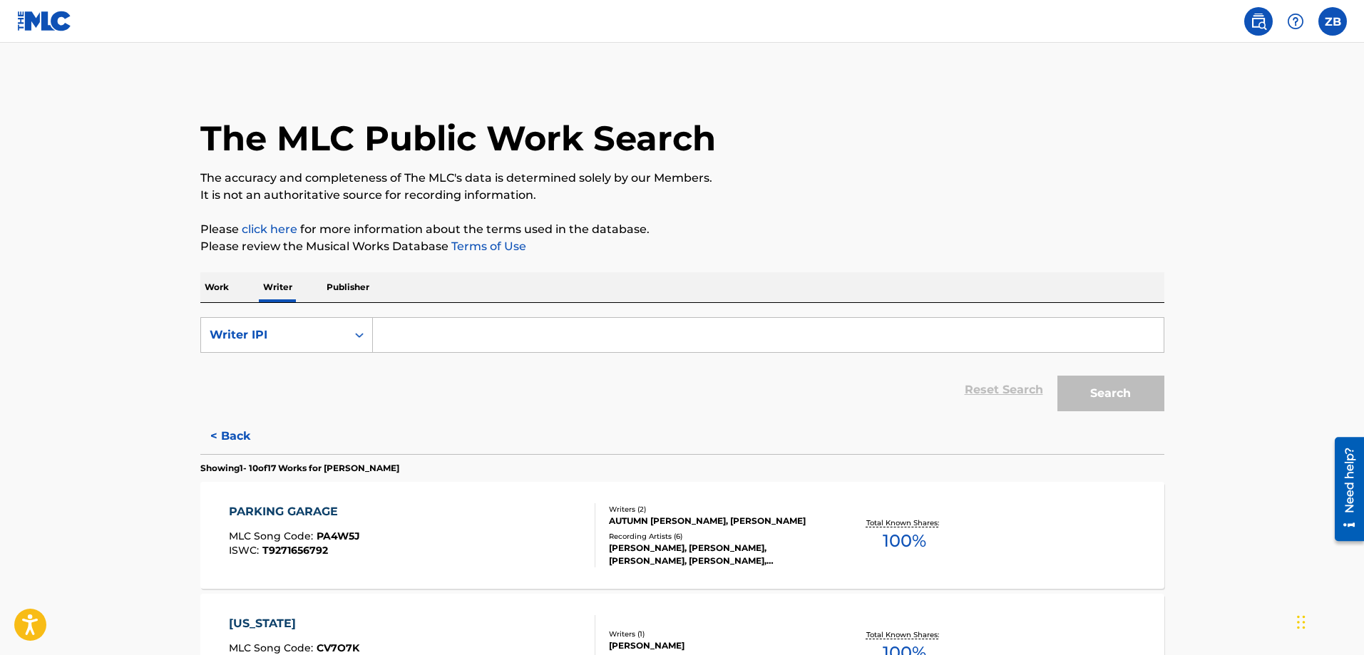
click at [432, 335] on input "Search Form" at bounding box center [768, 335] width 791 height 34
paste input "00690899579"
type input "00690899579"
click at [1112, 389] on button "Search" at bounding box center [1110, 394] width 107 height 36
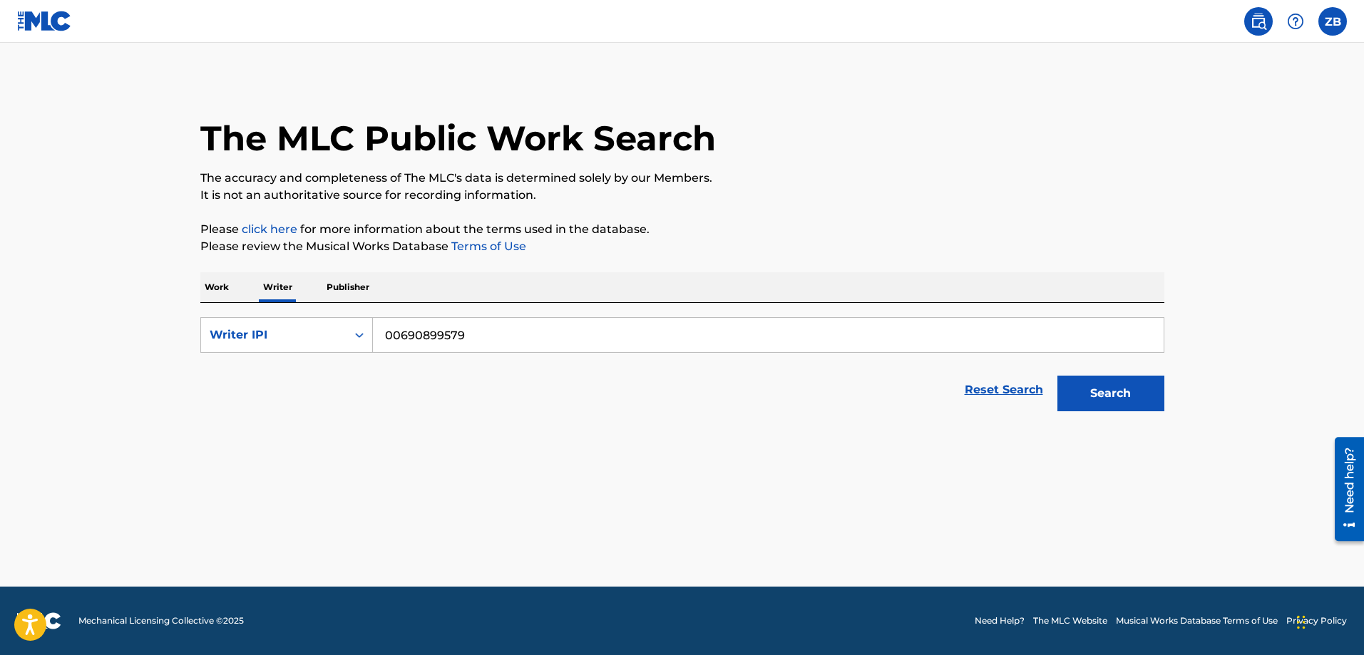
click at [513, 337] on input "00690899579" at bounding box center [768, 335] width 791 height 34
click at [1087, 394] on button "Search" at bounding box center [1110, 394] width 107 height 36
click at [227, 292] on p "Work" at bounding box center [216, 287] width 33 height 30
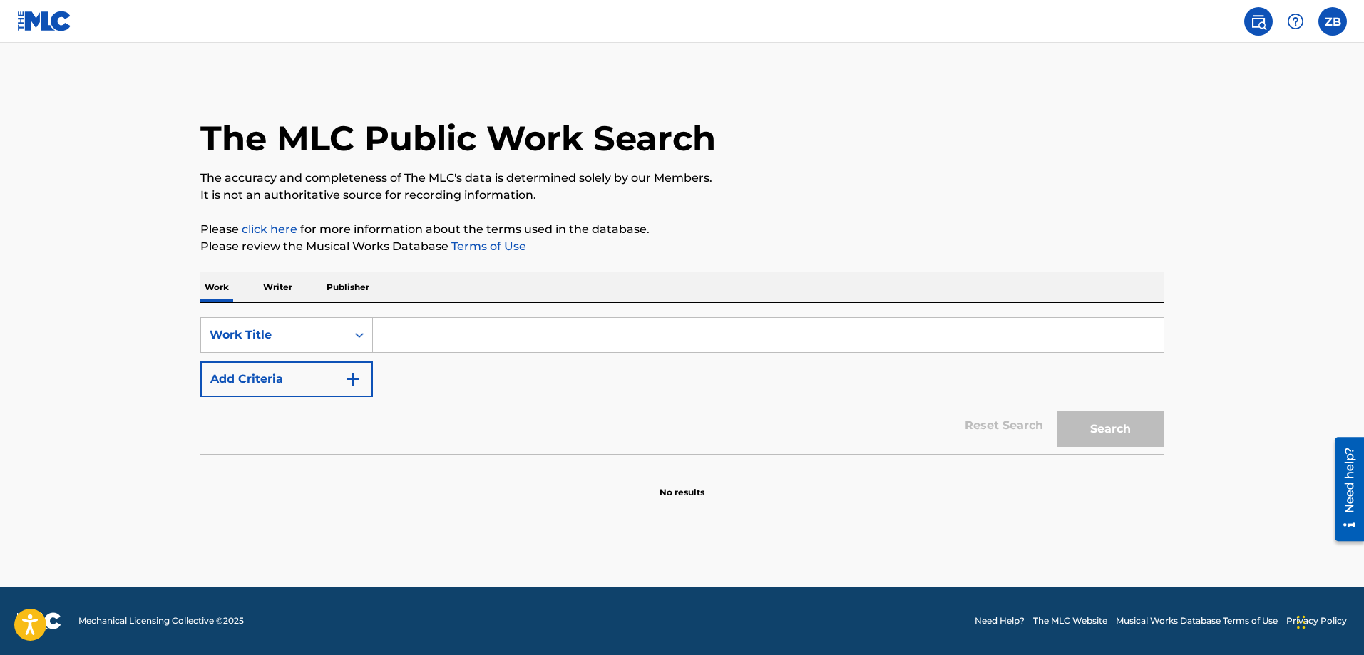
click at [353, 292] on p "Publisher" at bounding box center [347, 287] width 51 height 30
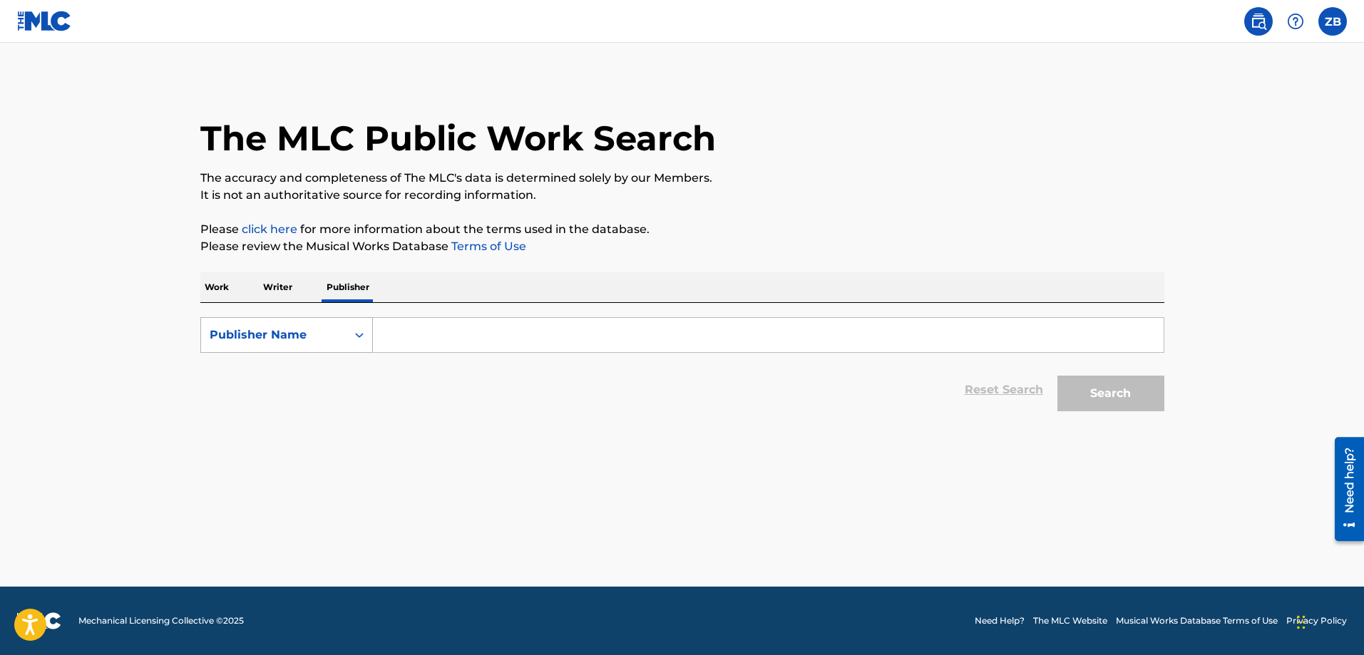
click at [313, 325] on div "Publisher Name" at bounding box center [273, 335] width 145 height 27
click at [284, 289] on p "Writer" at bounding box center [278, 287] width 38 height 30
click at [198, 283] on div "The MLC Public Work Search The accuracy and completeness of The MLC's data is d…" at bounding box center [682, 248] width 998 height 340
click at [215, 283] on p "Work" at bounding box center [216, 287] width 33 height 30
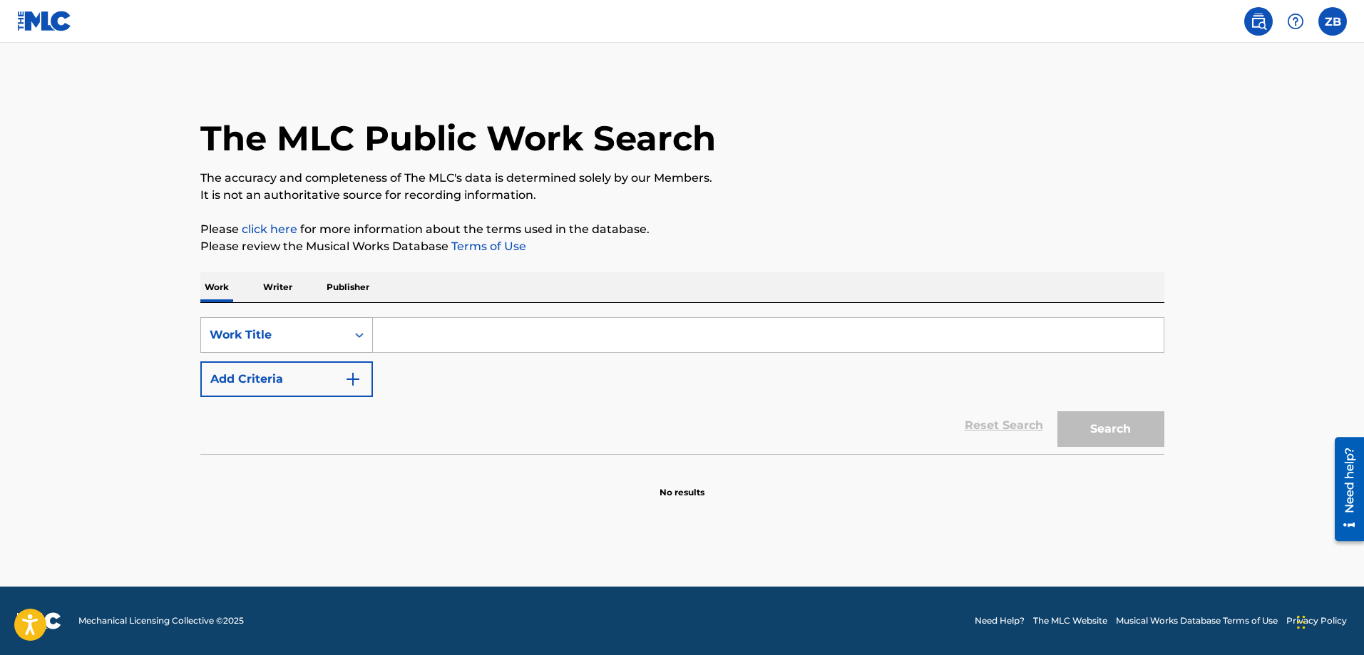
click at [322, 331] on div "Work Title" at bounding box center [274, 335] width 128 height 17
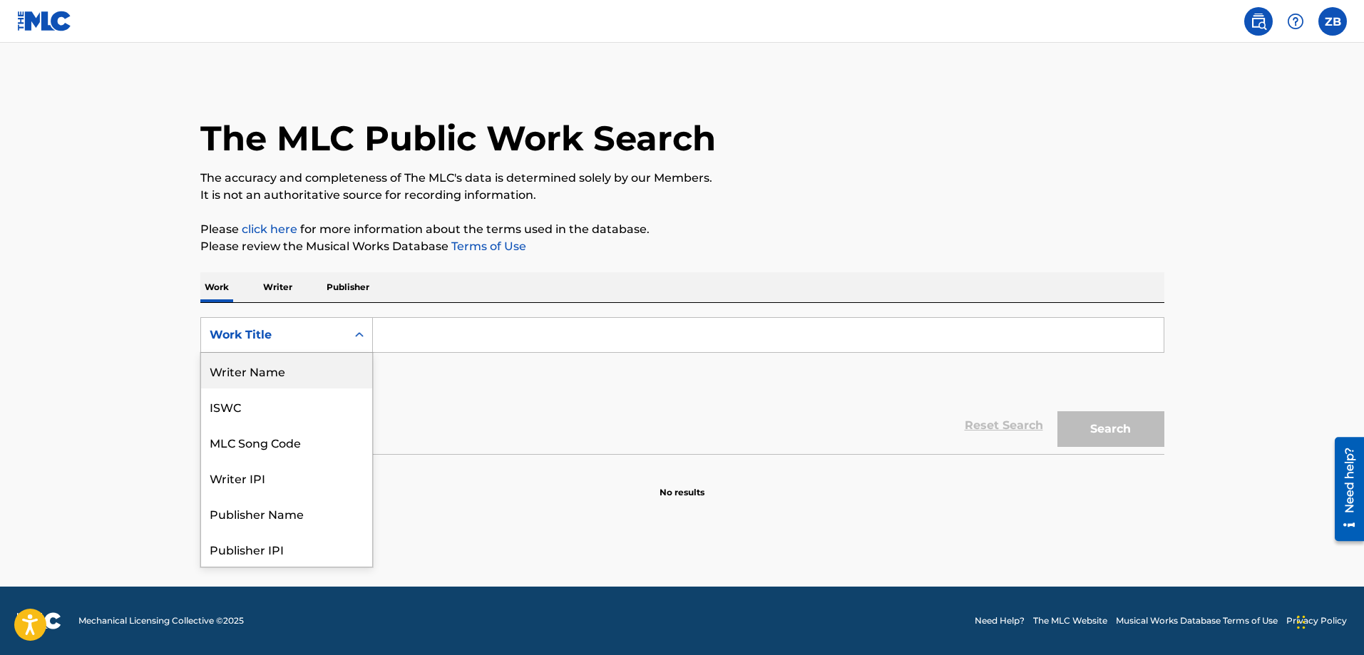
scroll to position [71, 0]
click at [289, 545] on div "Work Title" at bounding box center [286, 549] width 171 height 36
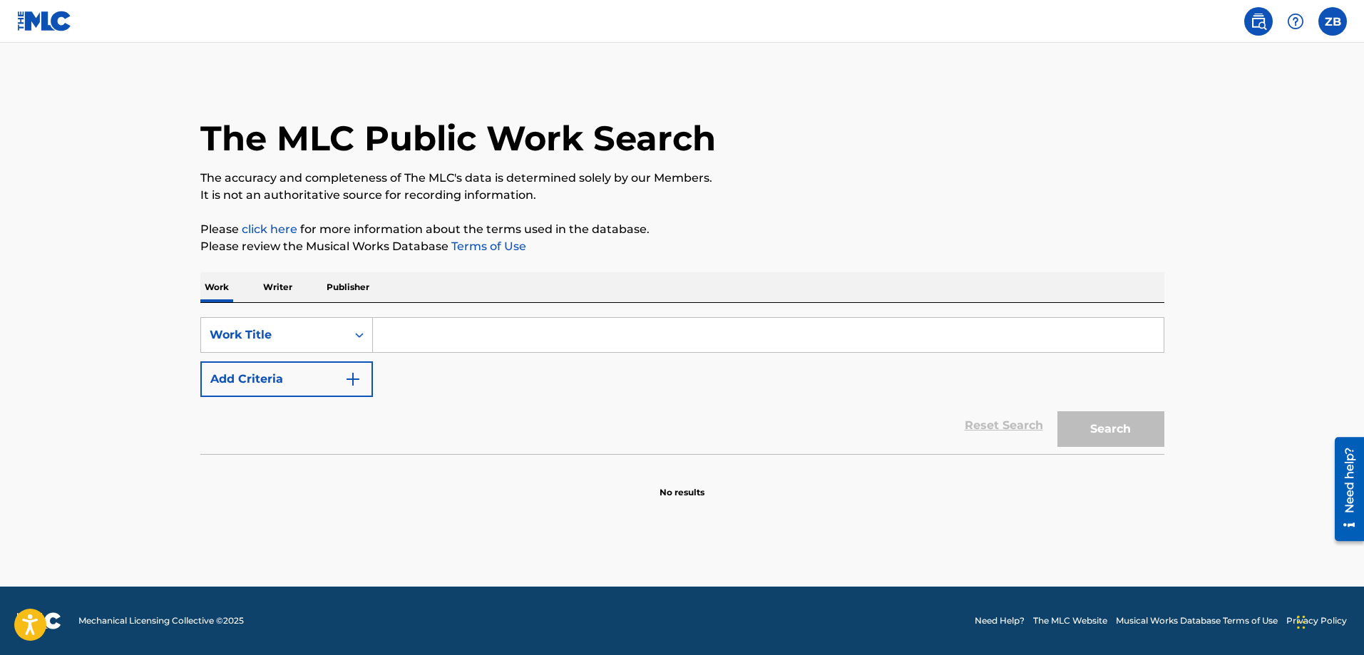
click at [428, 325] on input "Search Form" at bounding box center [768, 335] width 791 height 34
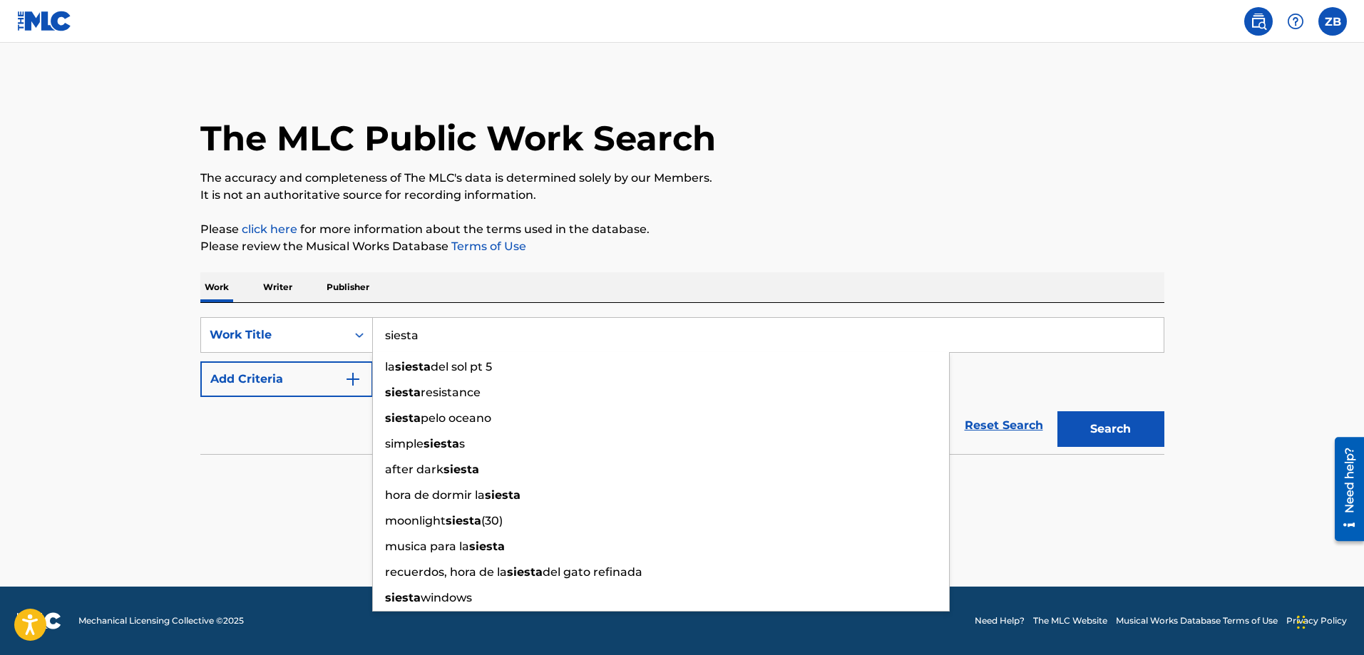
click at [1057, 411] on button "Search" at bounding box center [1110, 429] width 107 height 36
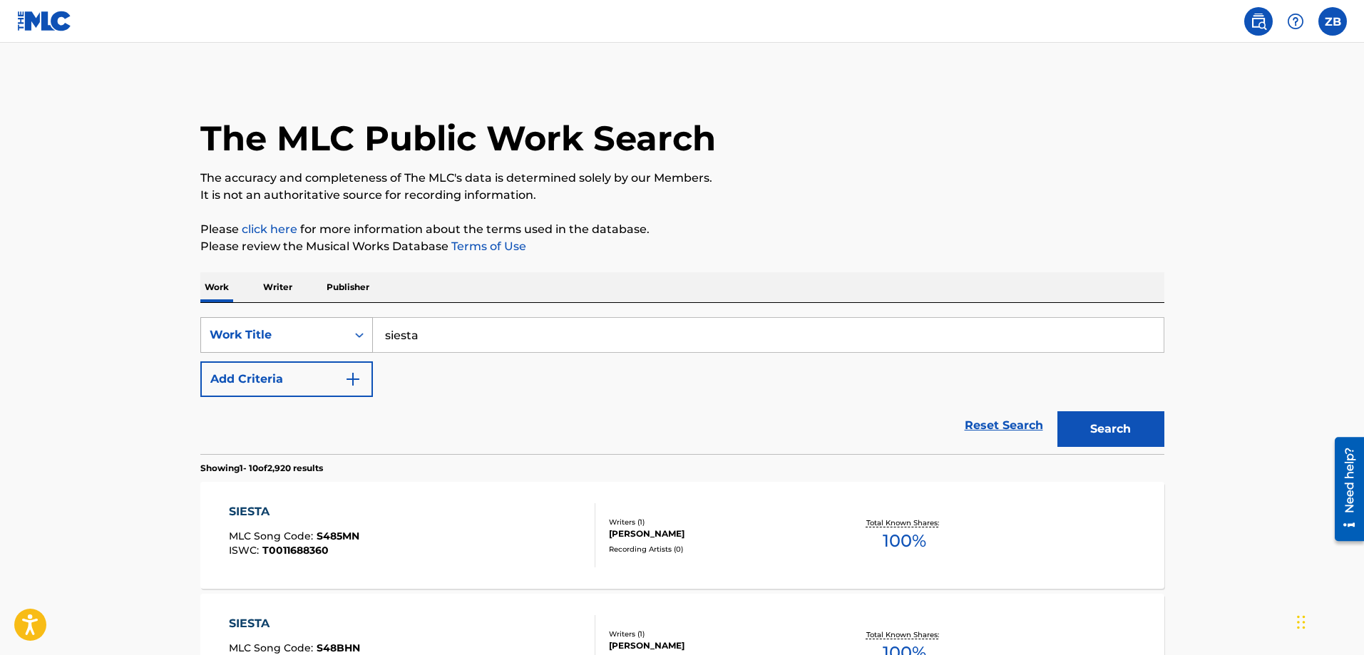
drag, startPoint x: 542, startPoint y: 339, endPoint x: 295, endPoint y: 349, distance: 246.9
click at [300, 346] on div "SearchWithCriteriac12f740f-4ebc-4eda-bd9f-e9b1c3bd588e Work Title siesta" at bounding box center [682, 335] width 964 height 36
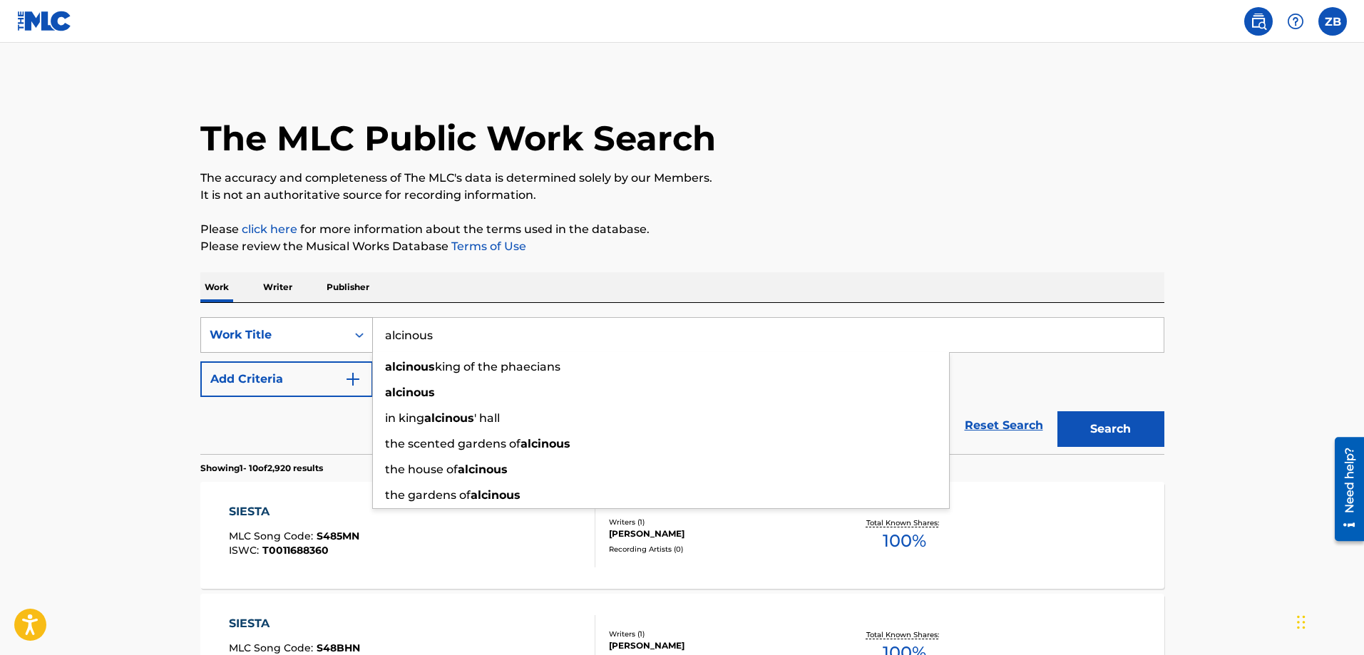
type input "alcinous"
click at [1057, 411] on button "Search" at bounding box center [1110, 429] width 107 height 36
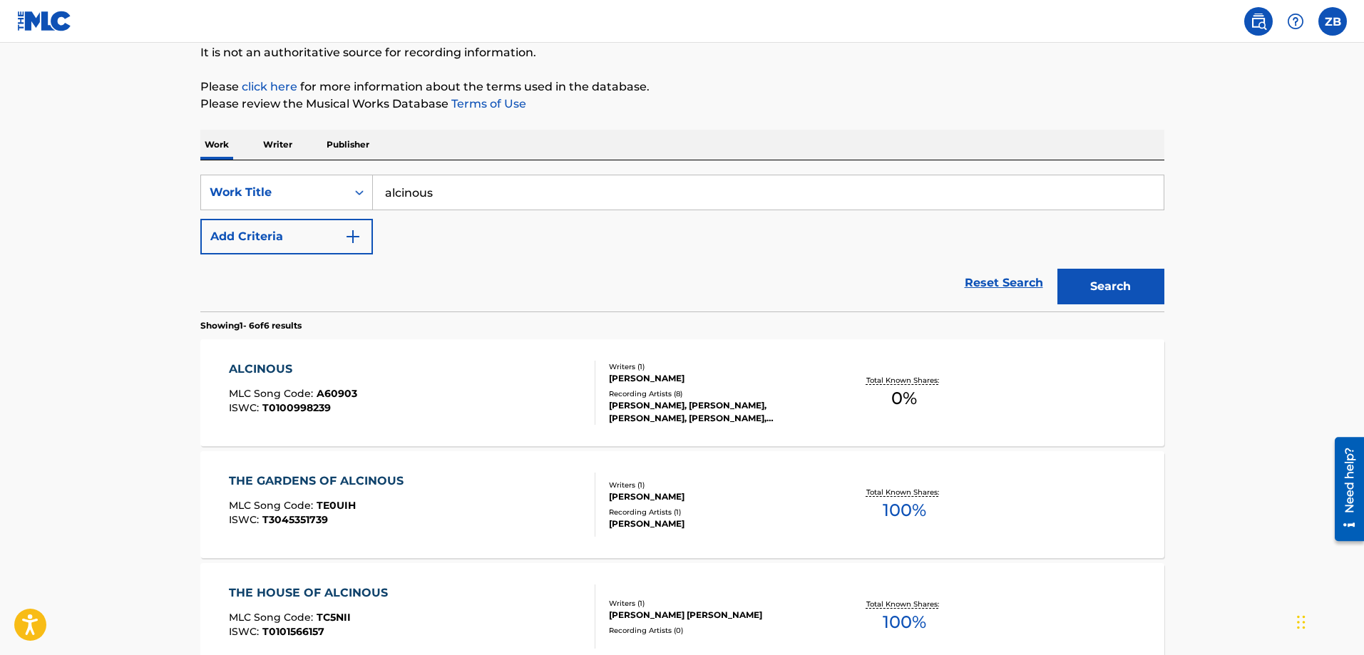
scroll to position [0, 0]
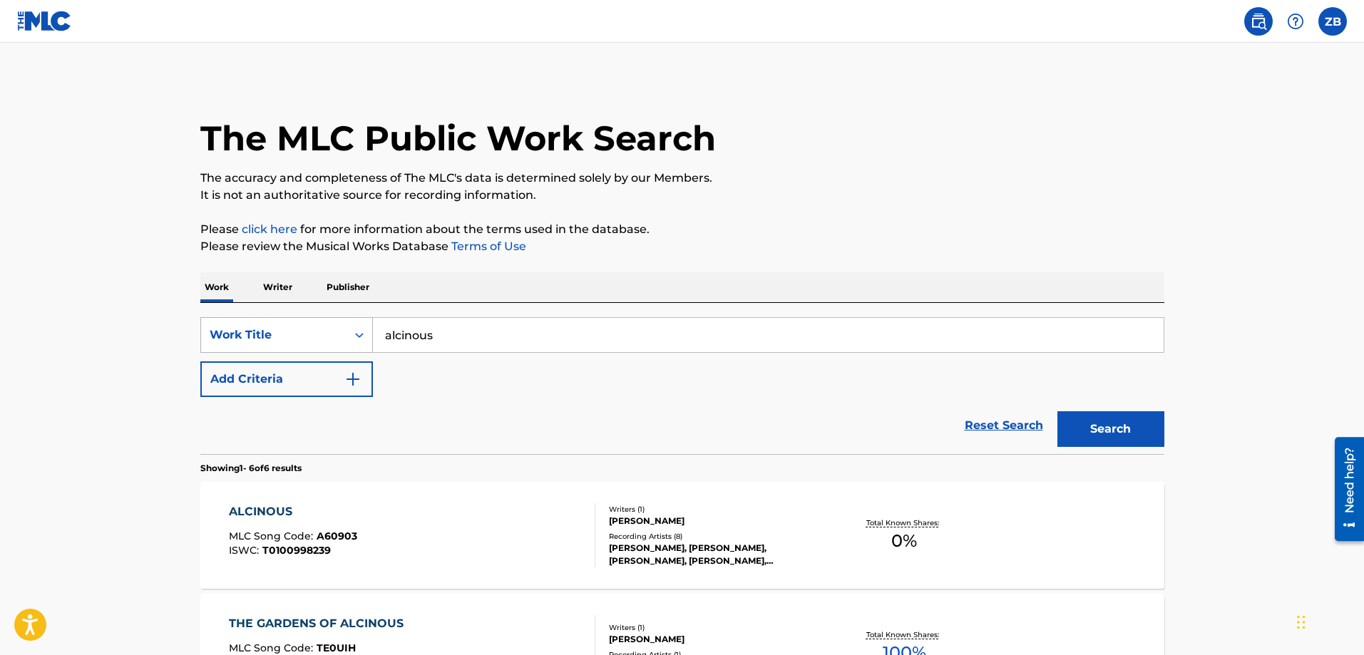
click at [302, 339] on div "Work Title" at bounding box center [274, 335] width 128 height 17
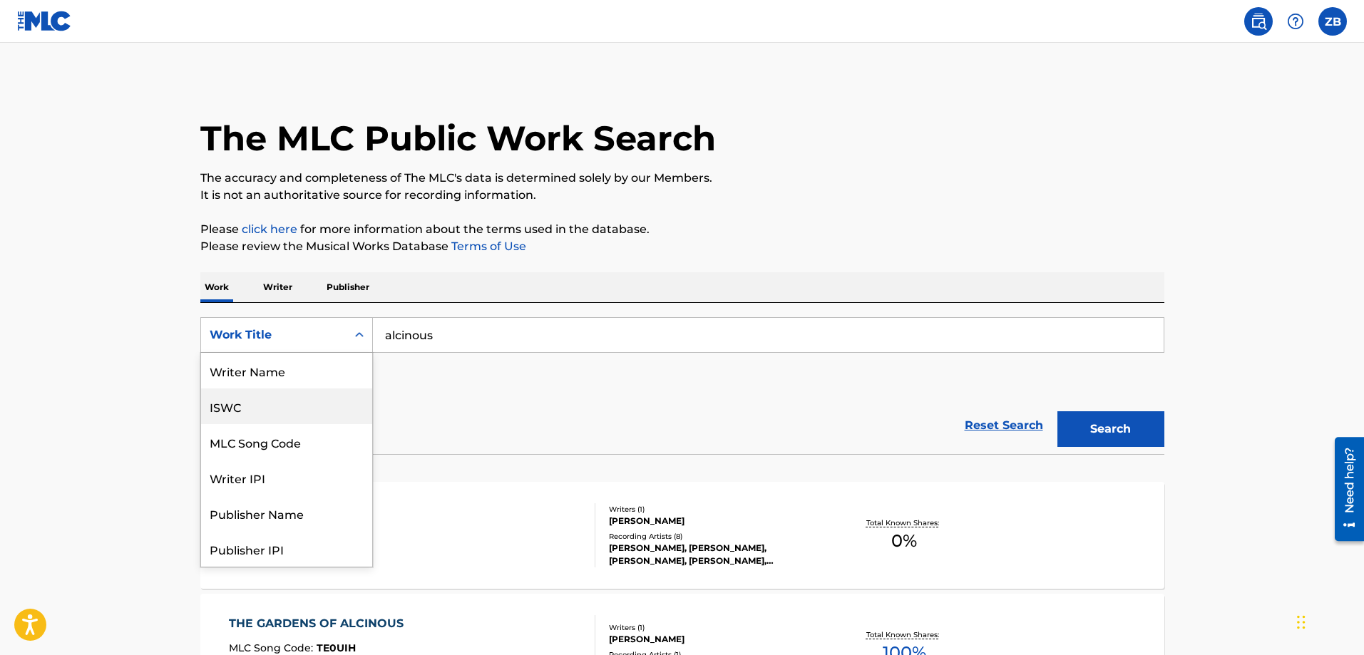
click at [255, 402] on div "ISWC" at bounding box center [286, 407] width 171 height 36
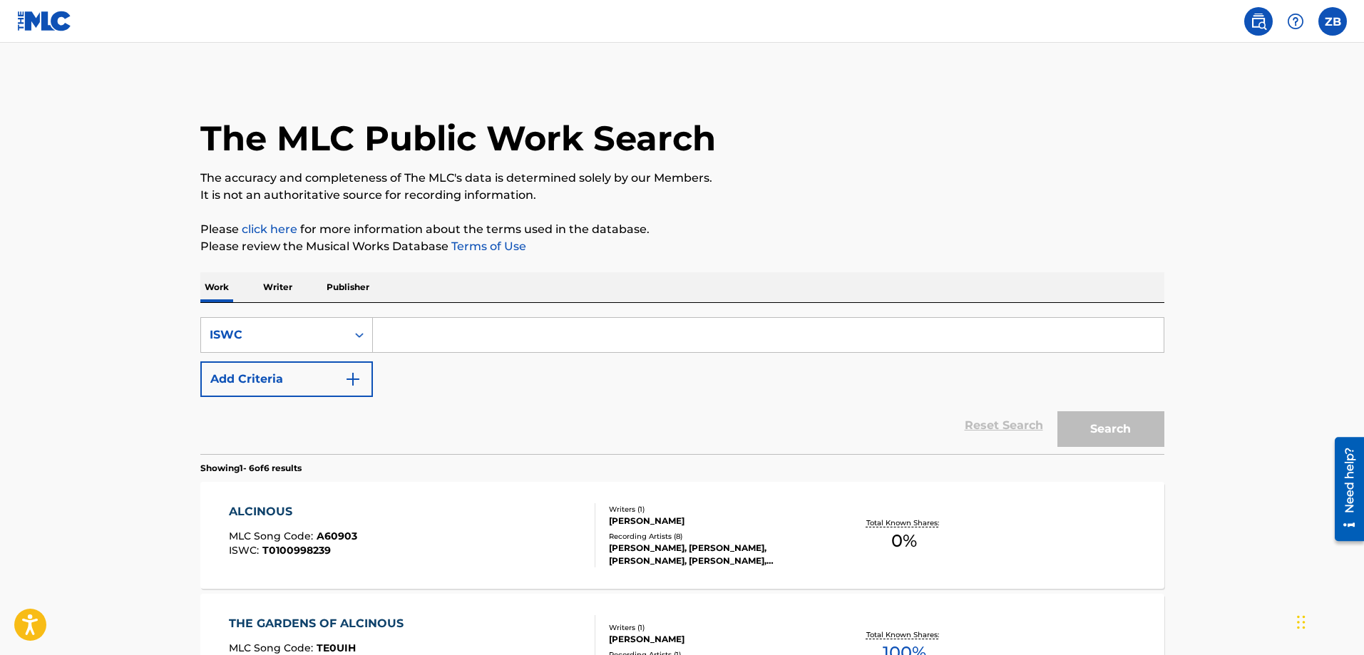
click at [404, 328] on input "Search Form" at bounding box center [768, 335] width 791 height 34
paste input "T3148945255"
type input "T3148945255"
click at [1136, 428] on button "Search" at bounding box center [1110, 429] width 107 height 36
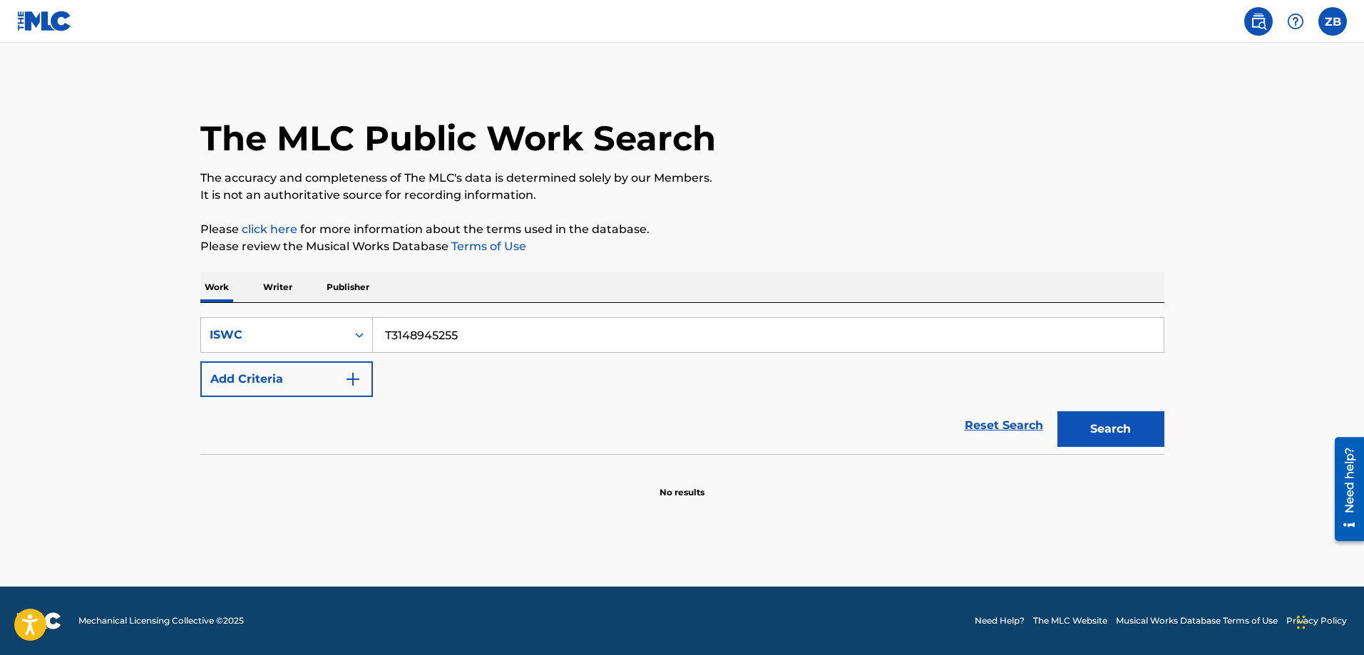
click at [1329, 24] on label at bounding box center [1332, 21] width 29 height 29
click at [1332, 21] on input "ZB [PERSON_NAME] [EMAIL_ADDRESS][DOMAIN_NAME] Notification Preferences Profile …" at bounding box center [1332, 21] width 0 height 0
click at [1337, 21] on div "ZB ZB [PERSON_NAME] [EMAIL_ADDRESS][DOMAIN_NAME] Notification Preferences Profi…" at bounding box center [1332, 21] width 29 height 29
click at [680, 490] on p "No results" at bounding box center [681, 484] width 45 height 30
click at [319, 331] on div "ISWC" at bounding box center [274, 335] width 128 height 17
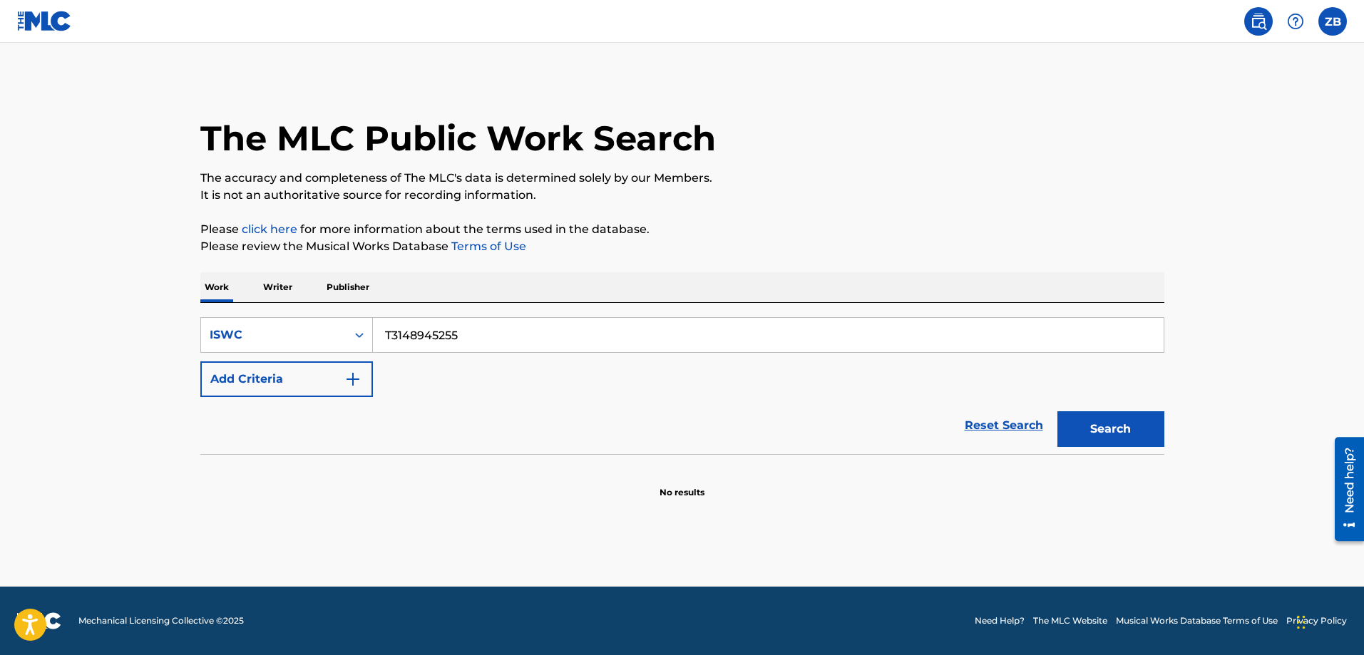
click at [109, 421] on main "The MLC Public Work Search The accuracy and completeness of The MLC's data is d…" at bounding box center [682, 315] width 1364 height 544
click at [316, 380] on button "Add Criteria" at bounding box center [286, 379] width 173 height 36
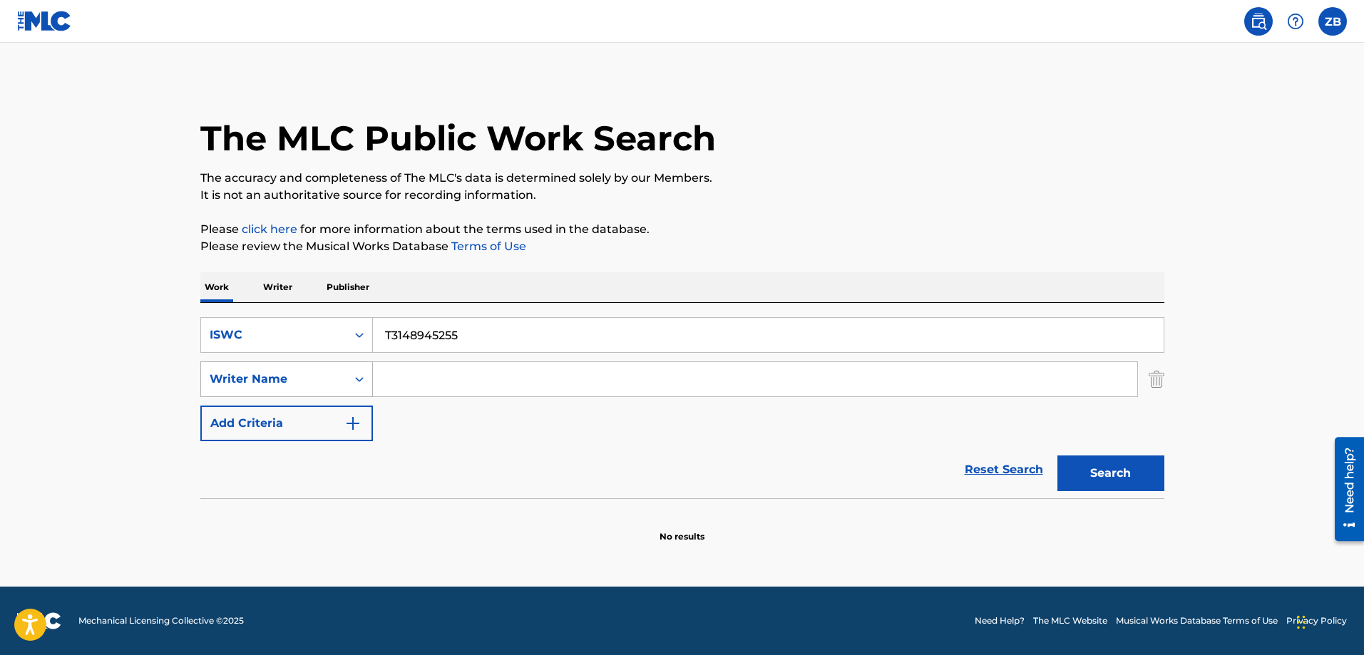
click at [326, 386] on div "Writer Name" at bounding box center [274, 379] width 128 height 17
click at [164, 389] on main "The MLC Public Work Search The accuracy and completeness of The MLC's data is d…" at bounding box center [682, 315] width 1364 height 544
click at [333, 419] on button "Add Criteria" at bounding box center [286, 424] width 173 height 36
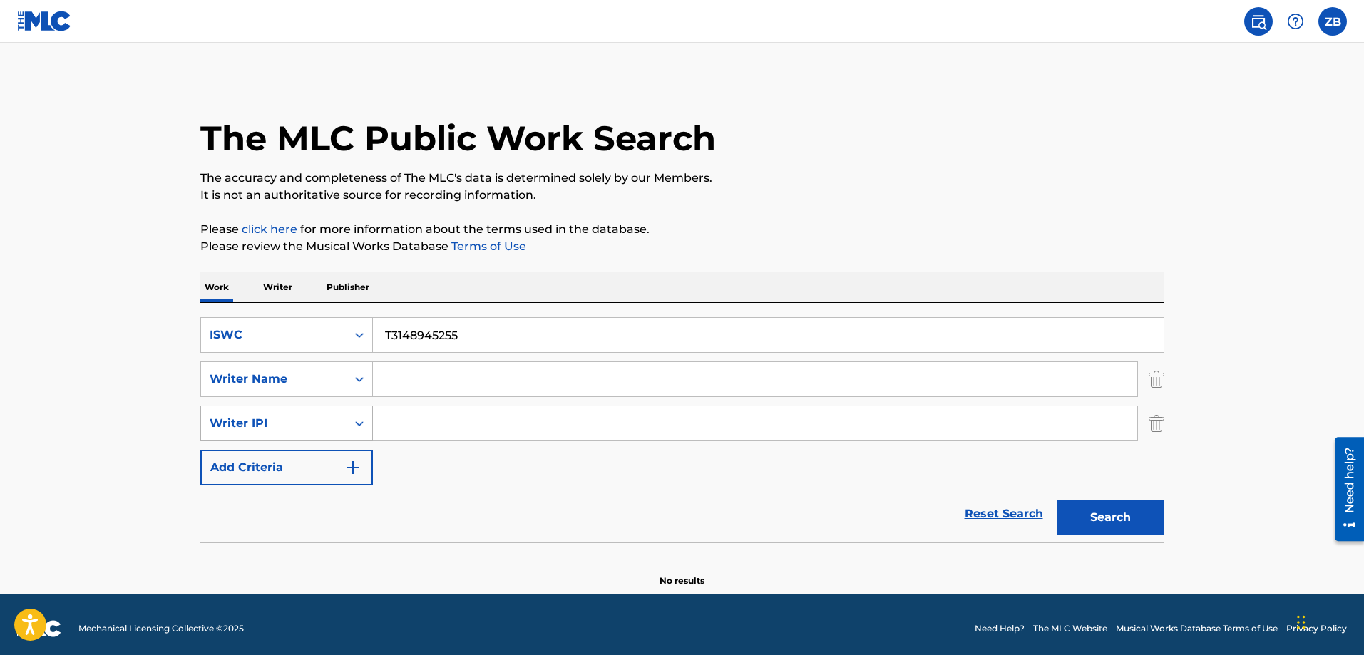
click at [290, 431] on div "Writer IPI" at bounding box center [274, 423] width 128 height 17
click at [153, 437] on main "The MLC Public Work Search The accuracy and completeness of The MLC's data is d…" at bounding box center [682, 319] width 1364 height 552
click at [1155, 424] on img "Search Form" at bounding box center [1157, 424] width 16 height 36
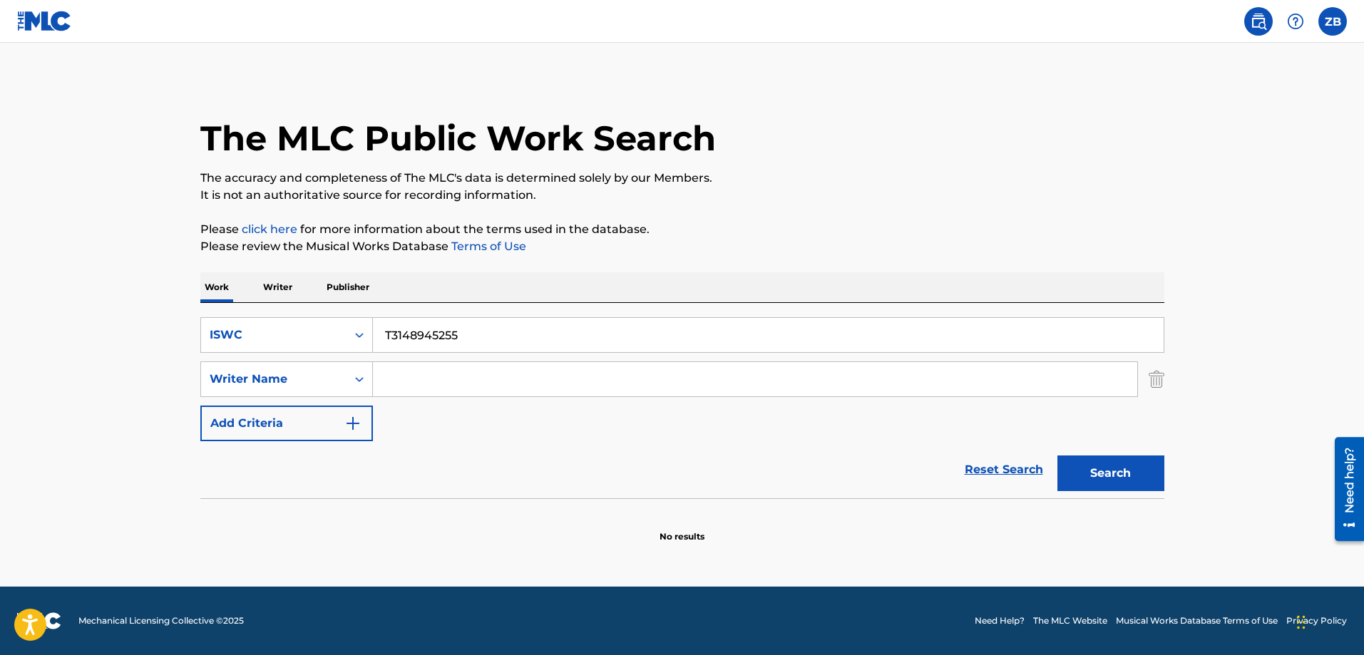
click at [1158, 396] on img "Search Form" at bounding box center [1157, 379] width 16 height 36
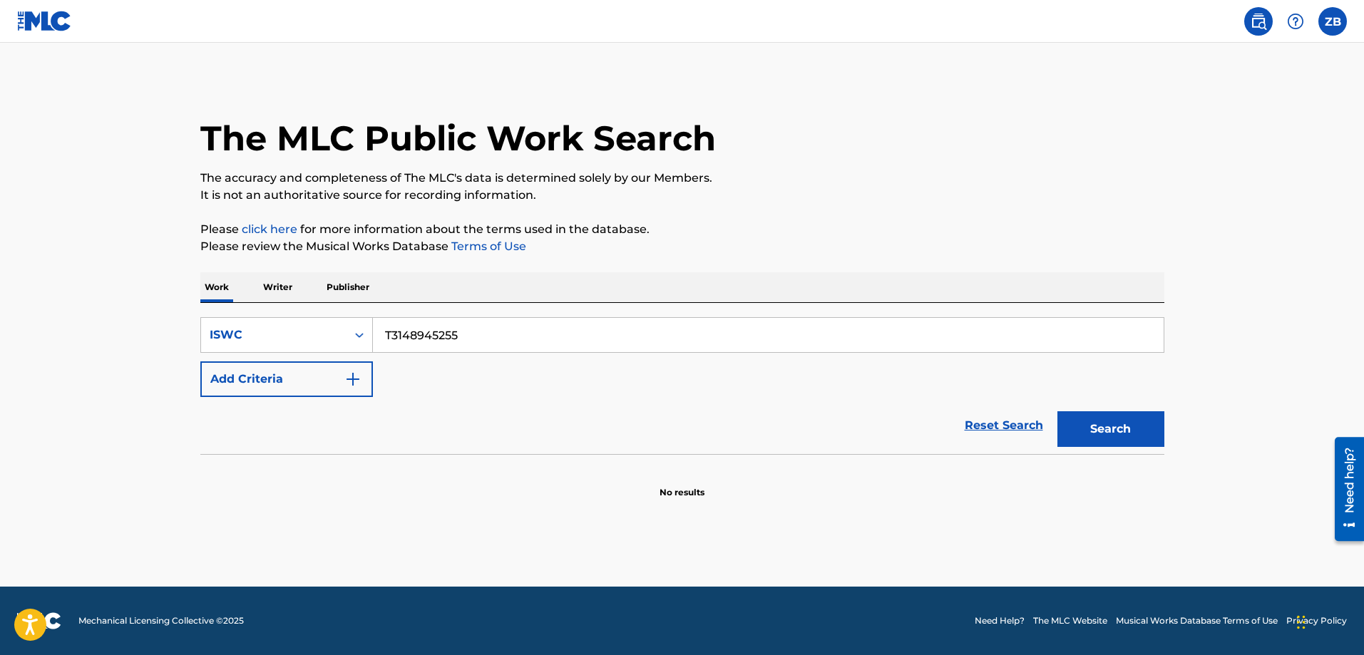
click at [262, 294] on p "Writer" at bounding box center [278, 287] width 38 height 30
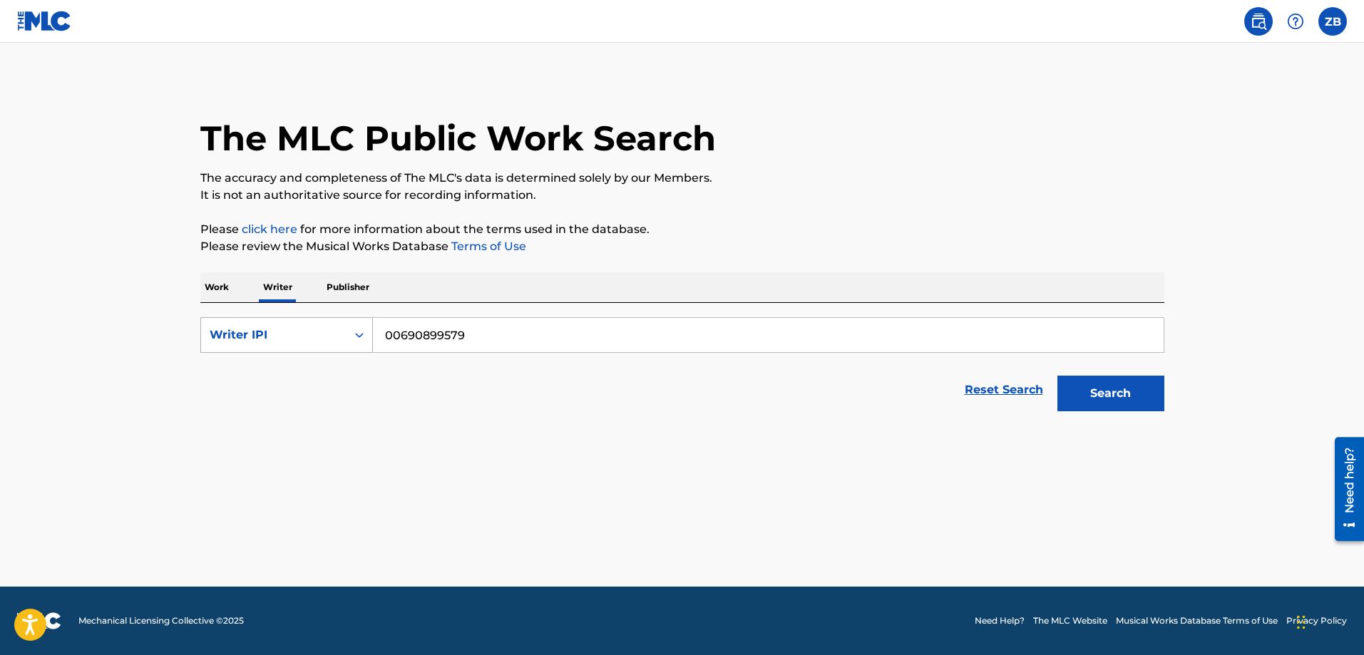
click at [292, 337] on div "Writer IPI" at bounding box center [274, 335] width 128 height 17
click at [294, 339] on div "Writer IPI" at bounding box center [274, 335] width 128 height 17
click at [340, 286] on p "Publisher" at bounding box center [347, 287] width 51 height 30
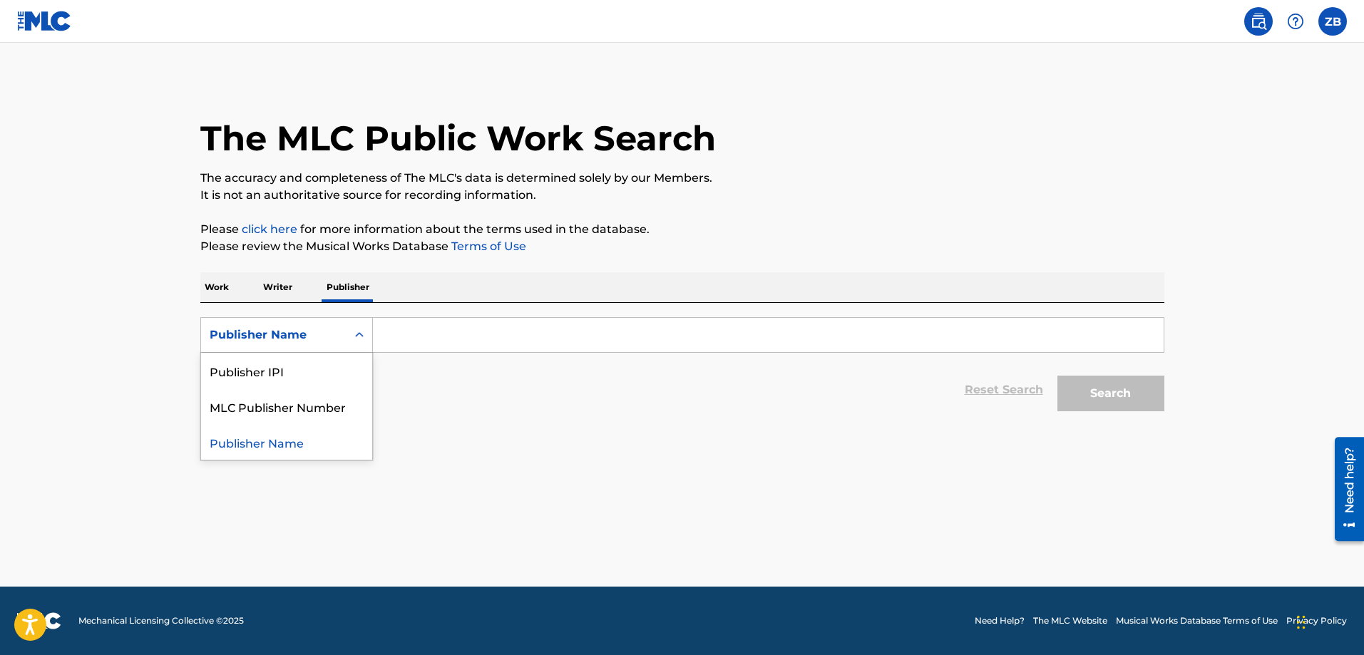
click at [310, 341] on div "Publisher Name" at bounding box center [274, 335] width 128 height 17
